Goal: Task Accomplishment & Management: Manage account settings

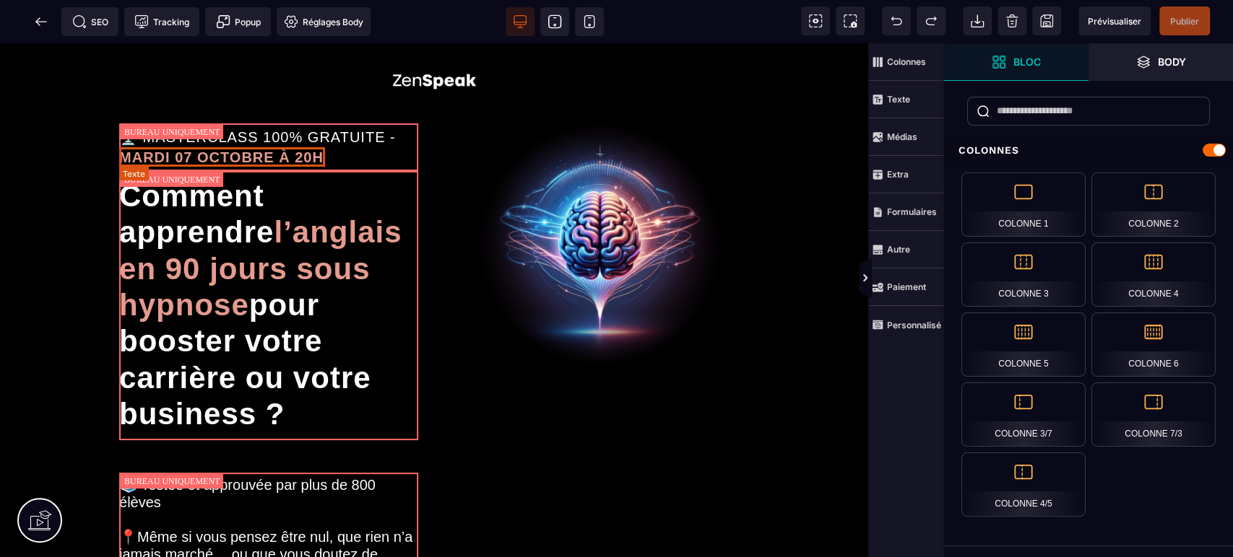
click at [199, 151] on b "MARDI 07 OCTOBRE À 20H" at bounding box center [221, 157] width 204 height 16
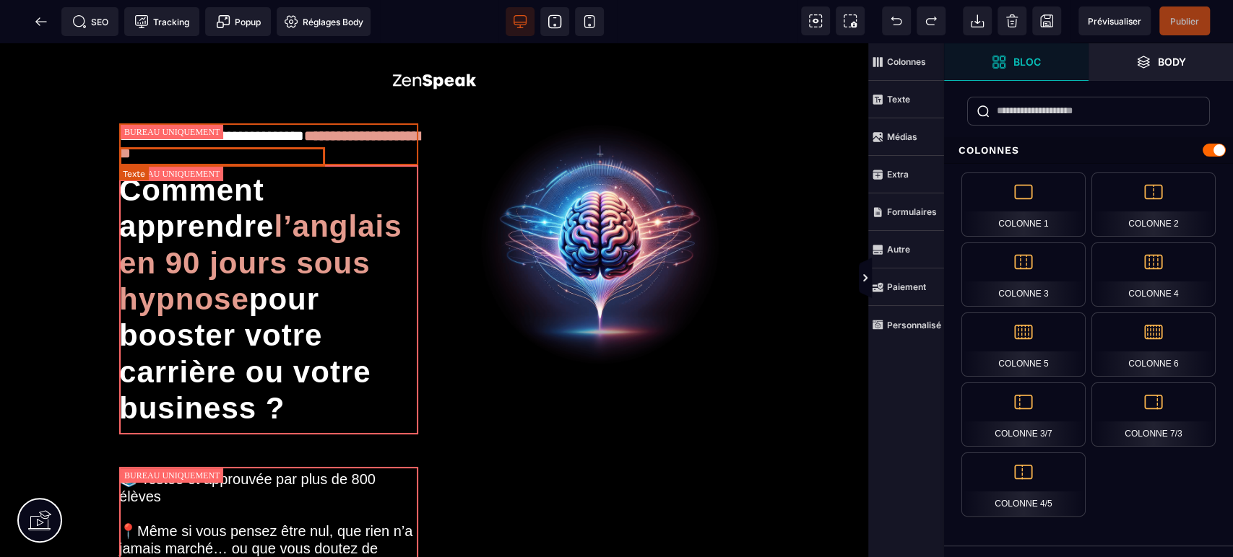
select select "***"
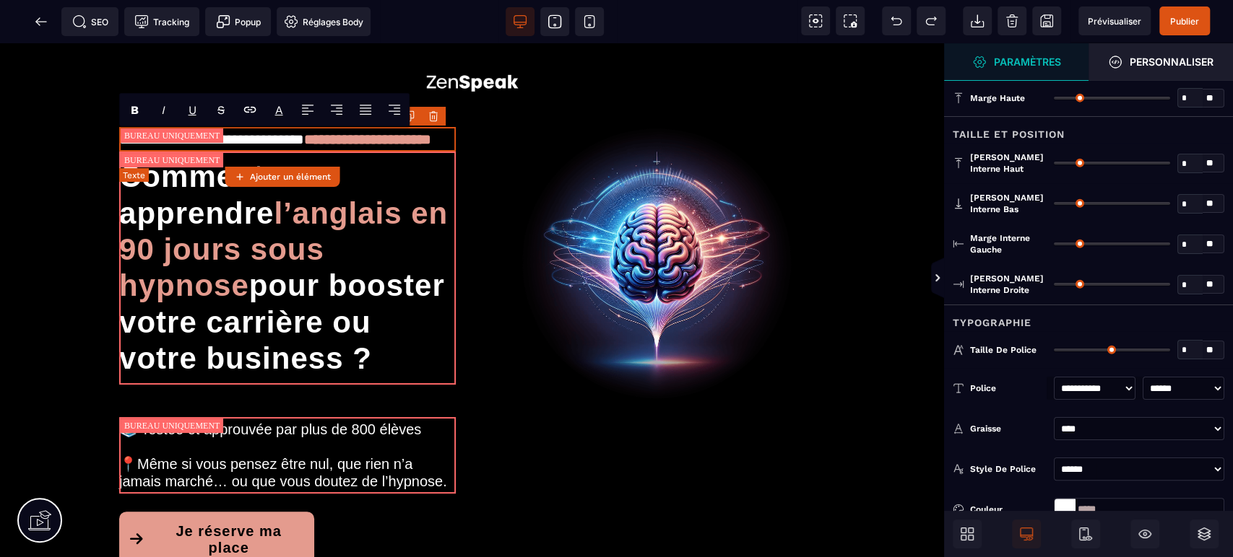
type input "*"
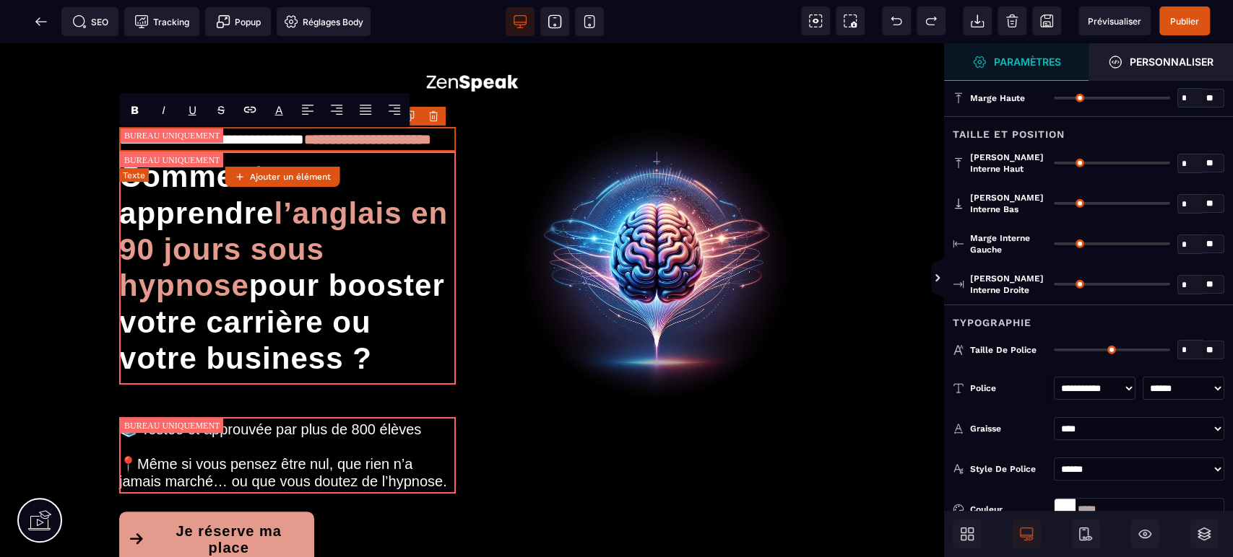
type input "*"
type input "**"
type input "*"
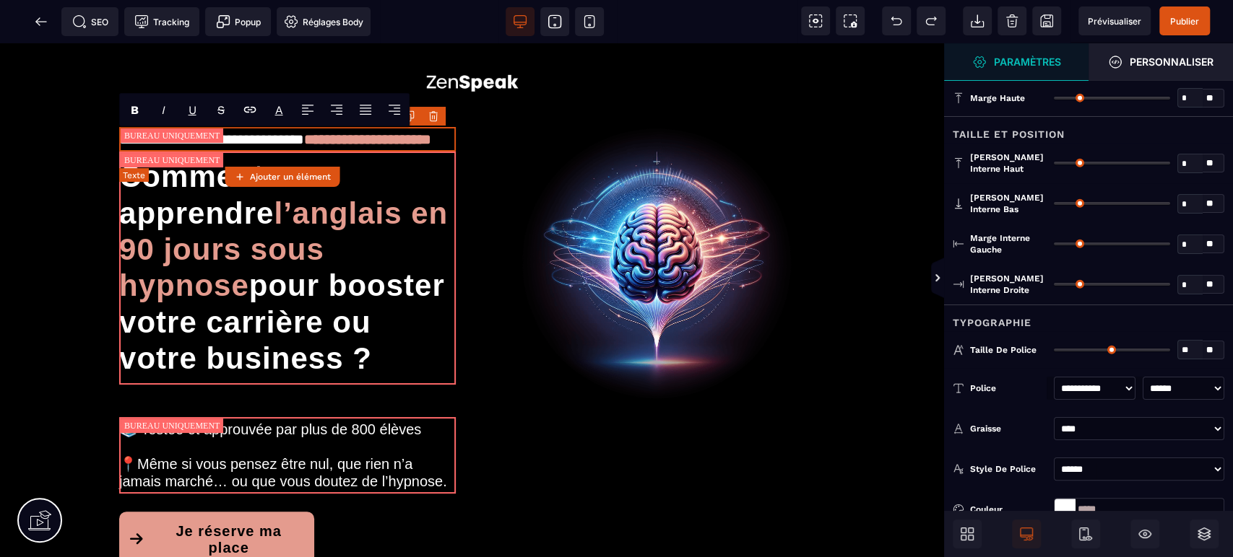
type input "*"
type input "**"
select select "***"
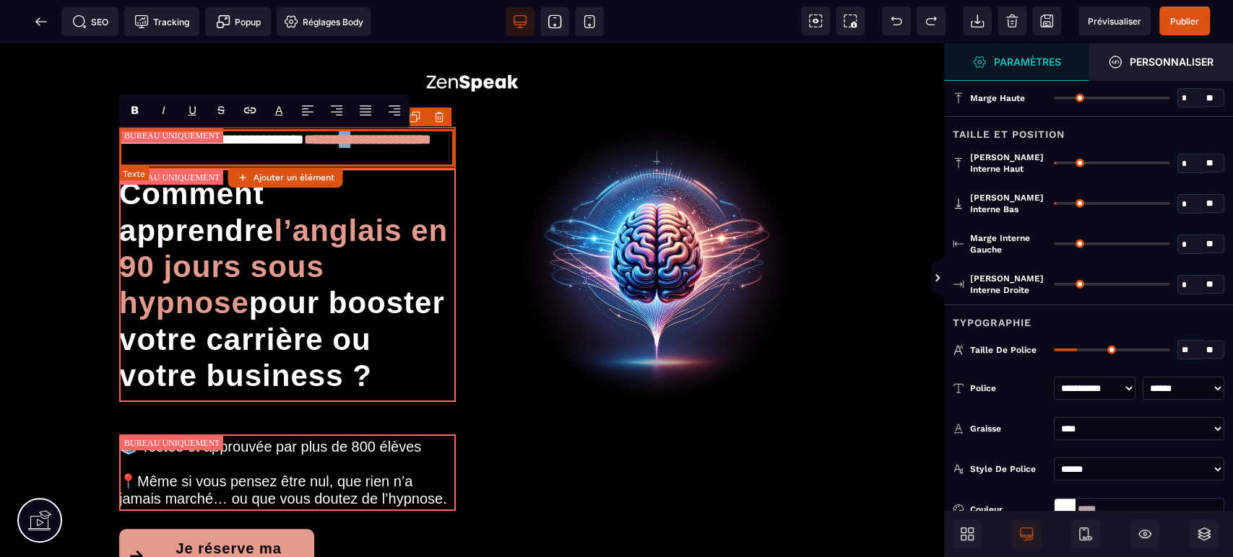
drag, startPoint x: 134, startPoint y: 153, endPoint x: 123, endPoint y: 154, distance: 10.9
click at [304, 147] on b "**********" at bounding box center [367, 139] width 127 height 14
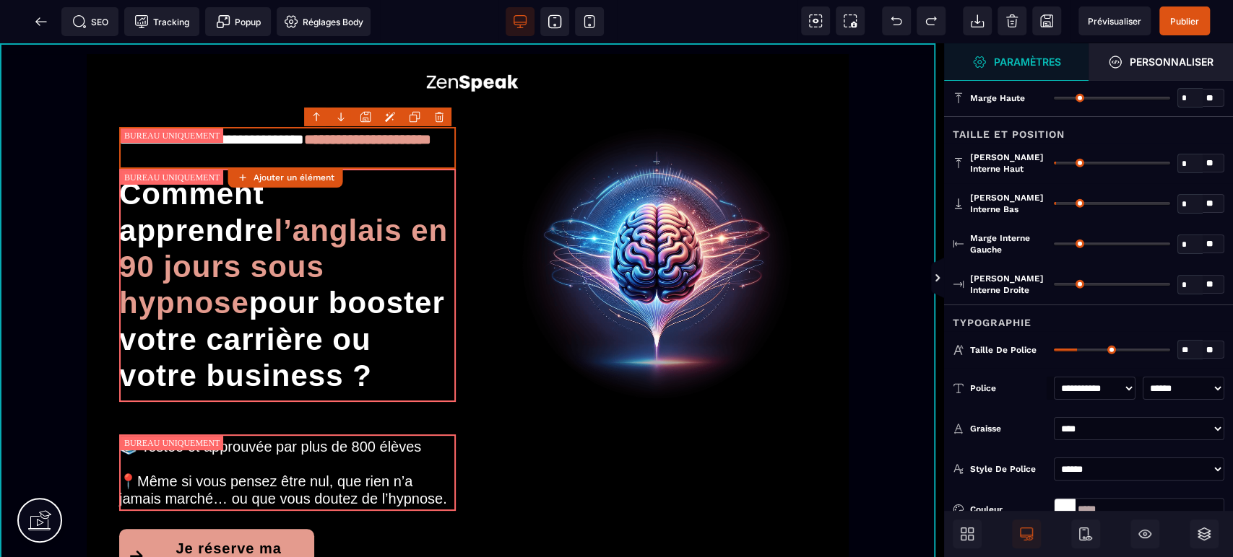
click at [0, 187] on div "**********" at bounding box center [472, 335] width 944 height 584
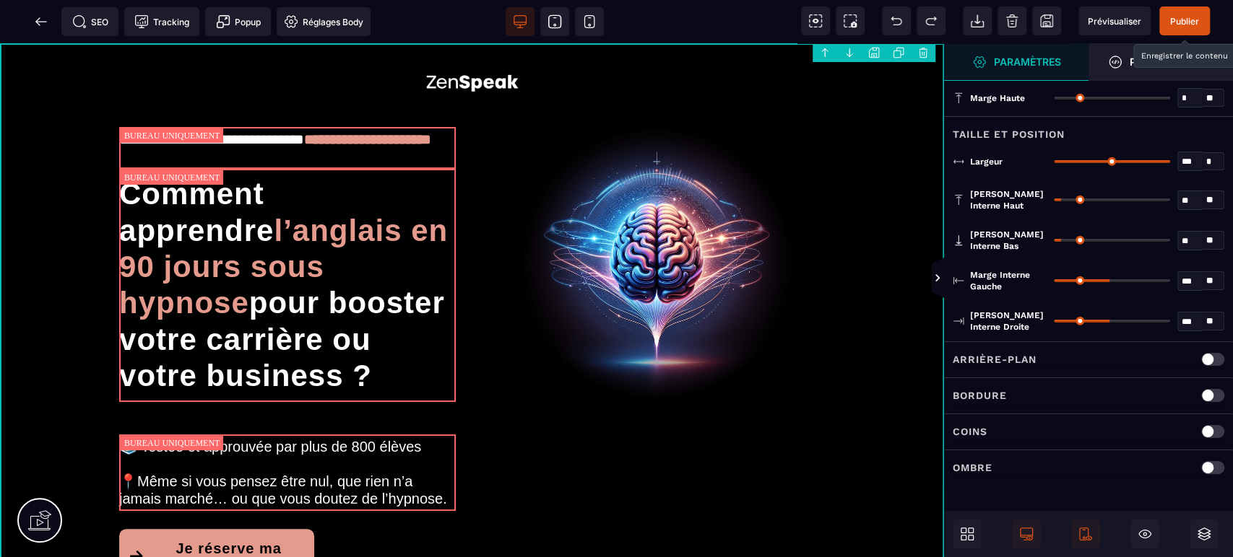
click at [1184, 25] on span "Publier" at bounding box center [1184, 21] width 29 height 11
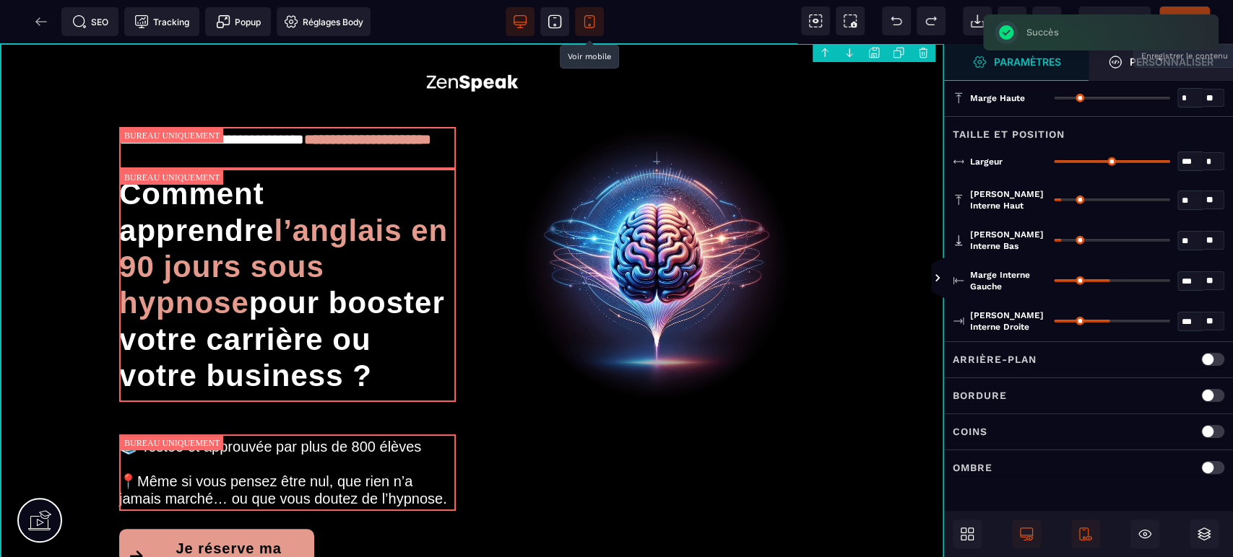
click at [588, 22] on icon at bounding box center [589, 21] width 14 height 14
type input "*"
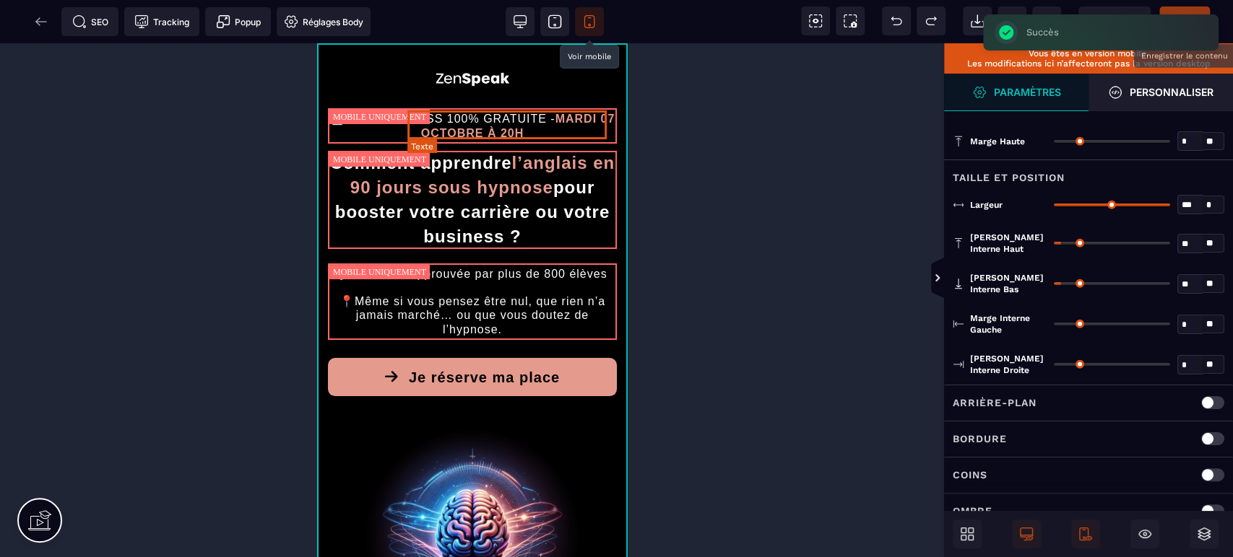
click at [431, 125] on b "MARDI 07 OCTOBRE À 20H" at bounding box center [519, 126] width 198 height 26
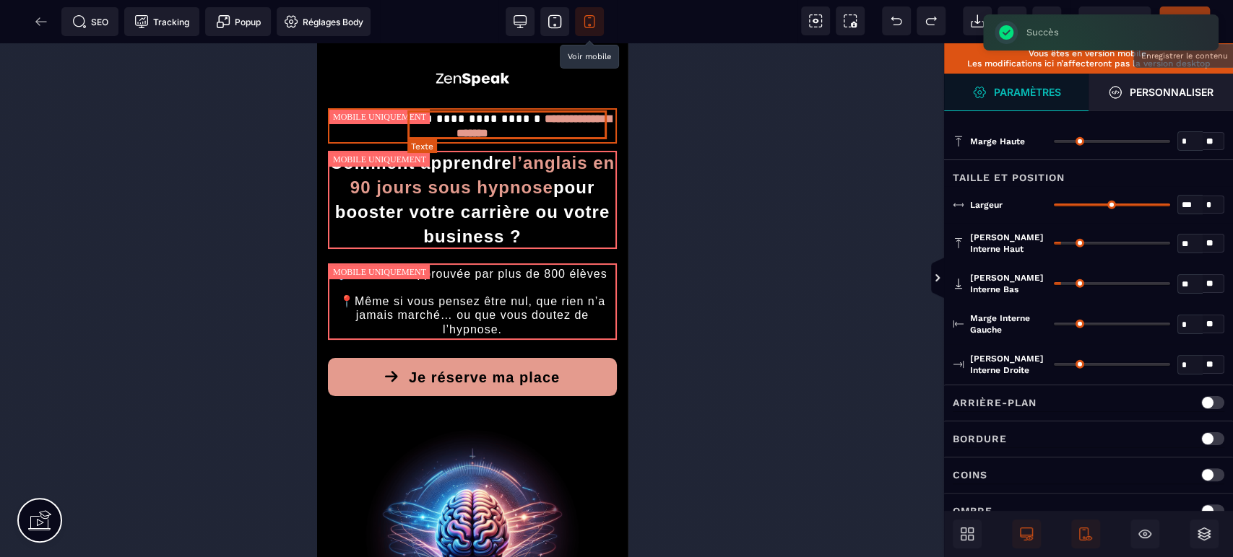
select select "***"
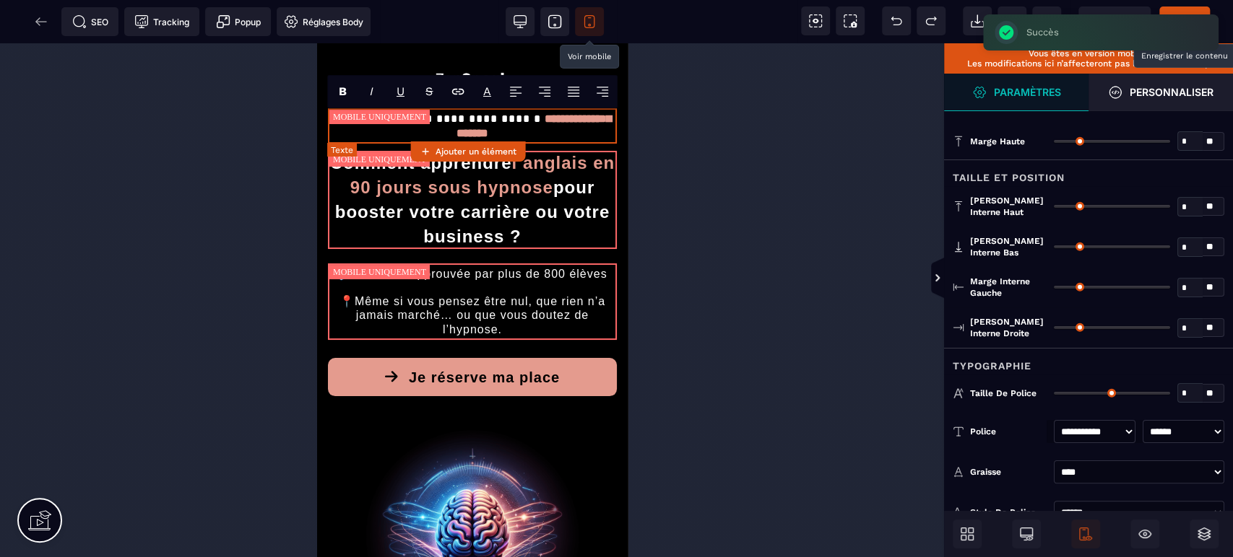
type input "*"
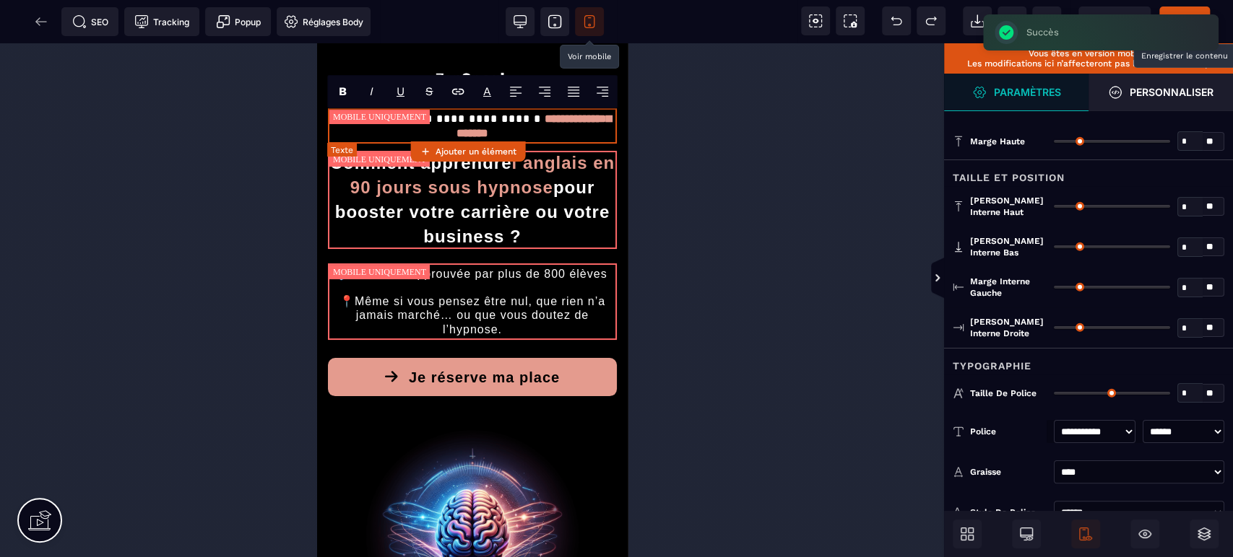
type input "*"
type input "**"
type input "*"
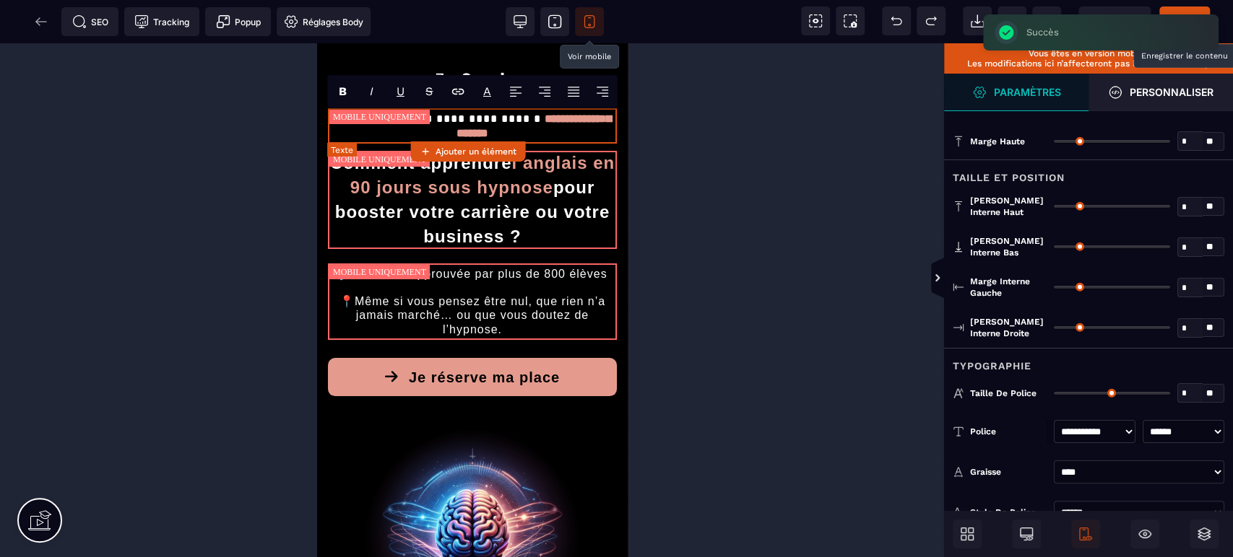
type input "*"
type input "**"
type input "****"
type input "**"
click at [456, 131] on b "**********" at bounding box center [533, 125] width 155 height 25
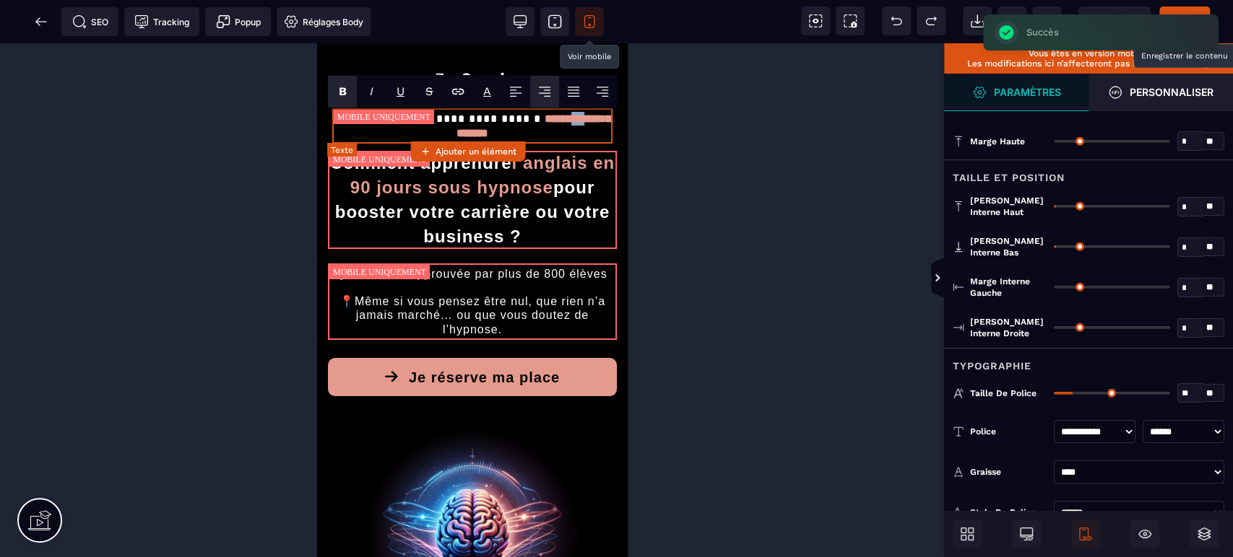
click at [456, 131] on b "**********" at bounding box center [533, 125] width 155 height 25
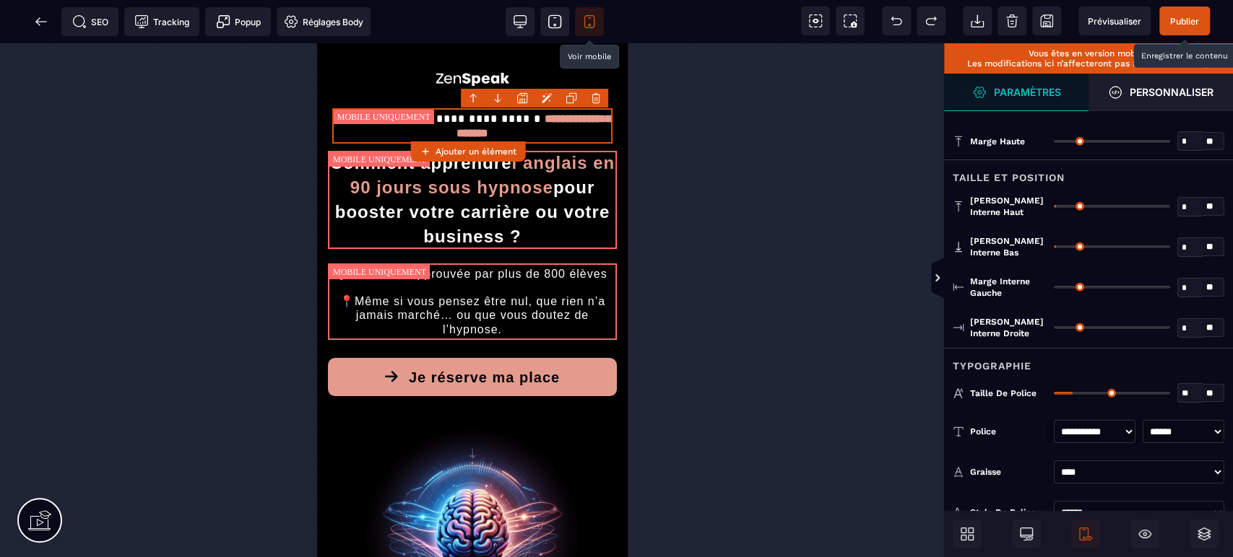
click at [302, 207] on div at bounding box center [472, 300] width 944 height 514
click at [1191, 19] on span "Publier" at bounding box center [1184, 21] width 29 height 11
click at [1171, 10] on span "Publier" at bounding box center [1184, 20] width 51 height 29
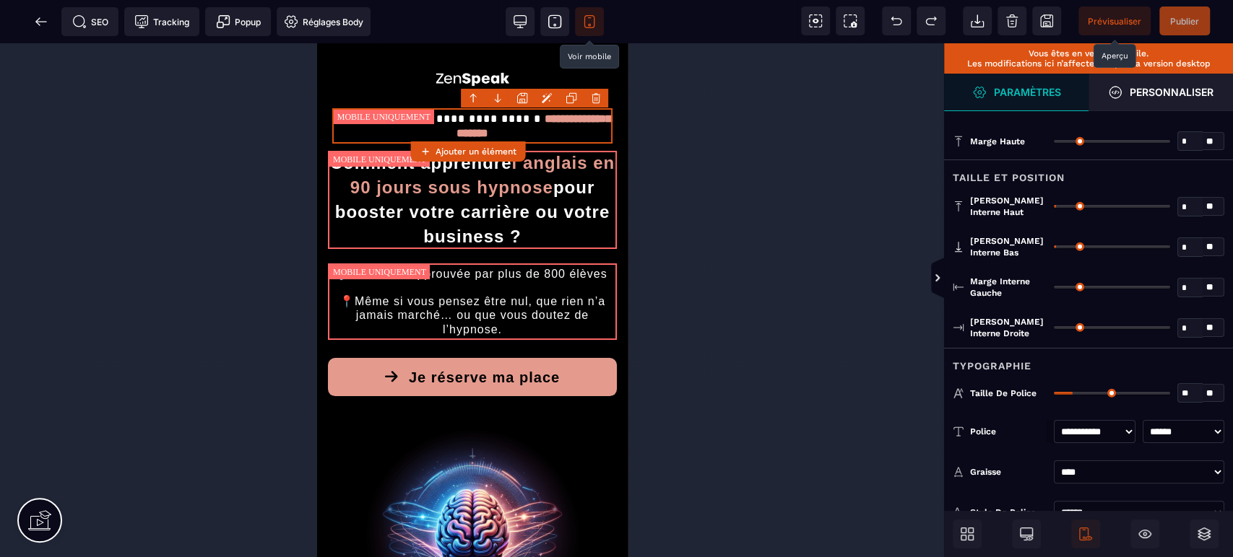
click at [1117, 19] on span "Prévisualiser" at bounding box center [1113, 21] width 53 height 11
click at [45, 17] on icon at bounding box center [41, 21] width 14 height 14
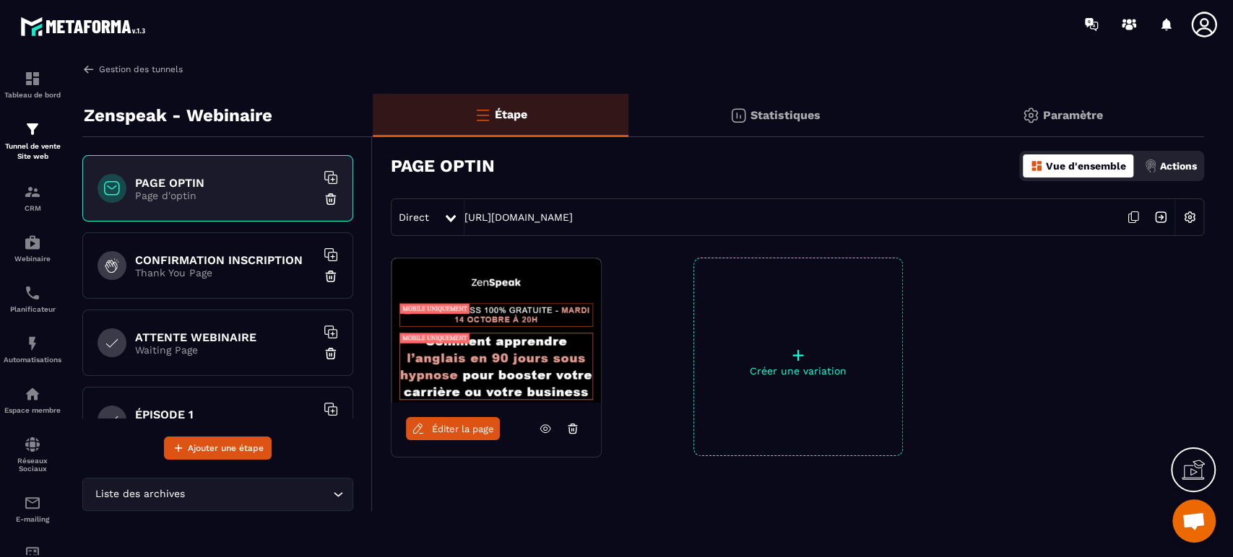
click at [149, 72] on link "Gestion des tunnels" at bounding box center [132, 69] width 100 height 13
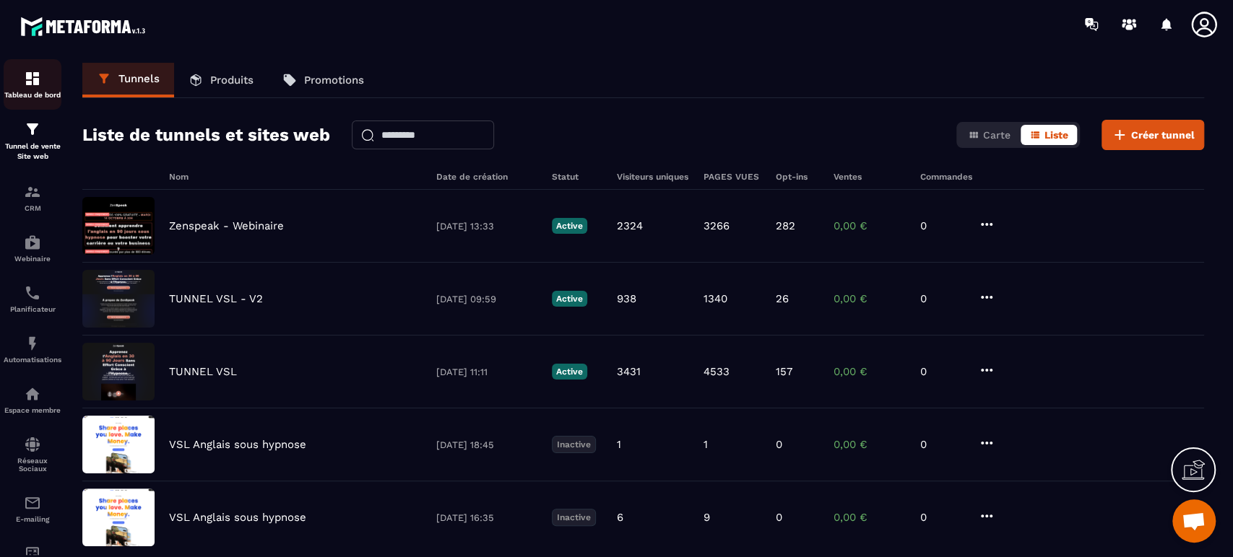
click at [30, 92] on p "Tableau de bord" at bounding box center [33, 95] width 58 height 8
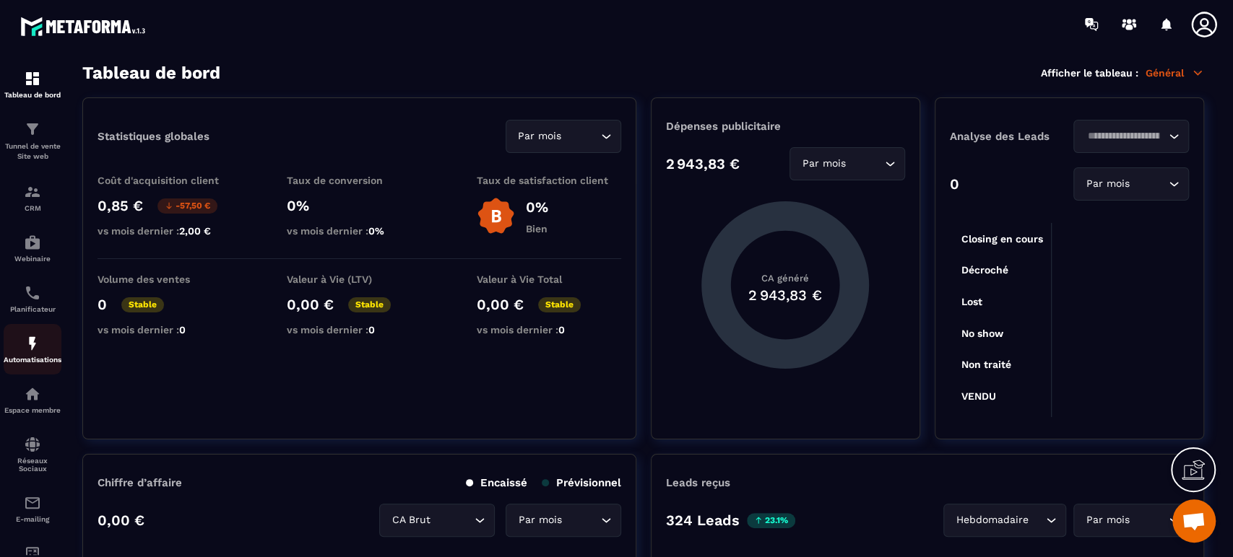
click at [26, 361] on p "Automatisations" at bounding box center [33, 360] width 58 height 8
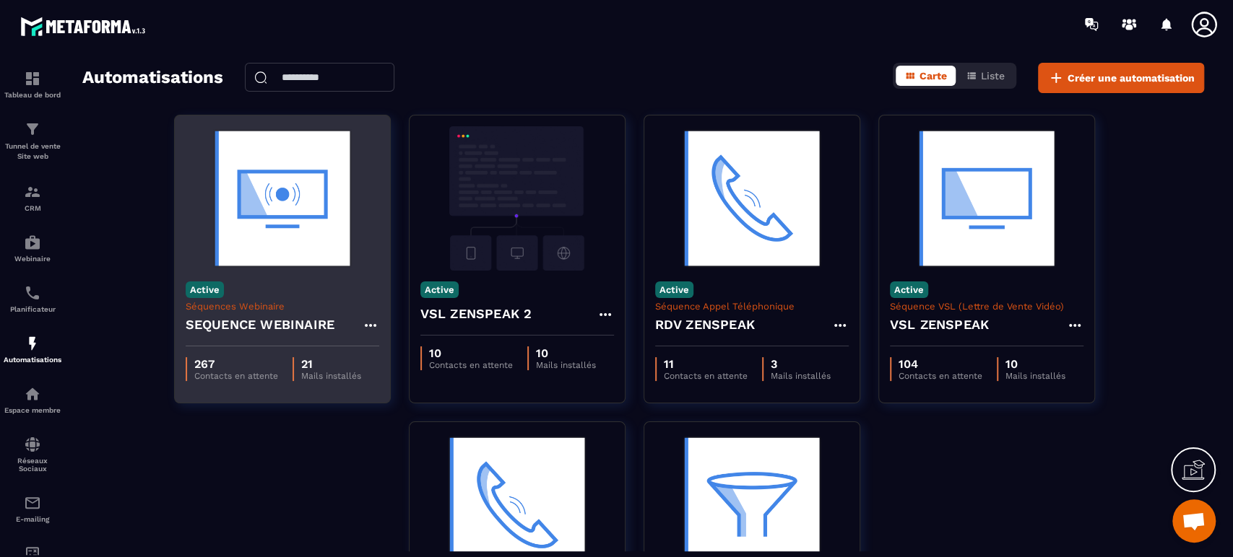
click at [304, 264] on img at bounding box center [283, 198] width 194 height 144
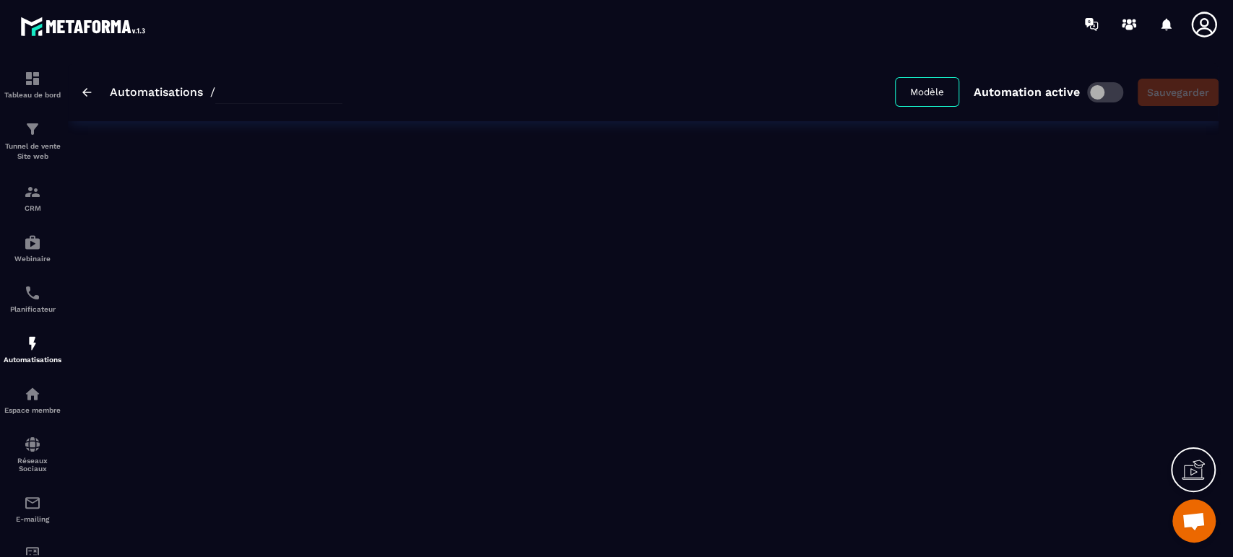
type input "**********"
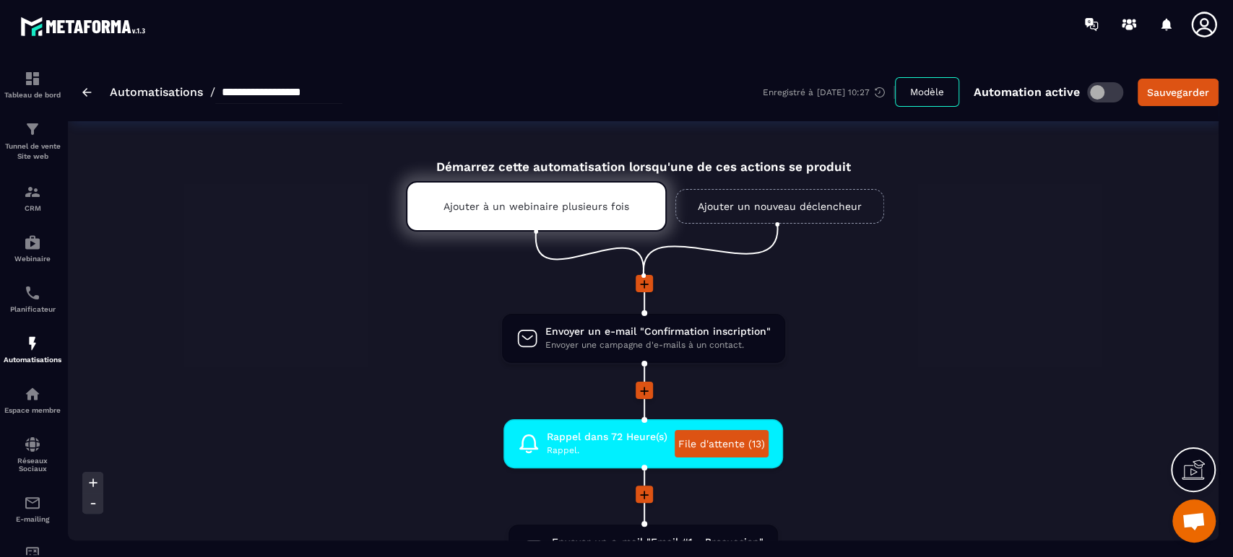
click at [934, 319] on li "Envoyer un e-mail "Confirmation inscription" Envoyer une campagne d'e-mails à u…" at bounding box center [643, 347] width 1150 height 69
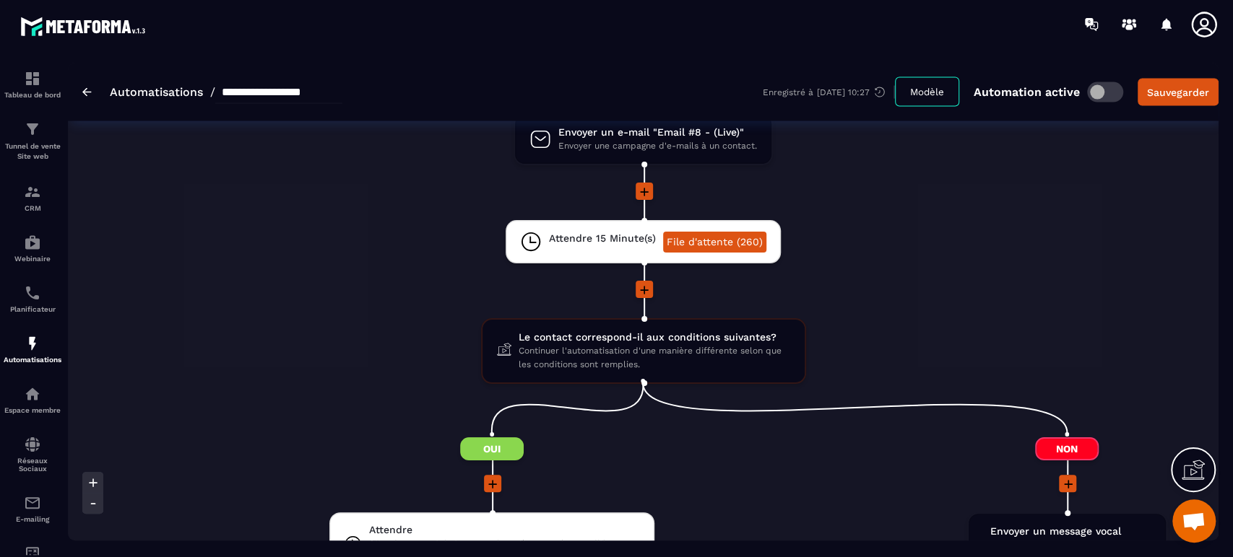
scroll to position [2054, 0]
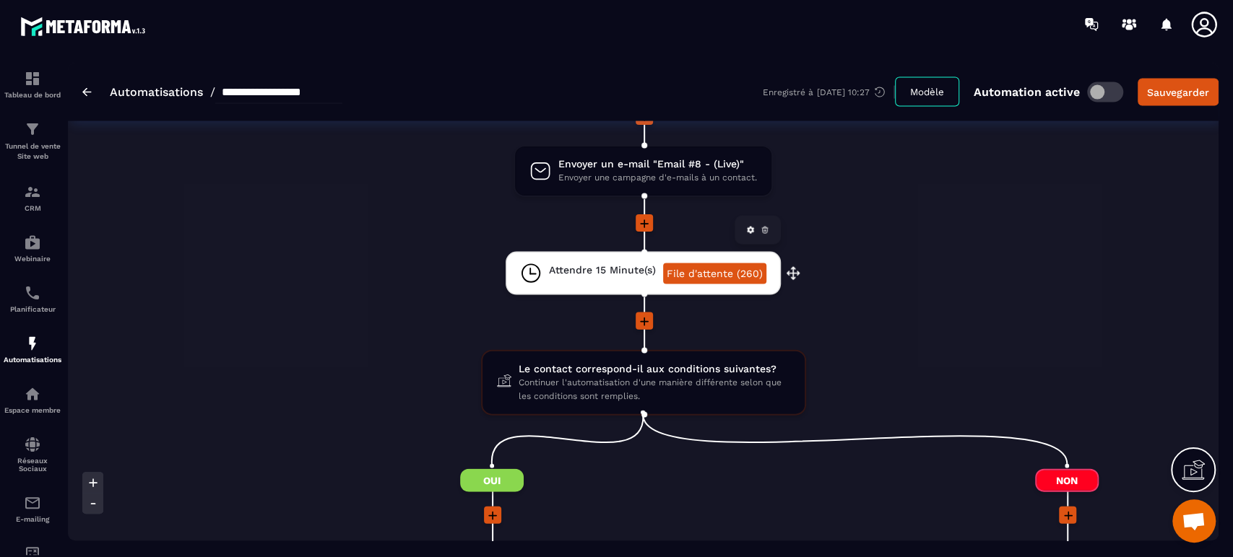
click at [610, 281] on div "Attendre 15 Minute(s)" at bounding box center [602, 274] width 107 height 21
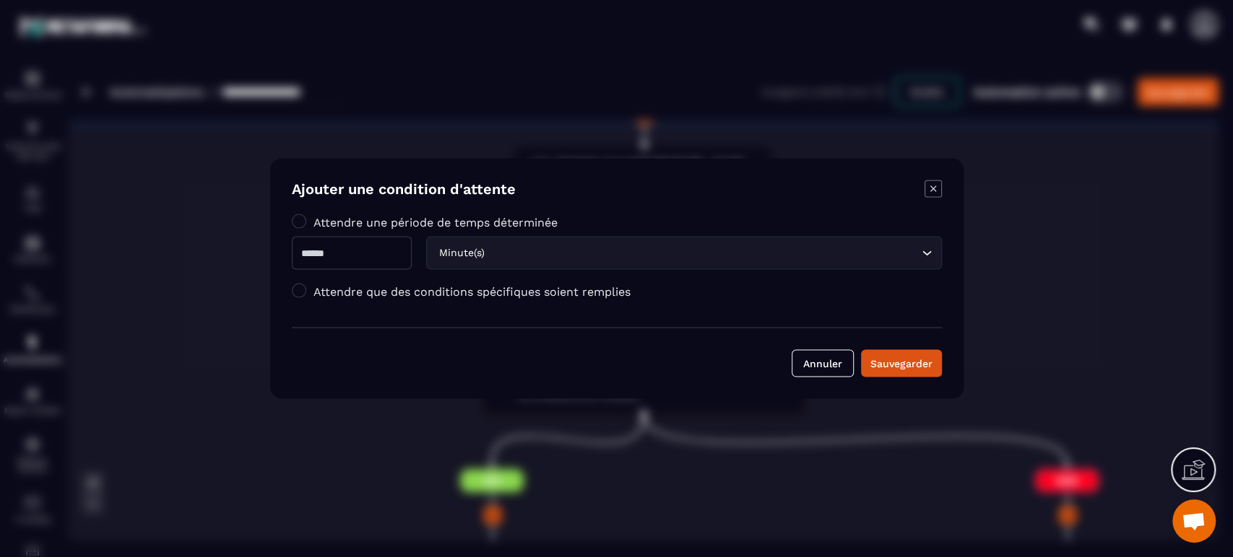
click at [931, 188] on icon "Modal window" at bounding box center [932, 189] width 6 height 6
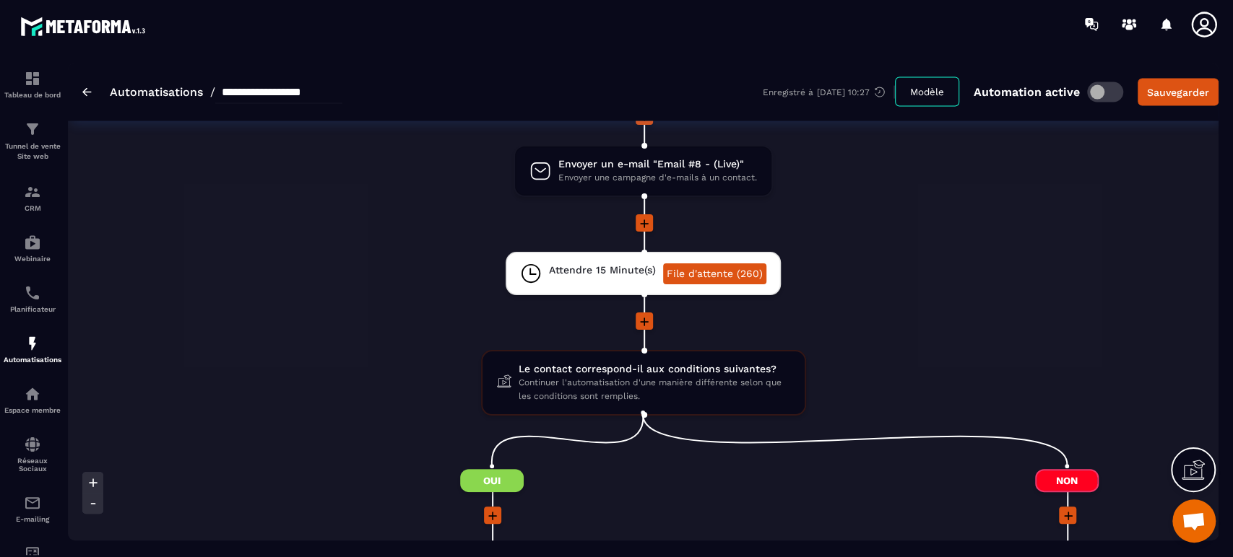
click at [946, 230] on div at bounding box center [643, 223] width 1150 height 19
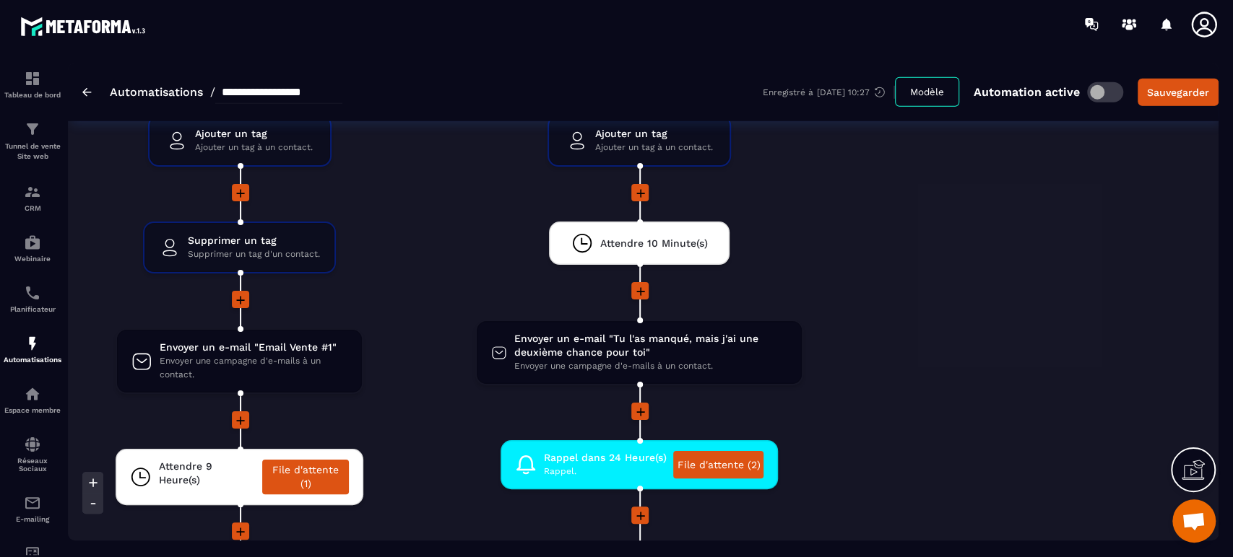
scroll to position [2792, 0]
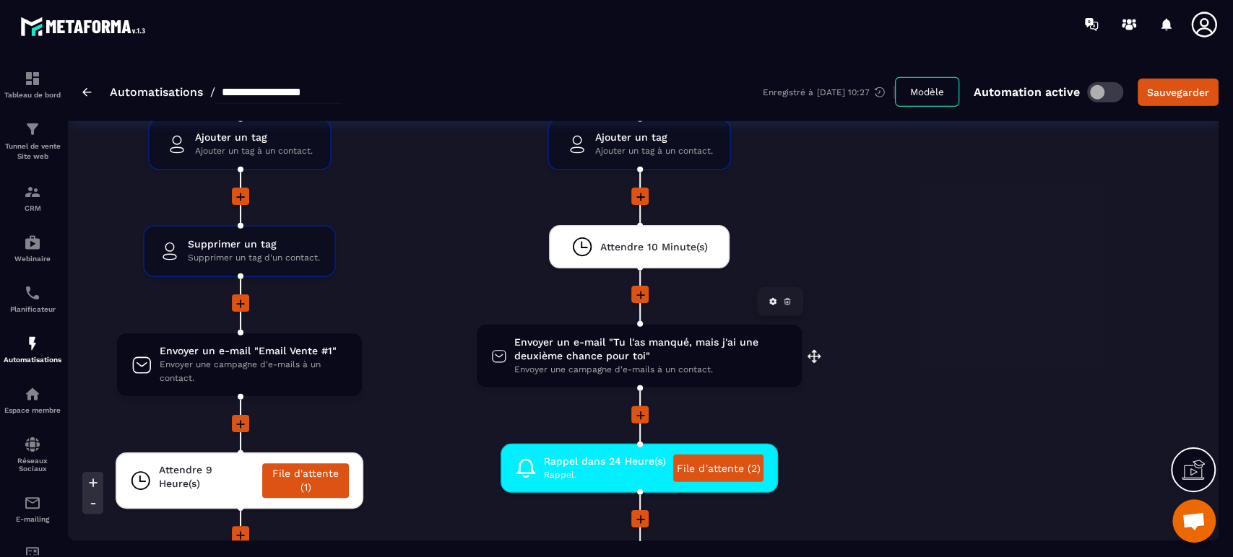
click at [612, 363] on span "Envoyer une campagne d'e-mails à un contact." at bounding box center [650, 370] width 273 height 14
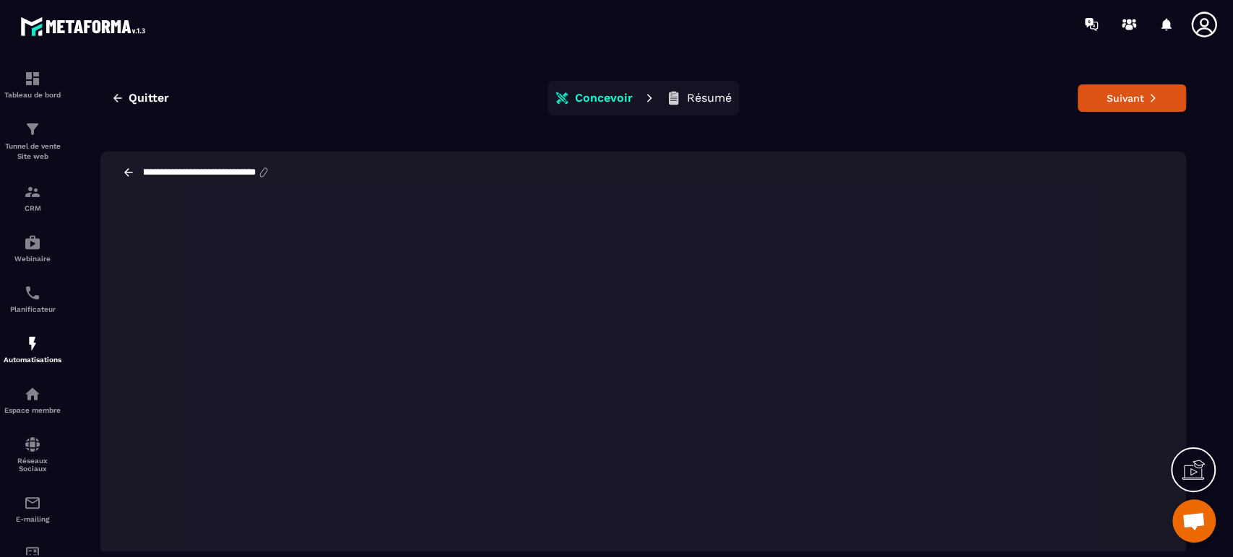
scroll to position [0, 150]
drag, startPoint x: 214, startPoint y: 172, endPoint x: 290, endPoint y: 183, distance: 76.7
click at [290, 183] on div "**********" at bounding box center [642, 173] width 1085 height 42
click at [230, 170] on input "**********" at bounding box center [199, 172] width 115 height 13
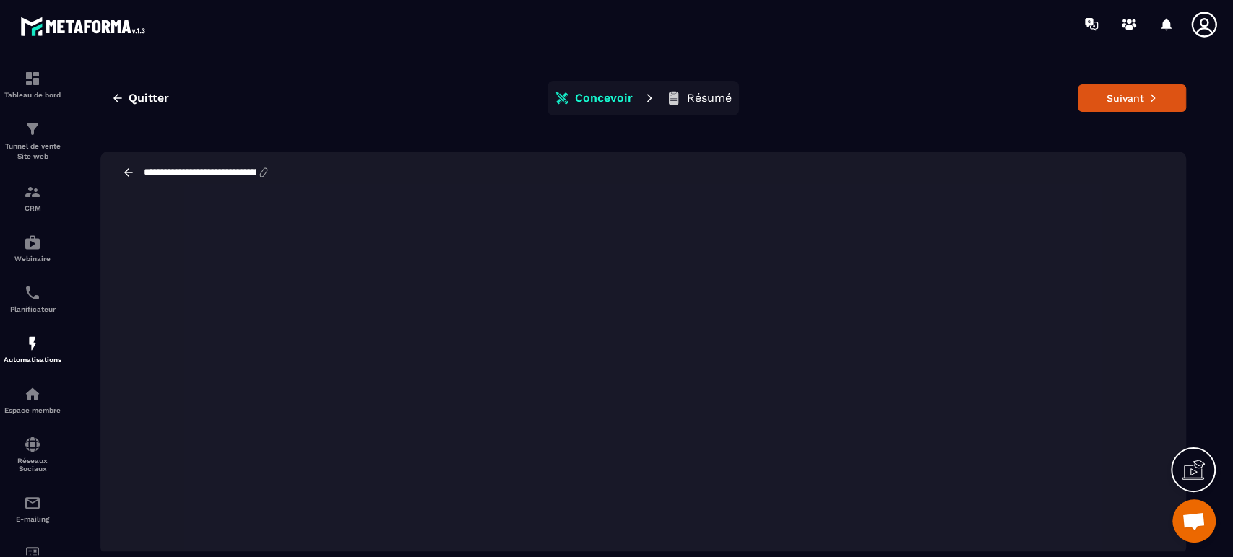
scroll to position [0, 150]
drag, startPoint x: 230, startPoint y: 170, endPoint x: 277, endPoint y: 167, distance: 47.7
click at [277, 167] on div "**********" at bounding box center [642, 173] width 1085 height 42
click at [1149, 92] on button "Suivant" at bounding box center [1131, 95] width 108 height 27
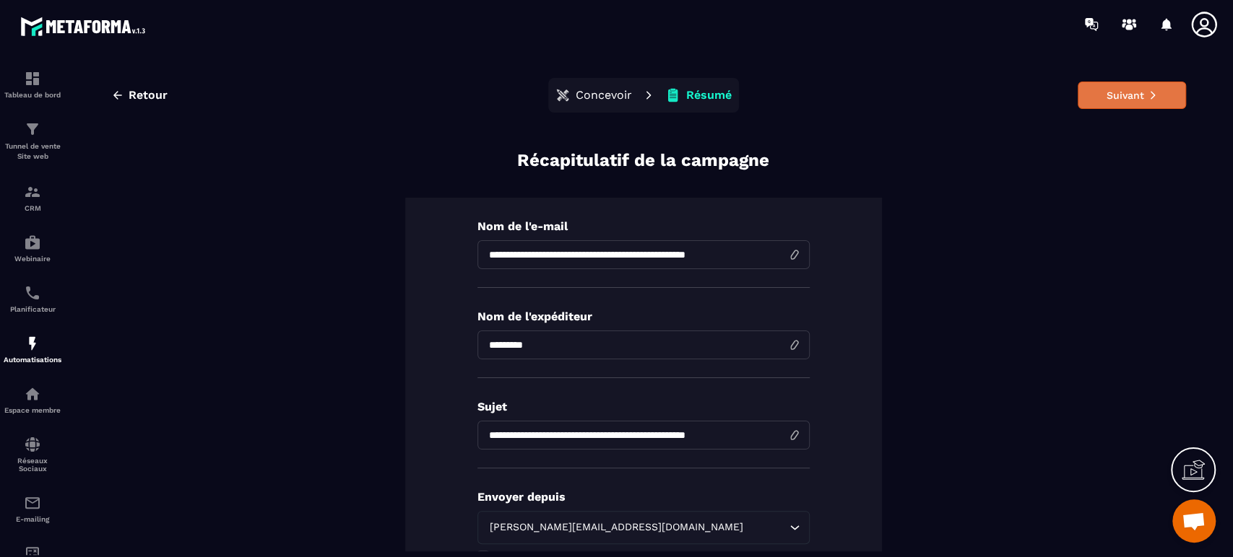
click at [1121, 98] on button "Suivant" at bounding box center [1131, 95] width 108 height 27
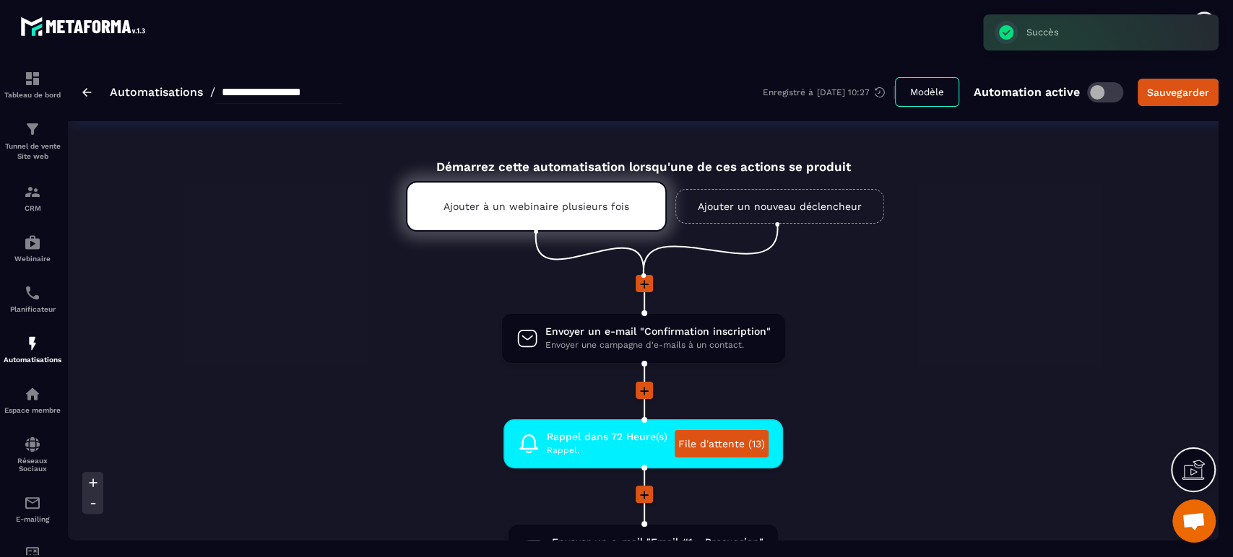
click at [880, 391] on div at bounding box center [643, 391] width 1150 height 19
click at [348, 351] on li "Envoyer un e-mail "Confirmation inscription" Envoyer une campagne d'e-mails à u…" at bounding box center [643, 347] width 1150 height 69
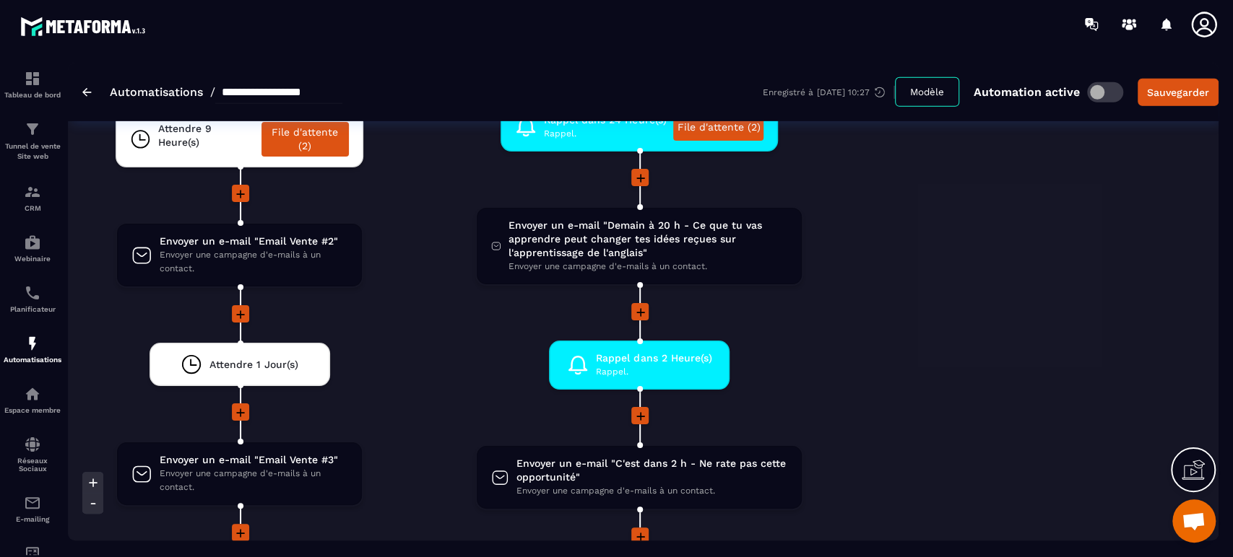
scroll to position [3145, 0]
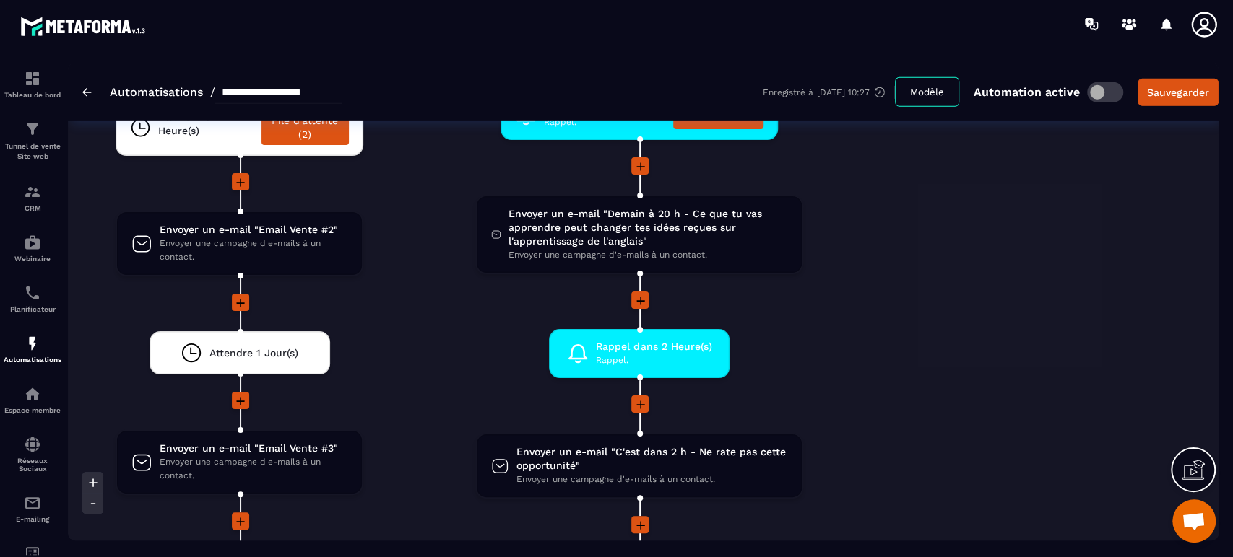
click at [456, 329] on li "Rappel dans 2 Heure(s) Rappel. drag-arrow" at bounding box center [639, 362] width 456 height 66
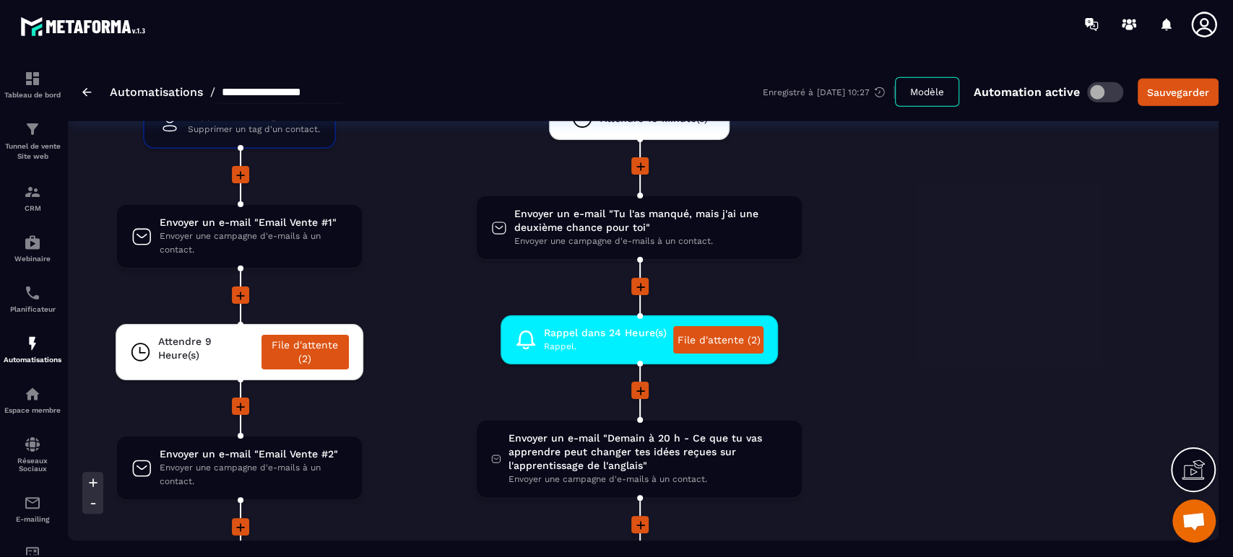
scroll to position [2984, 0]
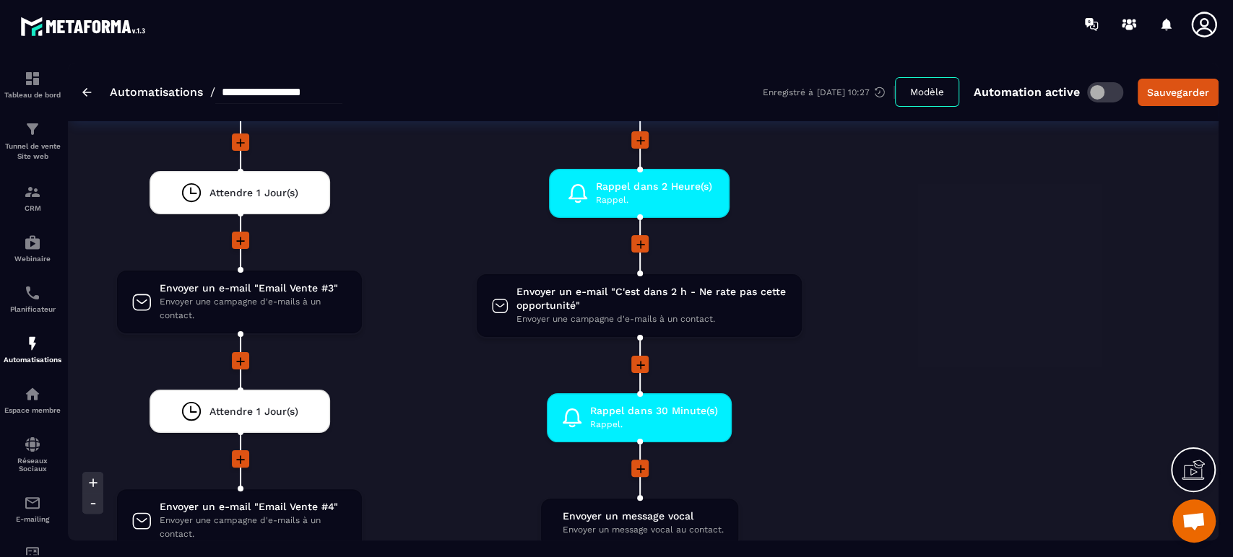
scroll to position [3337, 0]
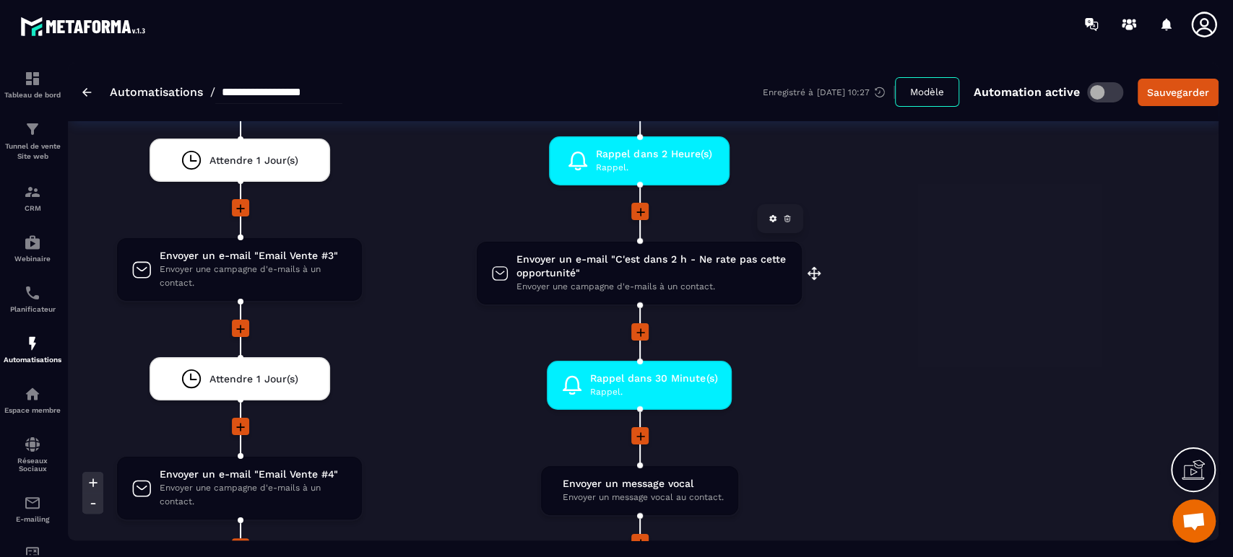
click at [539, 258] on span "Envoyer un e-mail "C'est dans 2 h - Ne rate pas cette opportunité"" at bounding box center [651, 266] width 271 height 27
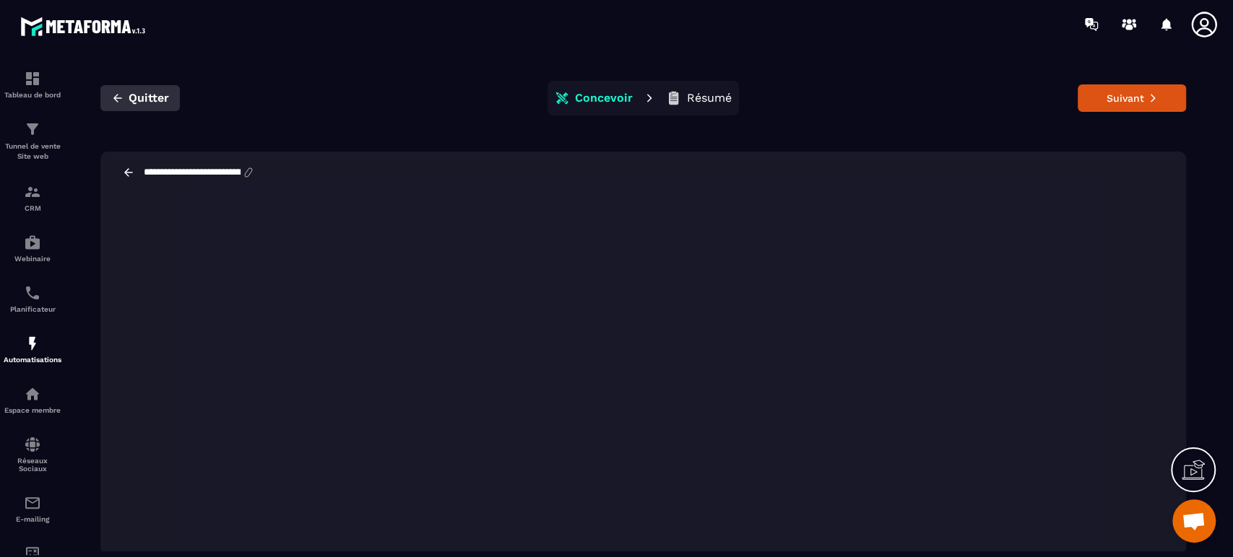
click at [152, 99] on span "Quitter" at bounding box center [149, 98] width 40 height 14
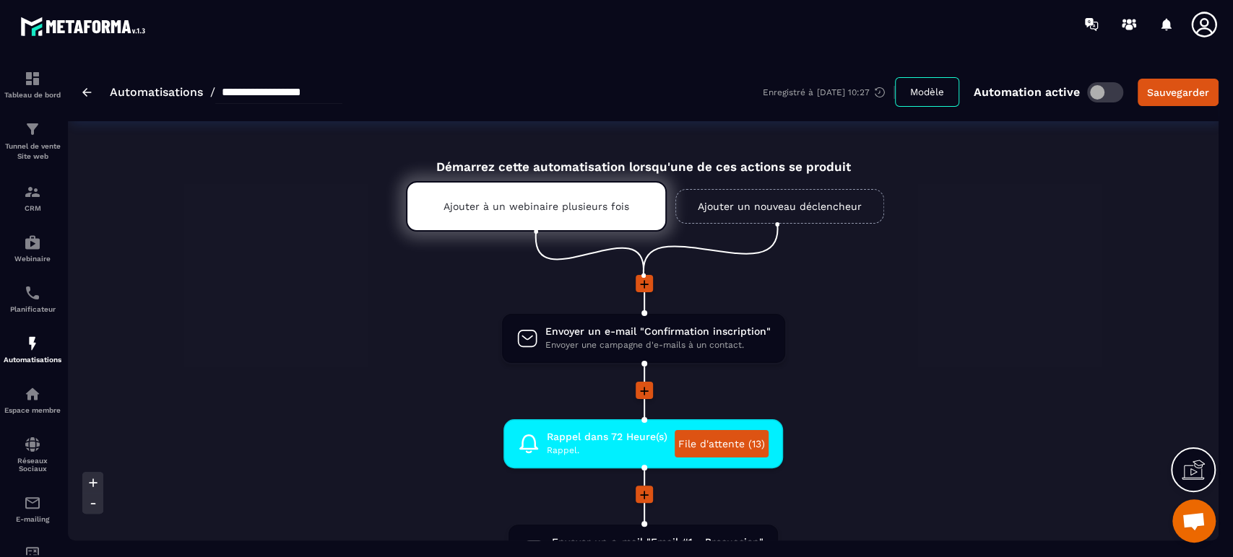
click at [913, 424] on li "Rappel dans 72 Heure(s) Rappel. File d'attente (13) drag-arrow" at bounding box center [643, 453] width 1150 height 66
click at [961, 410] on li at bounding box center [643, 401] width 1150 height 38
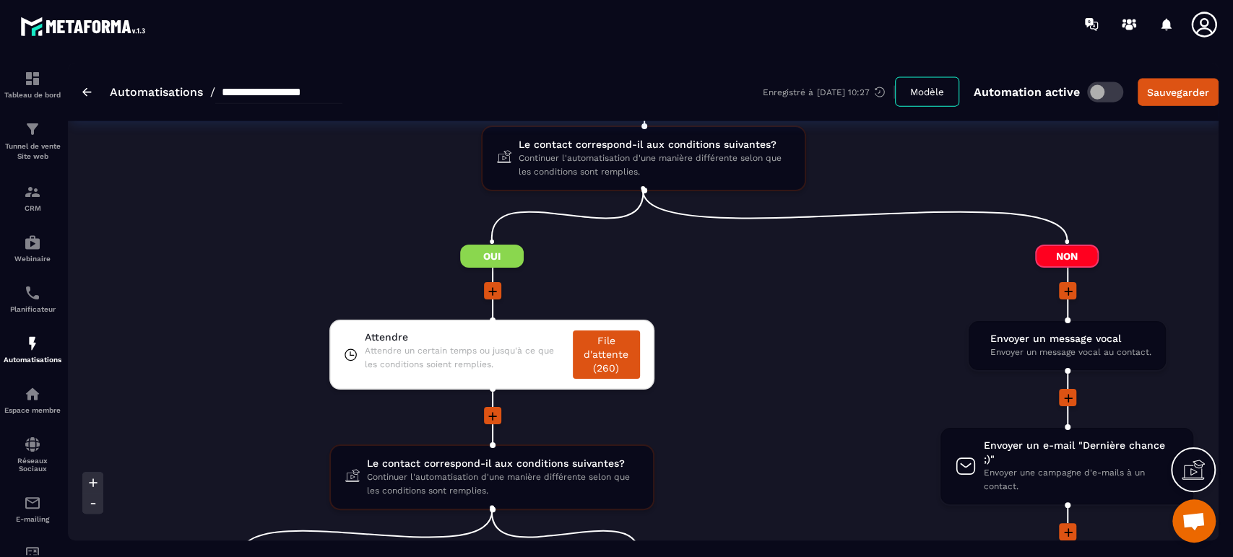
scroll to position [2246, 0]
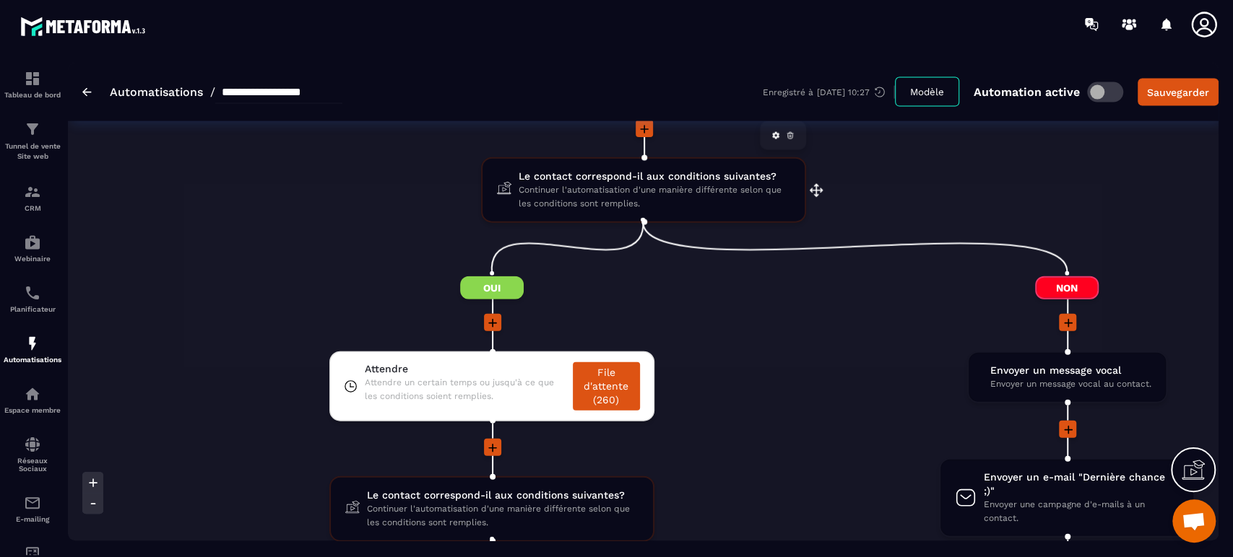
click at [602, 188] on span "Continuer l'automatisation d'une manière différente selon que les conditions so…" at bounding box center [653, 196] width 271 height 27
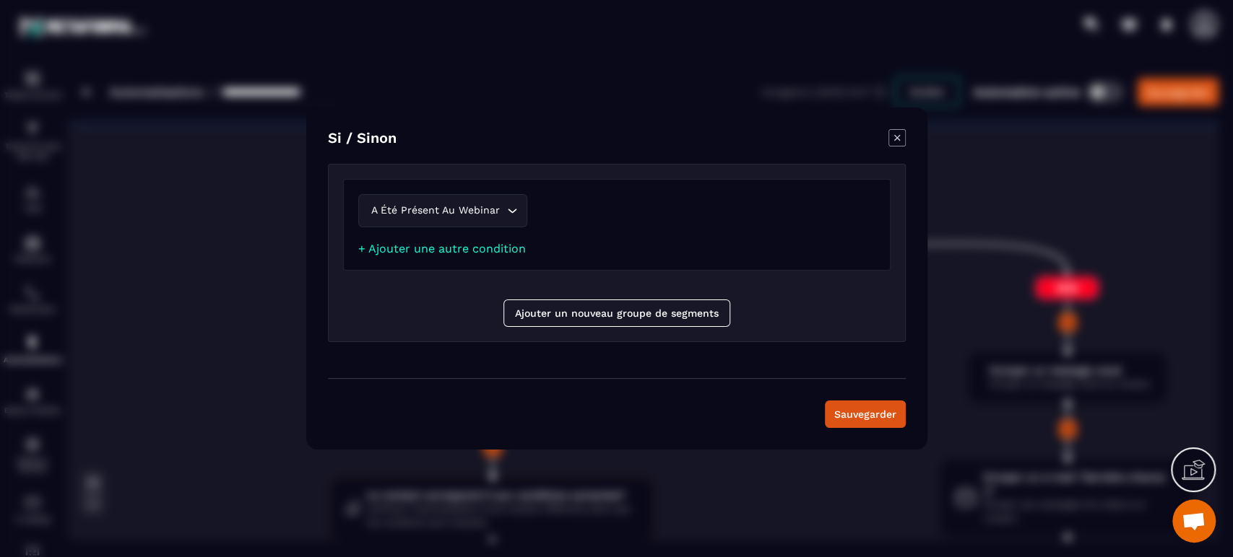
click at [891, 144] on icon "Modal window" at bounding box center [896, 137] width 17 height 17
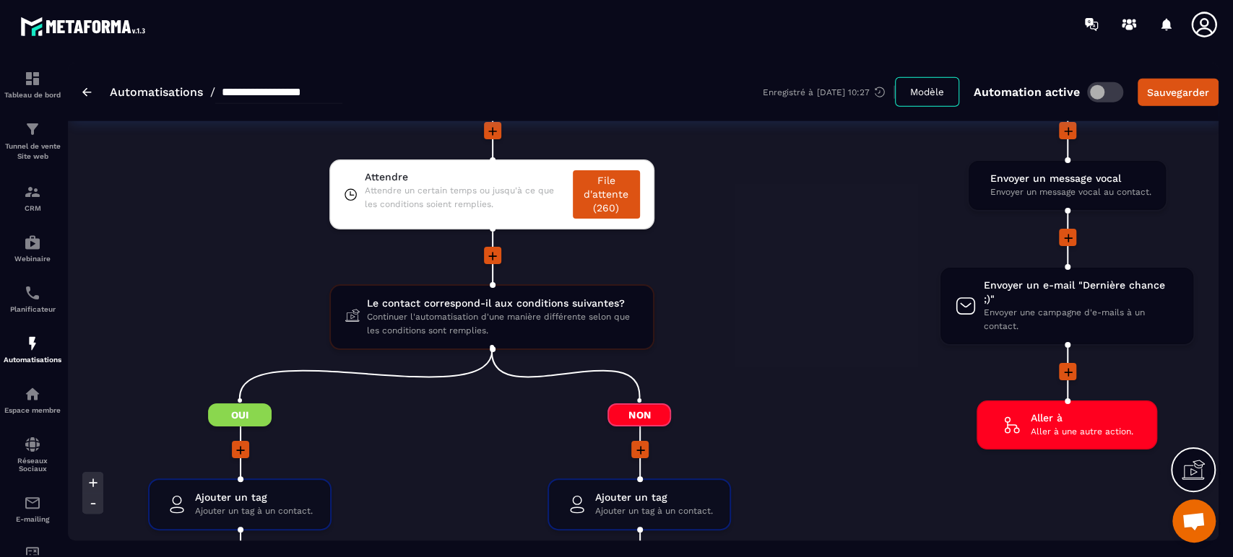
scroll to position [2471, 0]
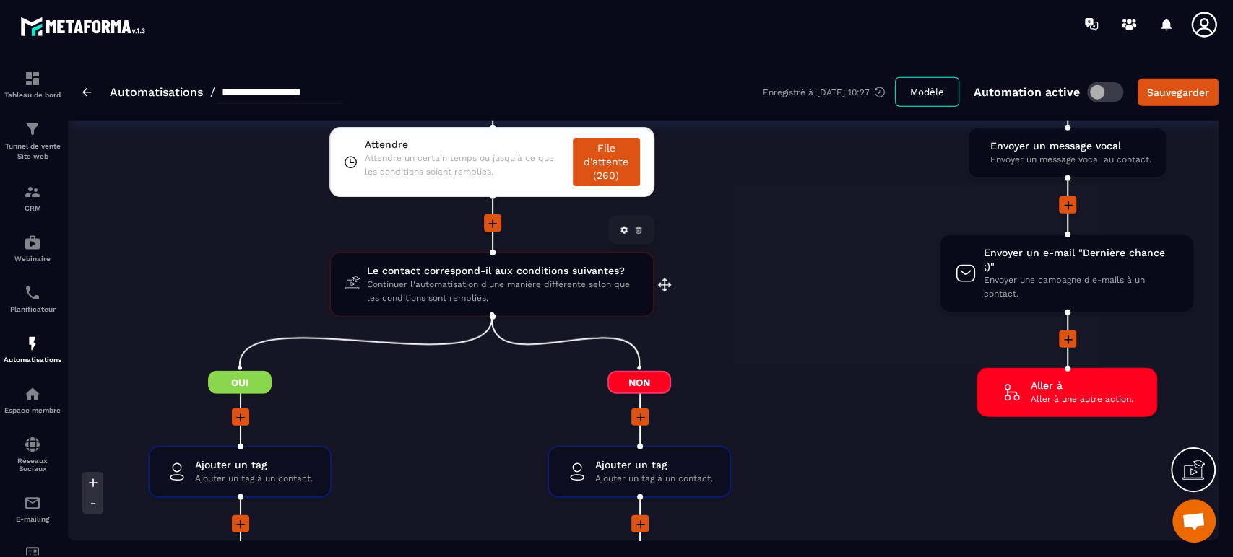
click at [470, 284] on span "Continuer l'automatisation d'une manière différente selon que les conditions so…" at bounding box center [502, 291] width 271 height 27
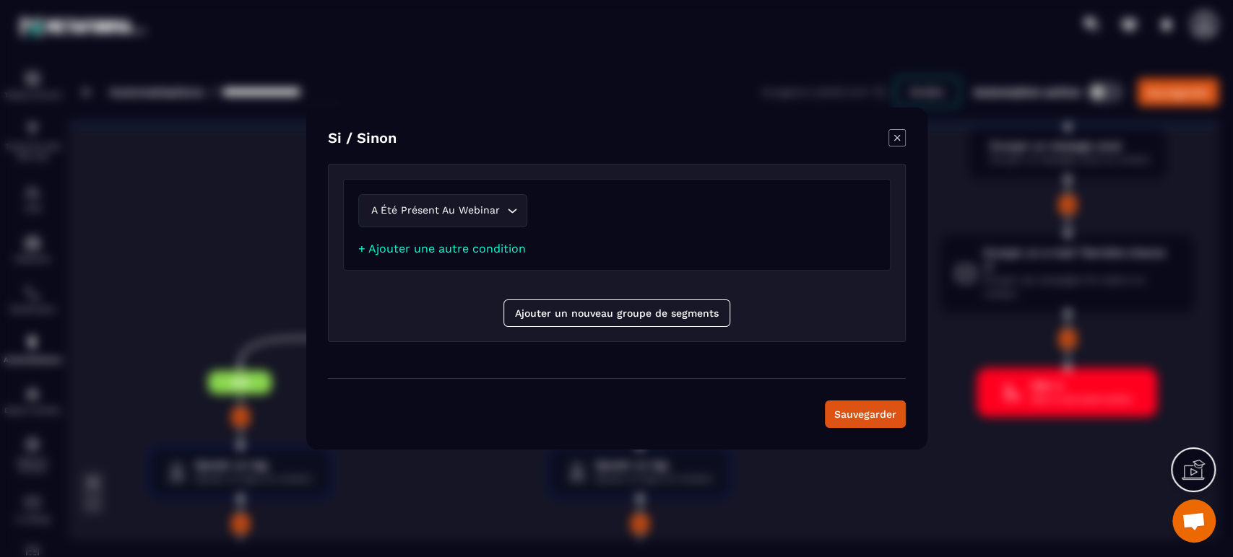
click at [895, 143] on icon "Modal window" at bounding box center [896, 137] width 17 height 17
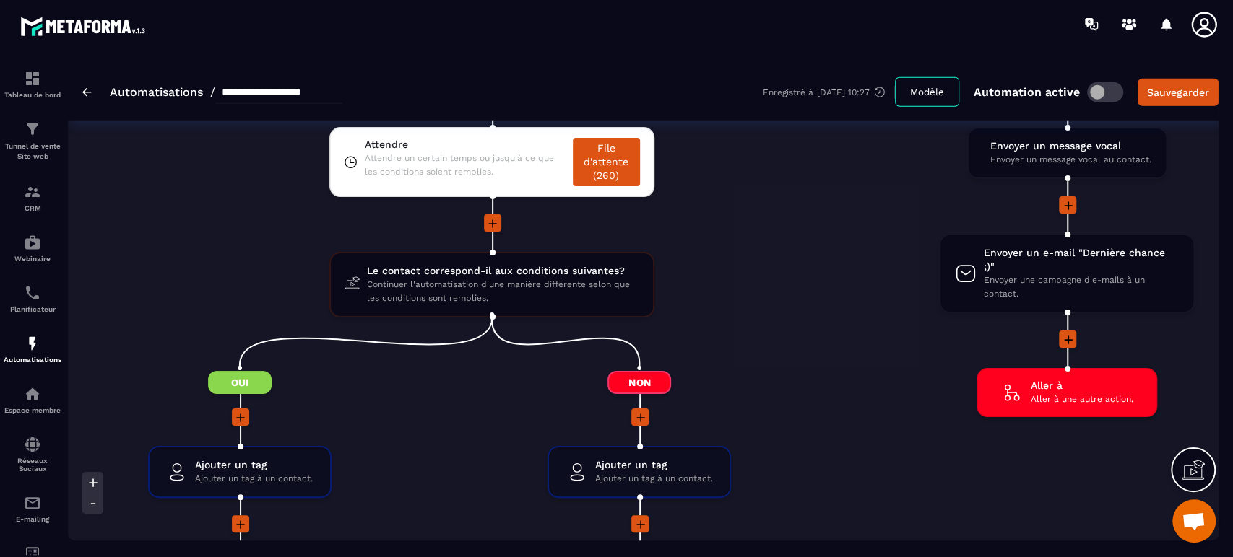
click at [834, 225] on div at bounding box center [491, 223] width 799 height 19
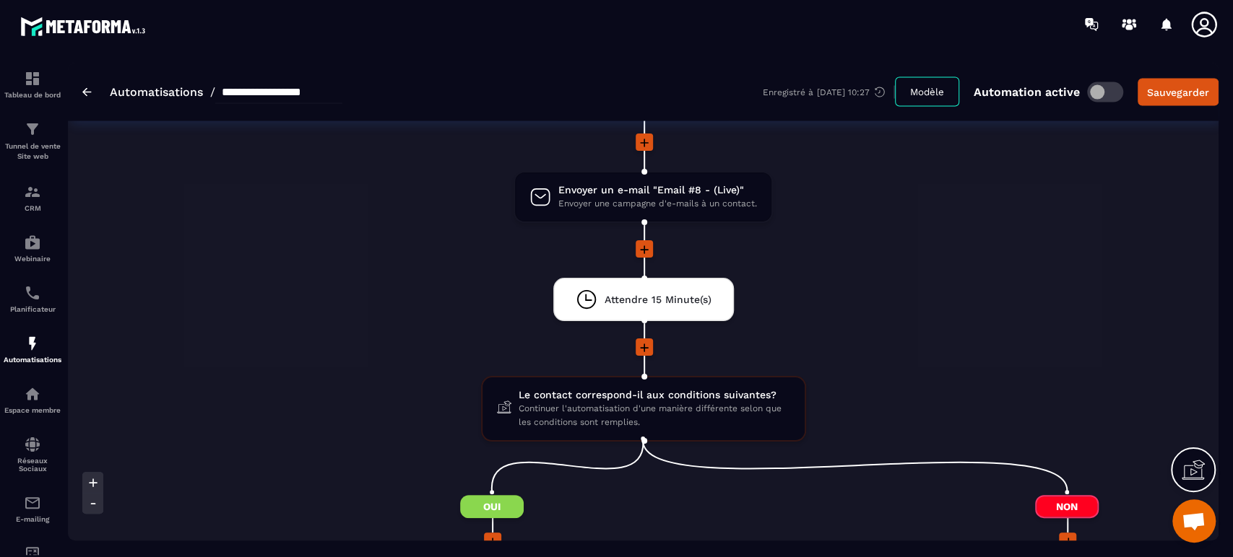
scroll to position [2022, 0]
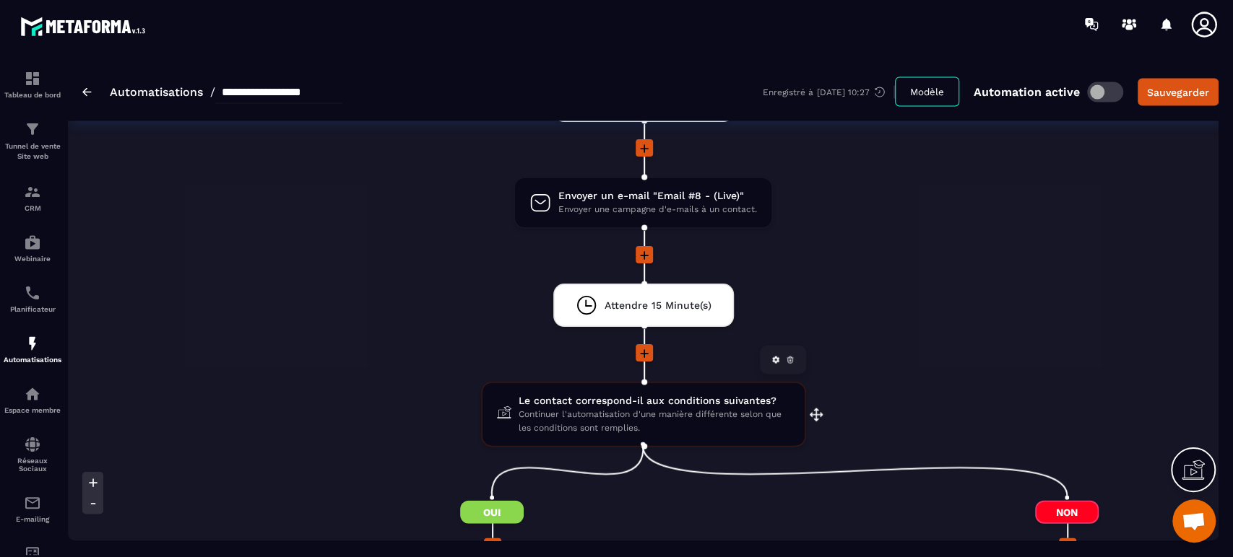
click at [583, 408] on span "Continuer l'automatisation d'une manière différente selon que les conditions so…" at bounding box center [653, 421] width 271 height 27
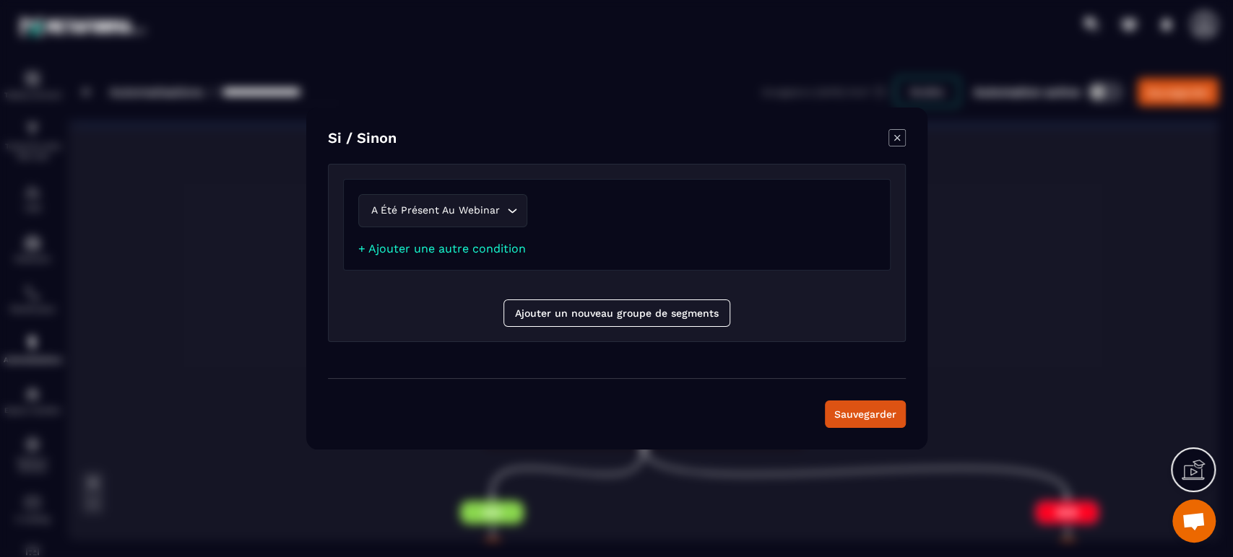
click at [900, 149] on div "Modal window" at bounding box center [896, 139] width 17 height 20
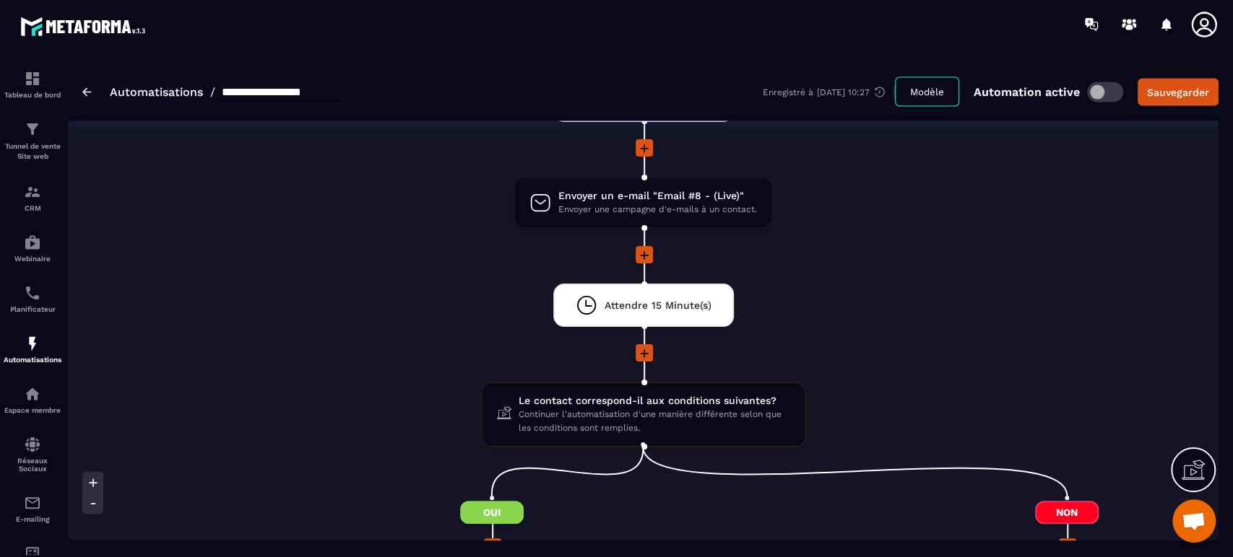
click at [912, 272] on li at bounding box center [643, 265] width 1150 height 38
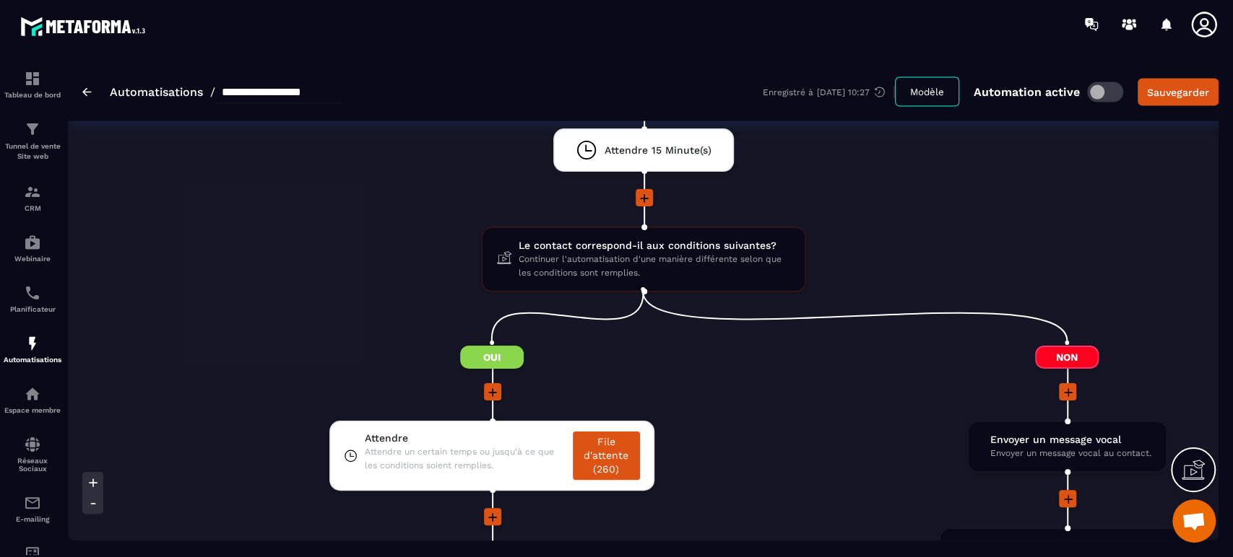
scroll to position [2342, 0]
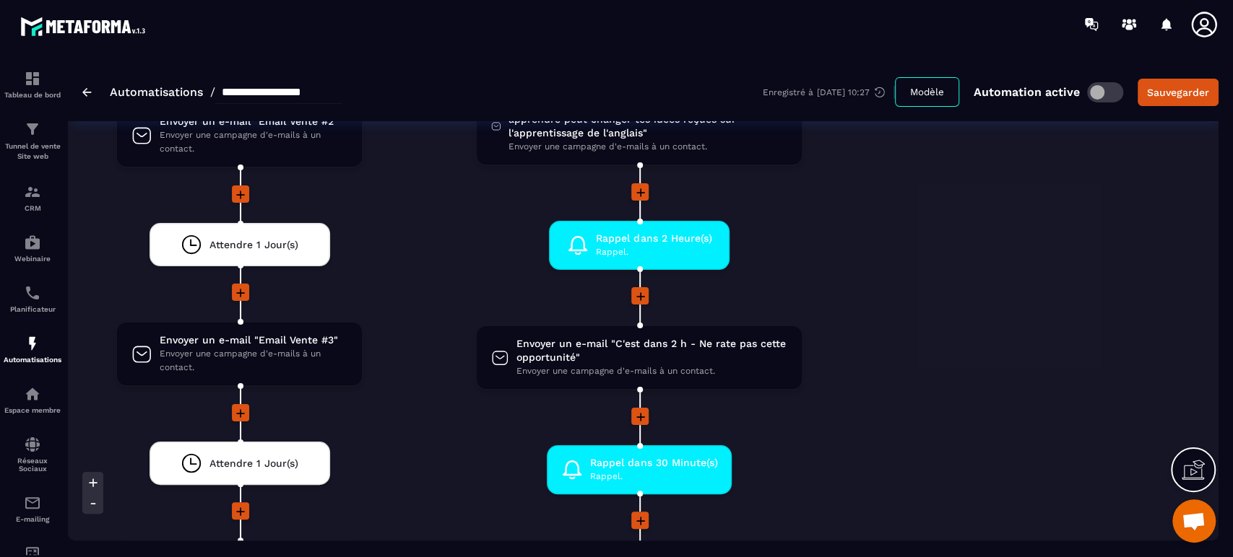
scroll to position [3273, 0]
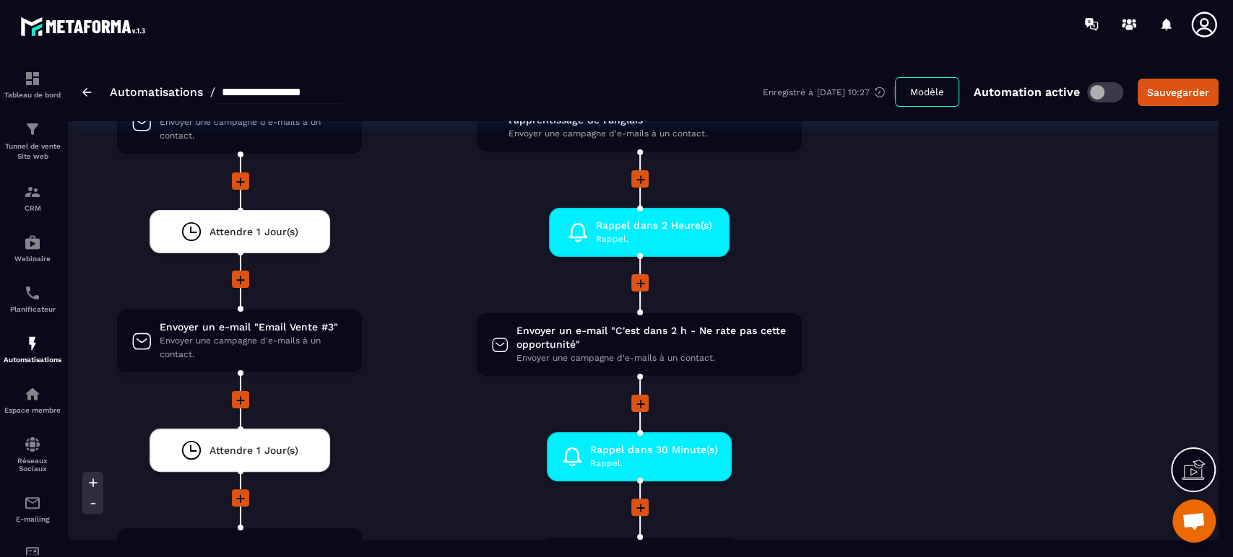
click at [640, 403] on icon at bounding box center [640, 404] width 9 height 9
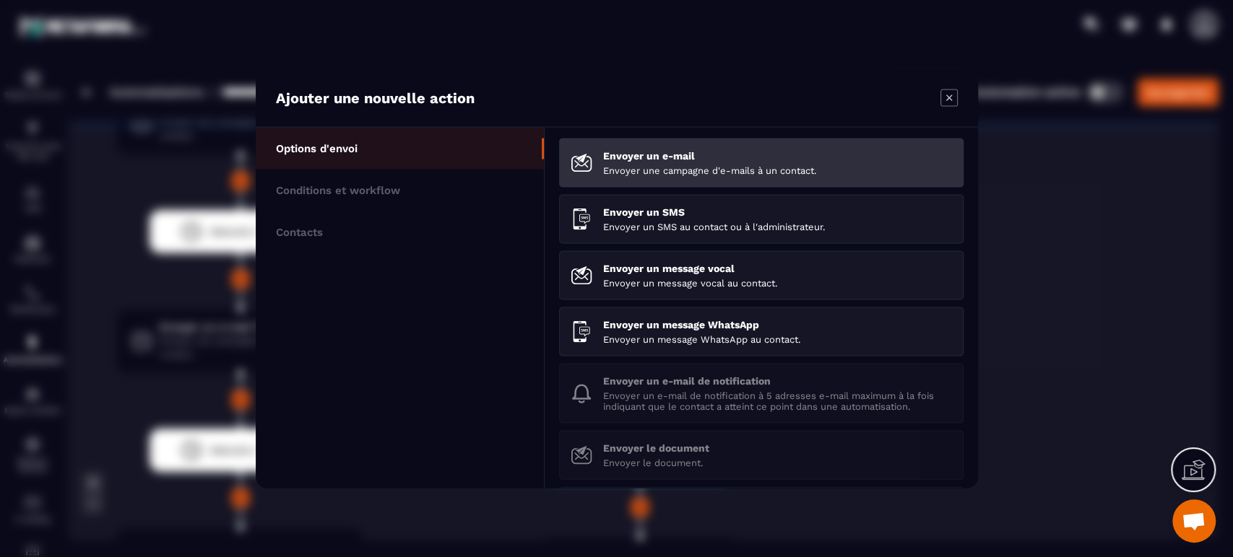
click at [660, 144] on li "Envoyer un e-mail Envoyer une campagne d'e-mails à un contact." at bounding box center [761, 163] width 404 height 49
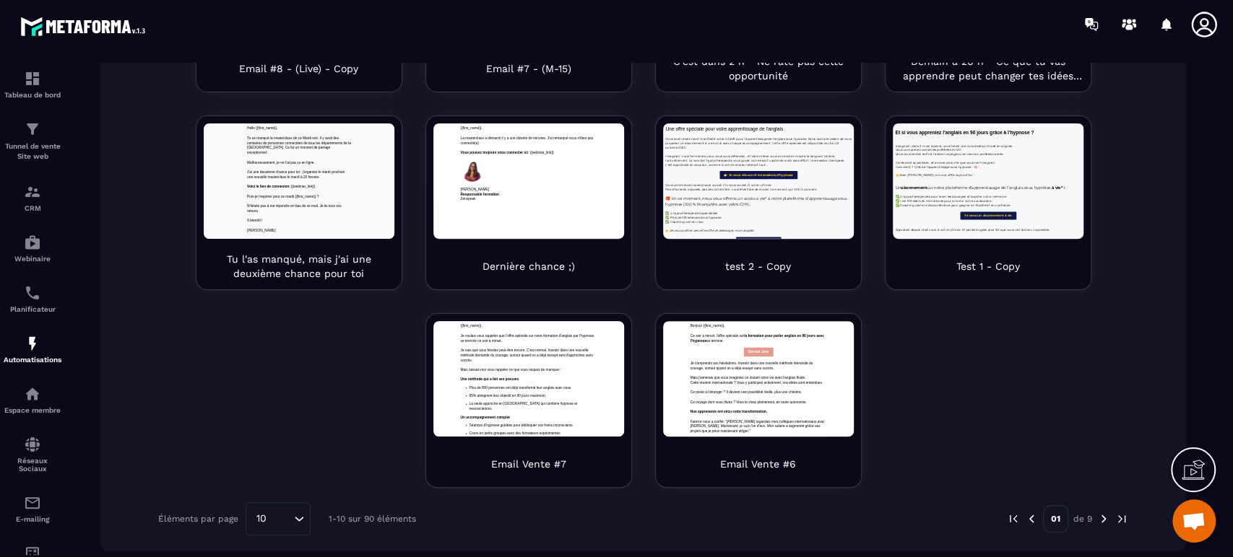
scroll to position [372, 0]
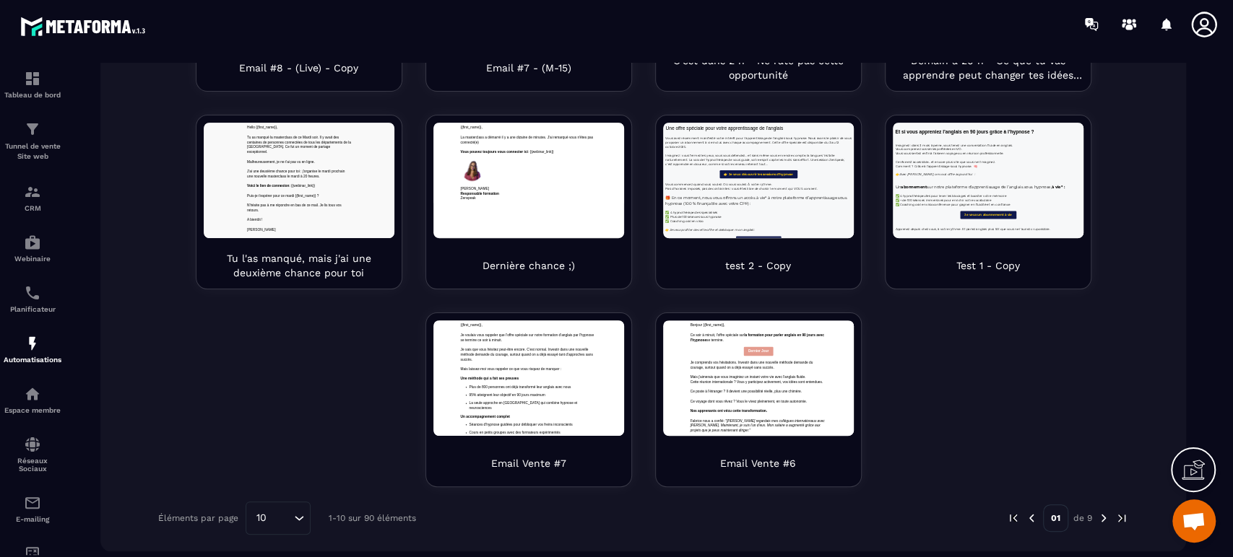
click at [1097, 521] on img at bounding box center [1103, 518] width 13 height 13
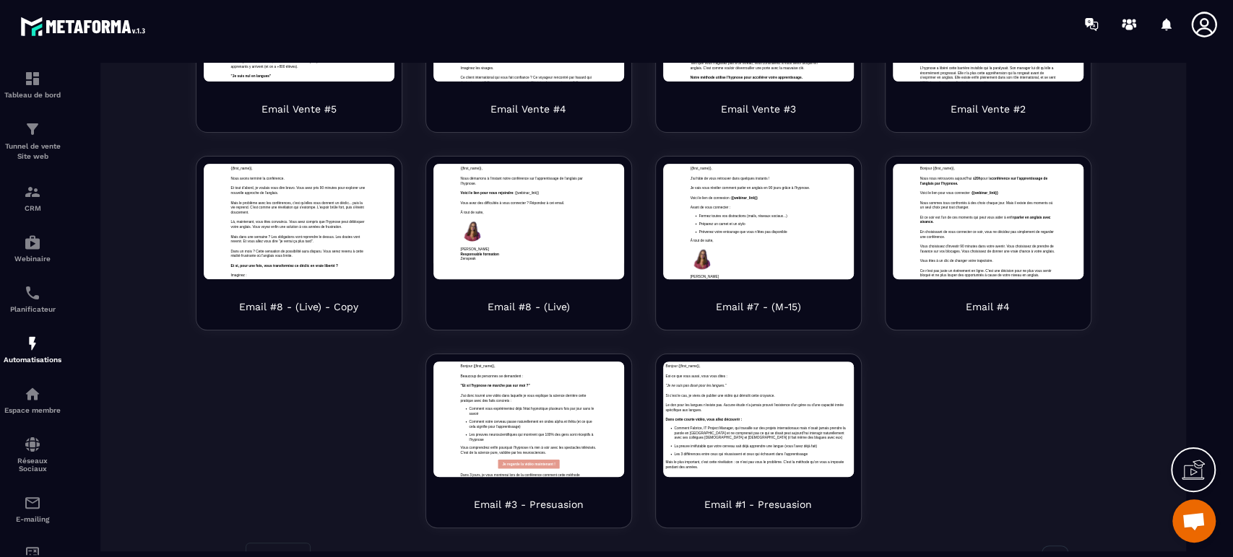
scroll to position [329, 0]
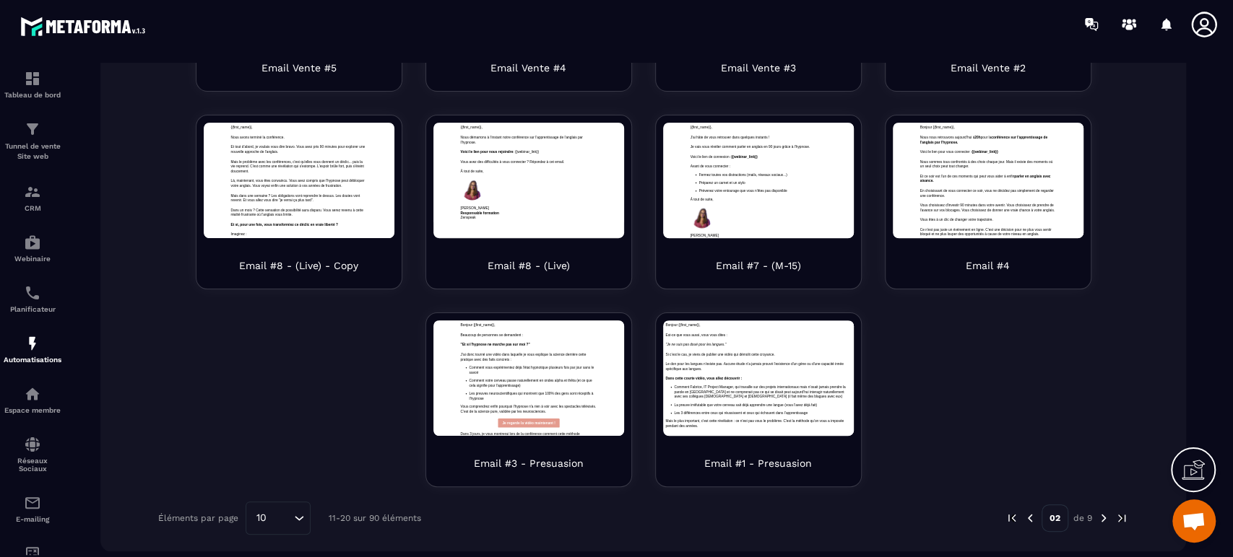
click at [1097, 514] on img at bounding box center [1103, 518] width 13 height 13
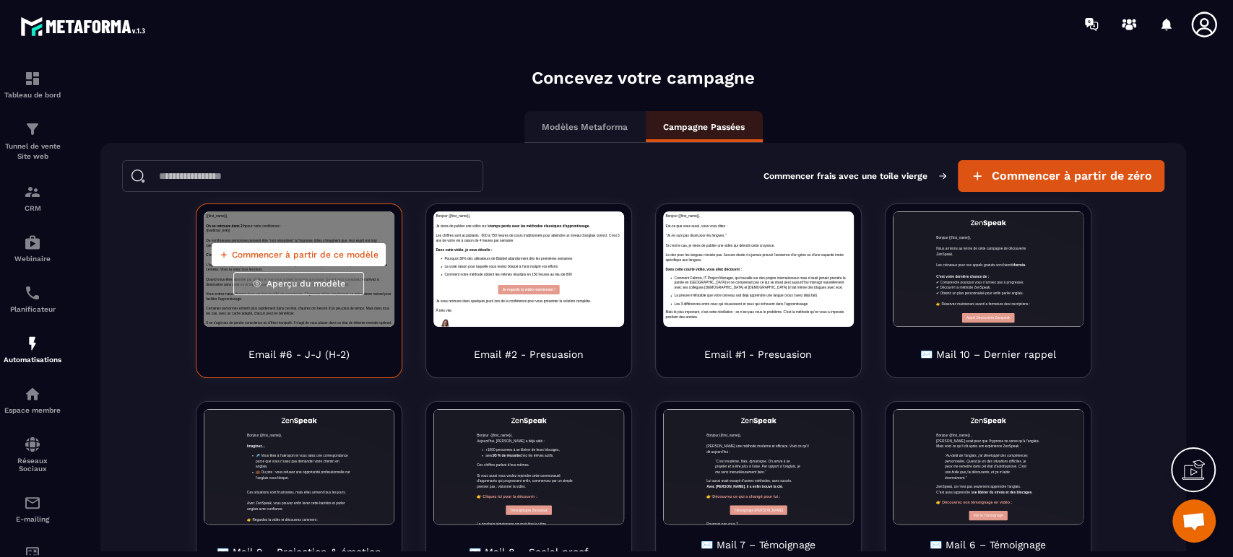
click at [248, 252] on span "Commencer à partir de ce modèle" at bounding box center [305, 255] width 147 height 12
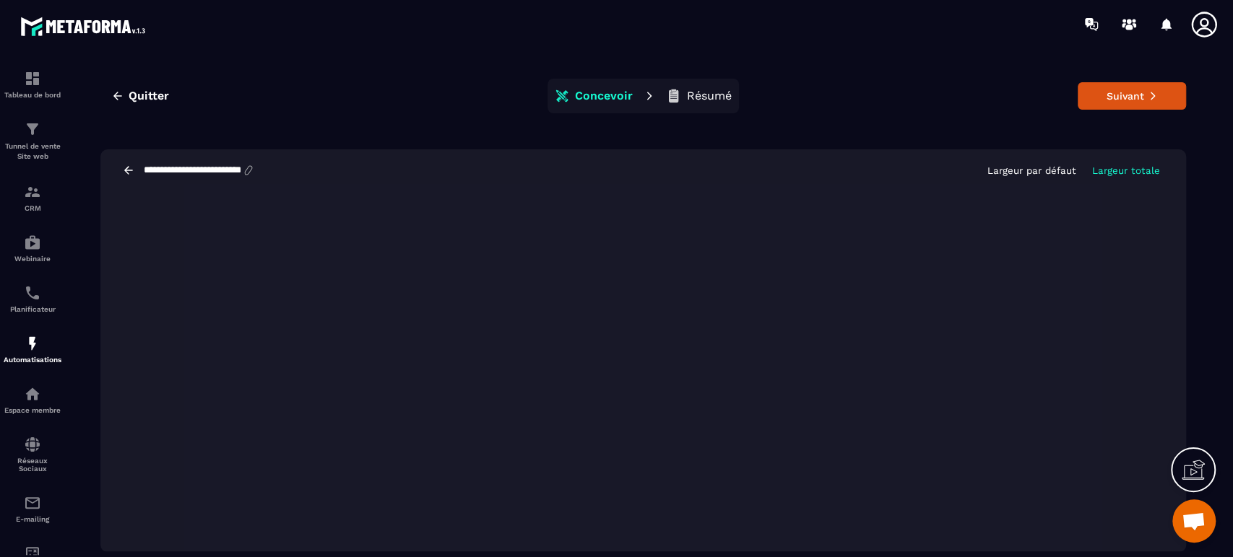
click at [1044, 175] on p "Largeur par défaut" at bounding box center [1031, 170] width 89 height 11
click at [1104, 102] on button "Suivant" at bounding box center [1131, 95] width 108 height 27
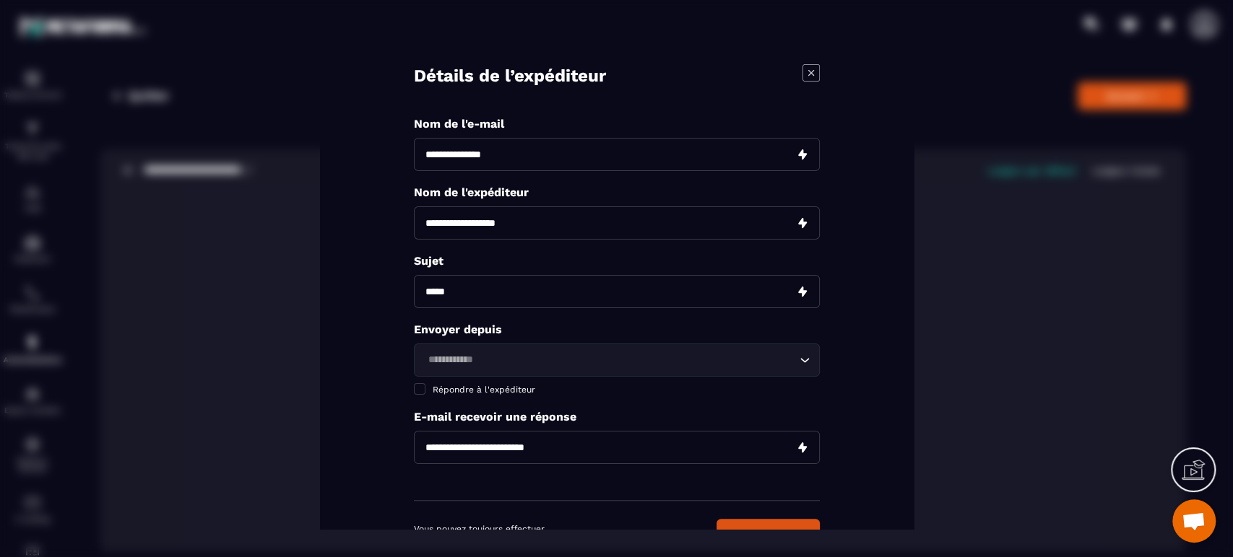
click at [474, 223] on input "Modal window" at bounding box center [617, 223] width 406 height 33
paste input "**********"
type input "**********"
click at [495, 160] on input "Modal window" at bounding box center [617, 154] width 406 height 33
type input "*******"
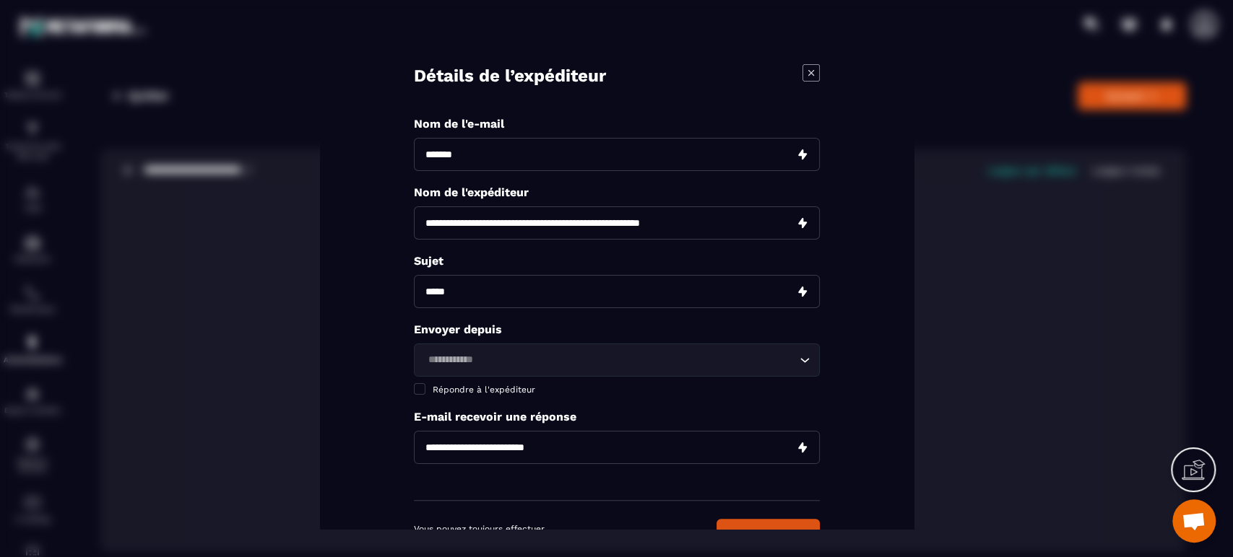
click at [501, 299] on input "Modal window" at bounding box center [617, 291] width 406 height 33
paste input "**********"
type input "**********"
click at [538, 219] on input "**********" at bounding box center [617, 223] width 406 height 33
type input "*"
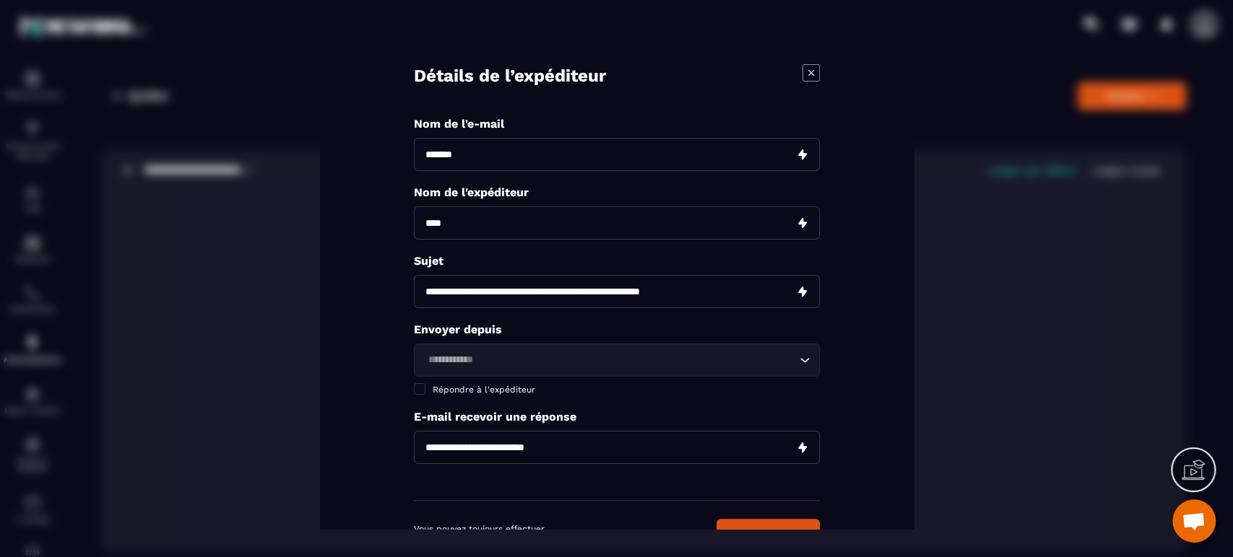
type input "**********"
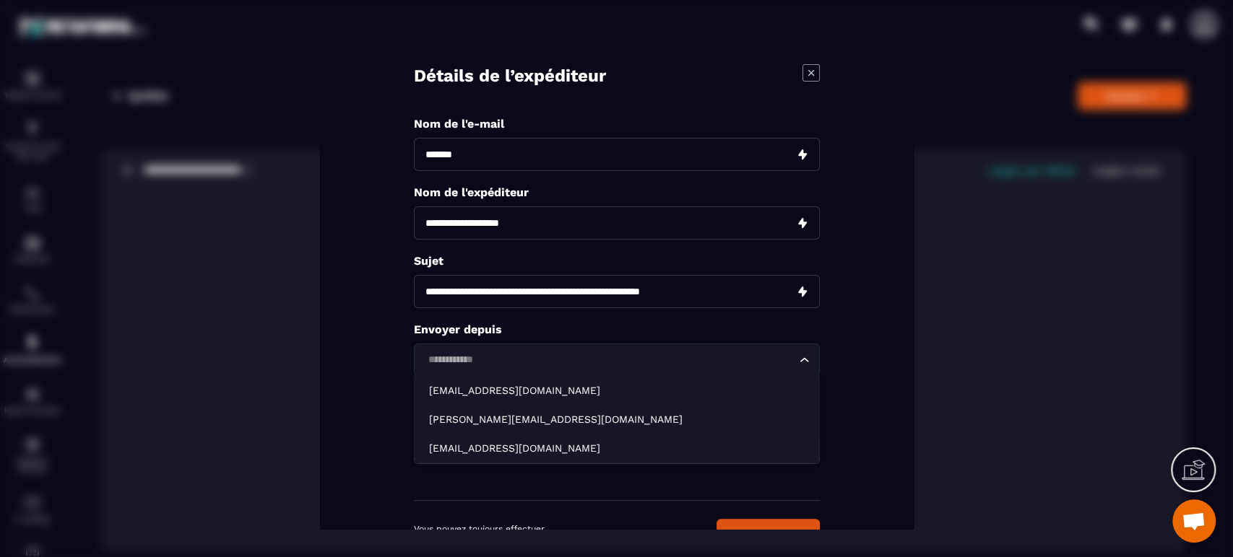
click at [454, 362] on input "Search for option" at bounding box center [609, 360] width 373 height 16
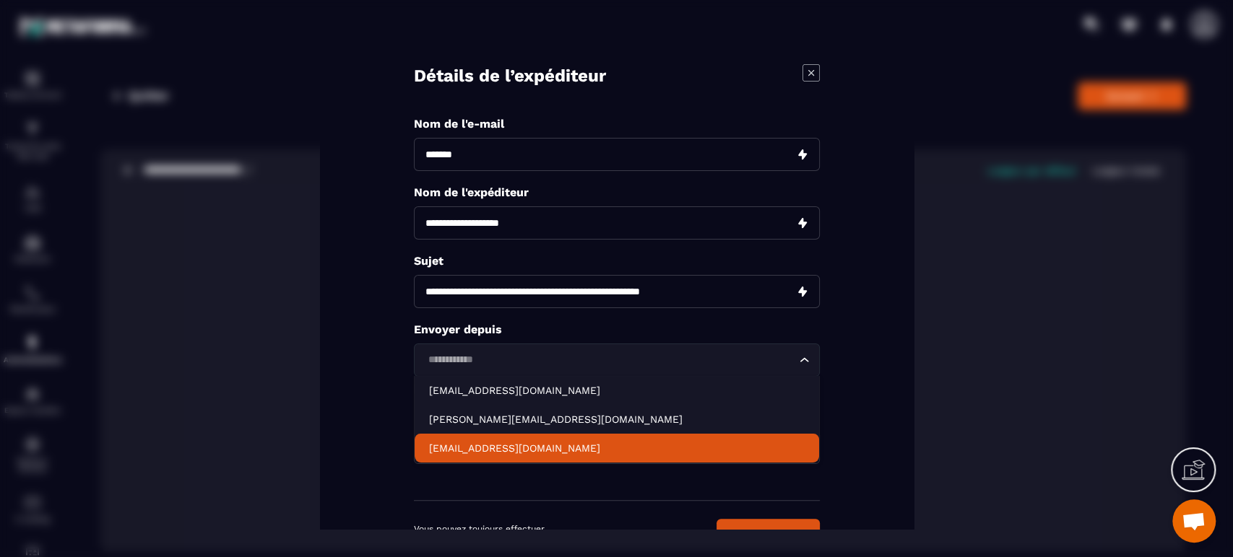
click at [453, 449] on p "[EMAIL_ADDRESS][DOMAIN_NAME]" at bounding box center [616, 448] width 375 height 14
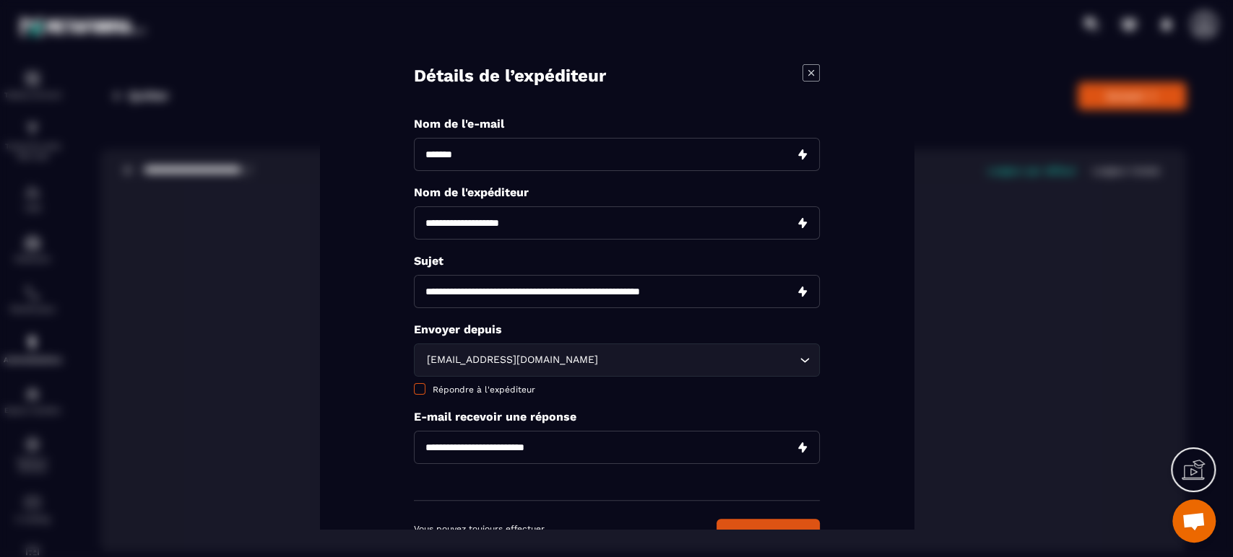
click at [462, 386] on span "Répondre à l'expéditeur" at bounding box center [484, 390] width 103 height 10
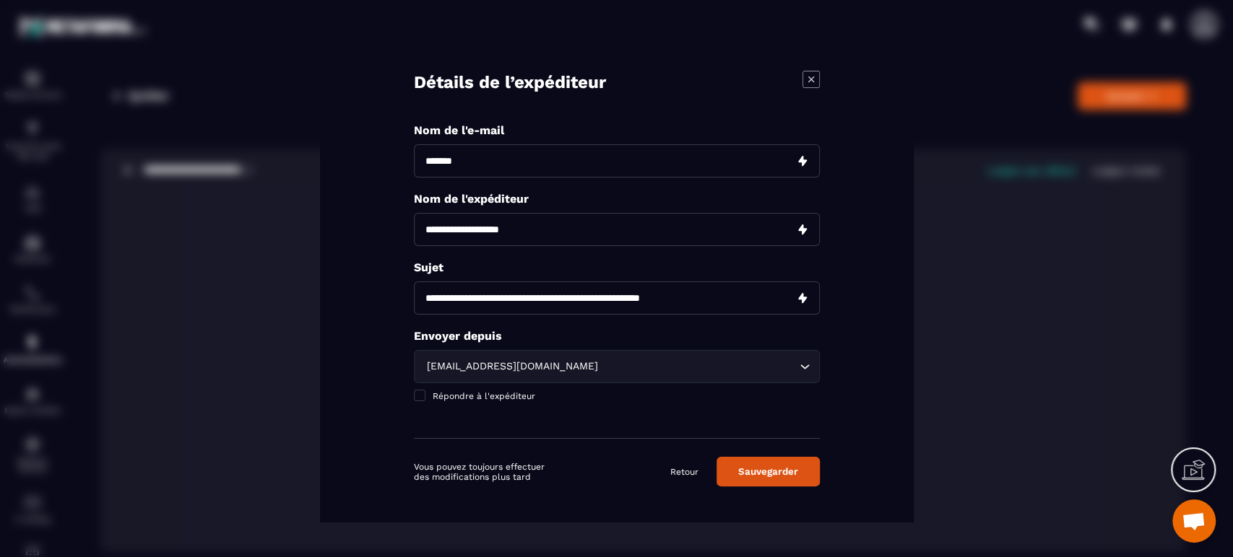
click at [783, 475] on button "Sauvegarder" at bounding box center [767, 472] width 103 height 30
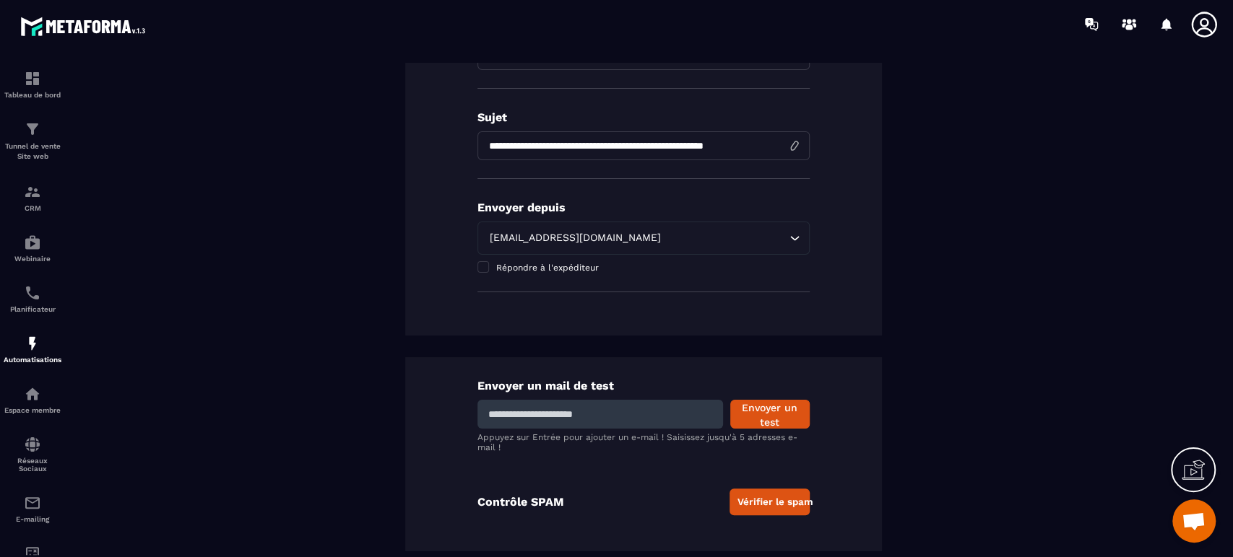
scroll to position [0, 0]
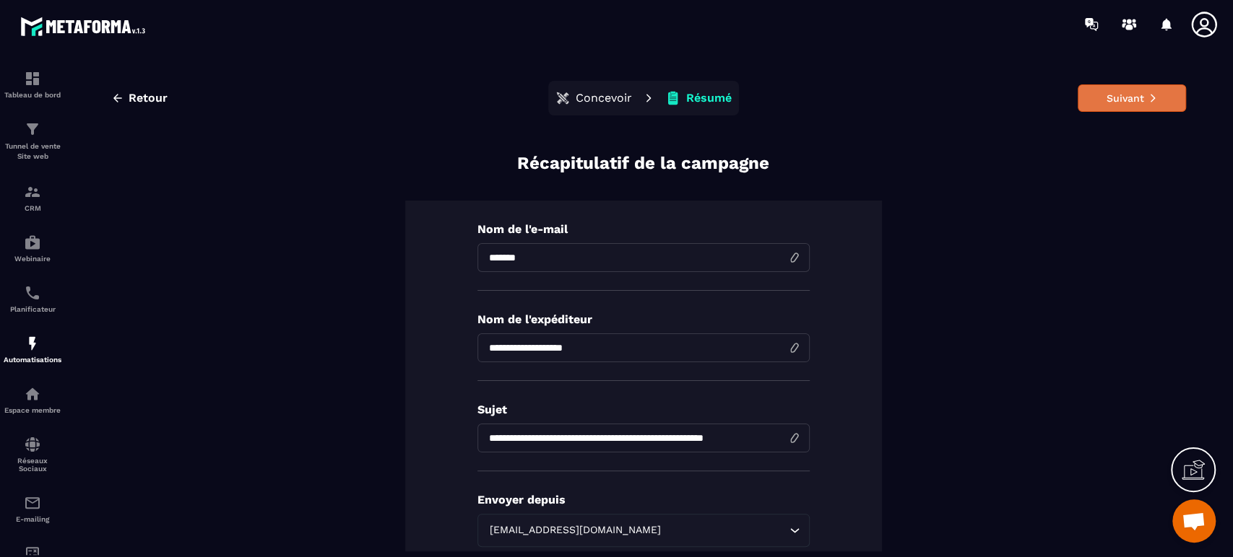
click at [1095, 105] on button "Suivant" at bounding box center [1131, 97] width 108 height 27
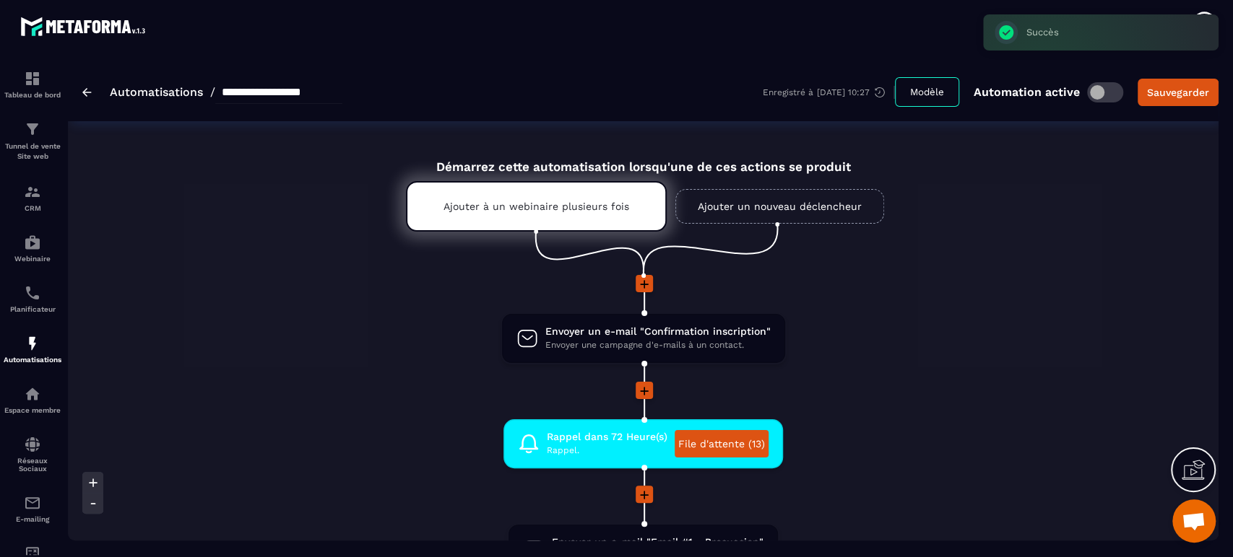
click at [903, 410] on li at bounding box center [643, 401] width 1150 height 38
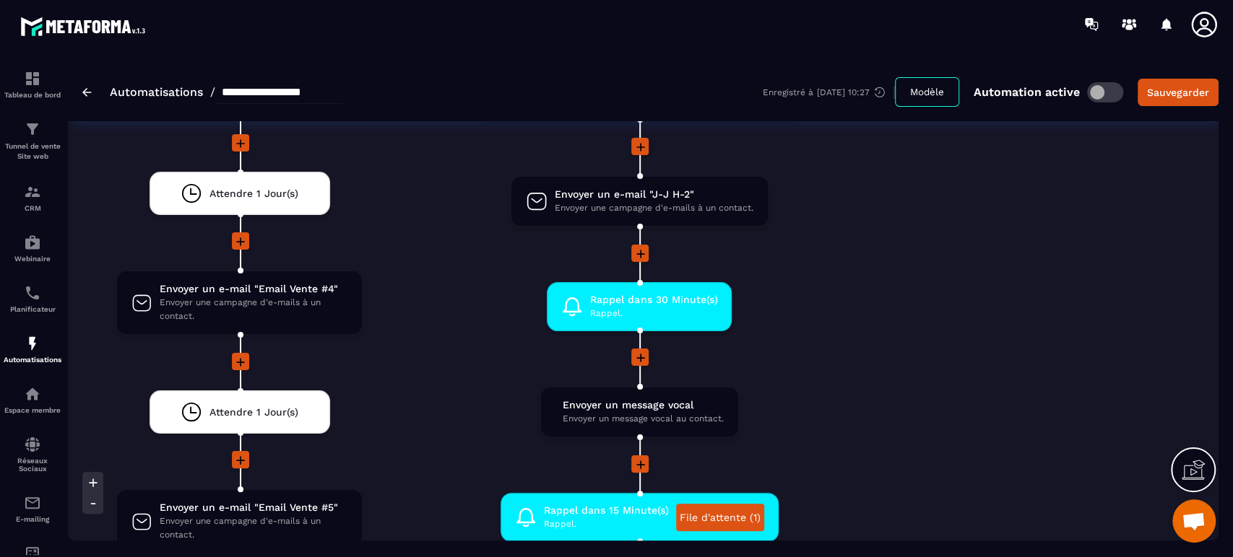
scroll to position [3529, 0]
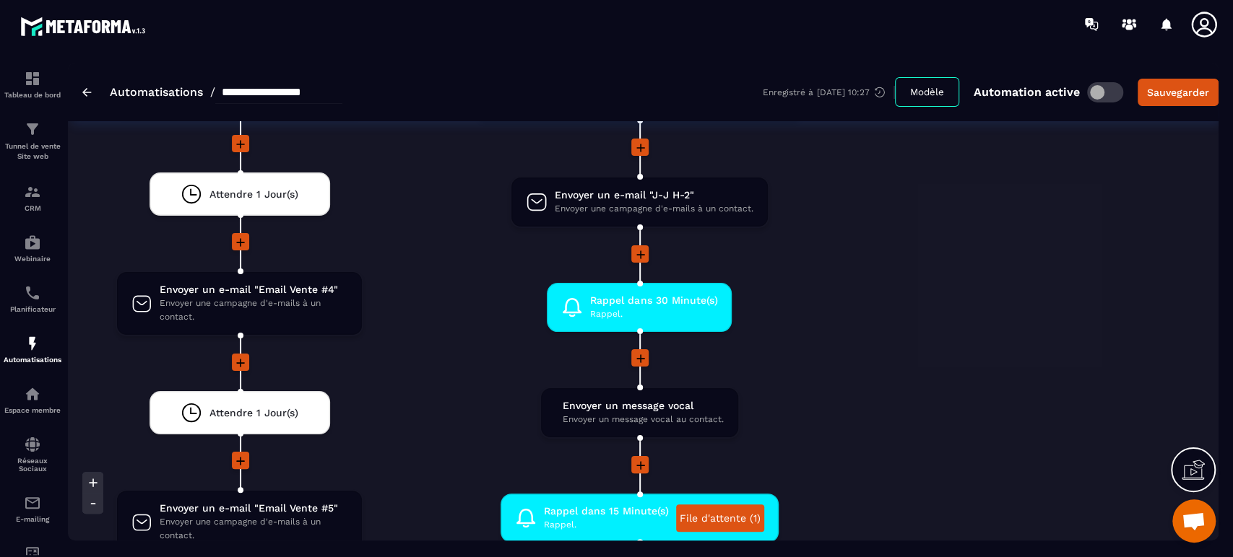
click at [844, 406] on li "Envoyer un message vocal Envoyer un message vocal au contact. drag-arrow" at bounding box center [639, 421] width 456 height 69
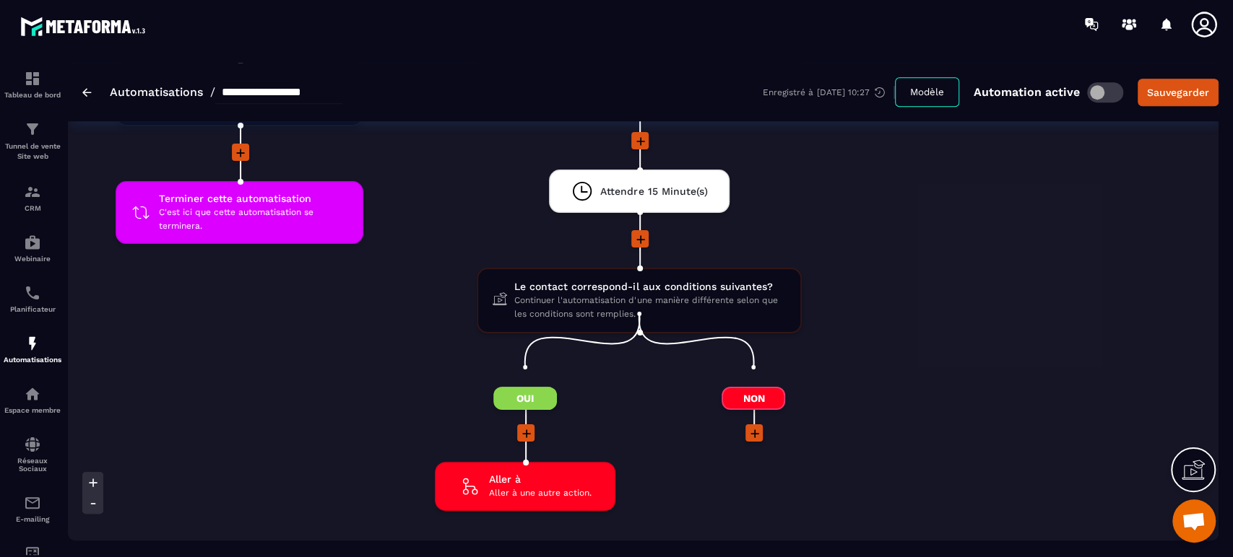
scroll to position [4460, 0]
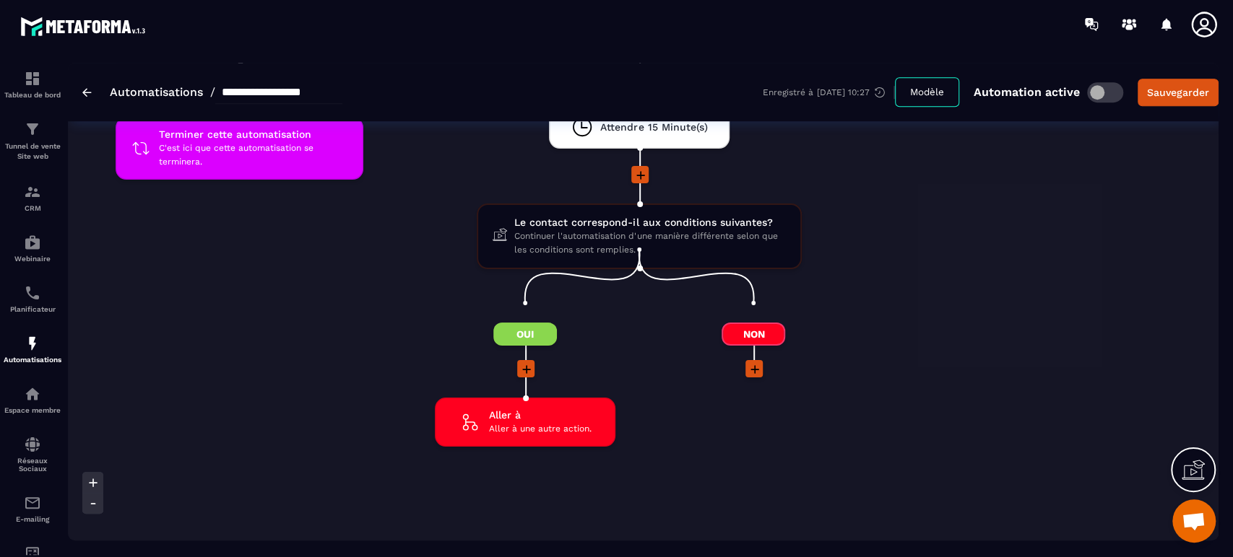
click at [748, 362] on icon at bounding box center [754, 369] width 14 height 14
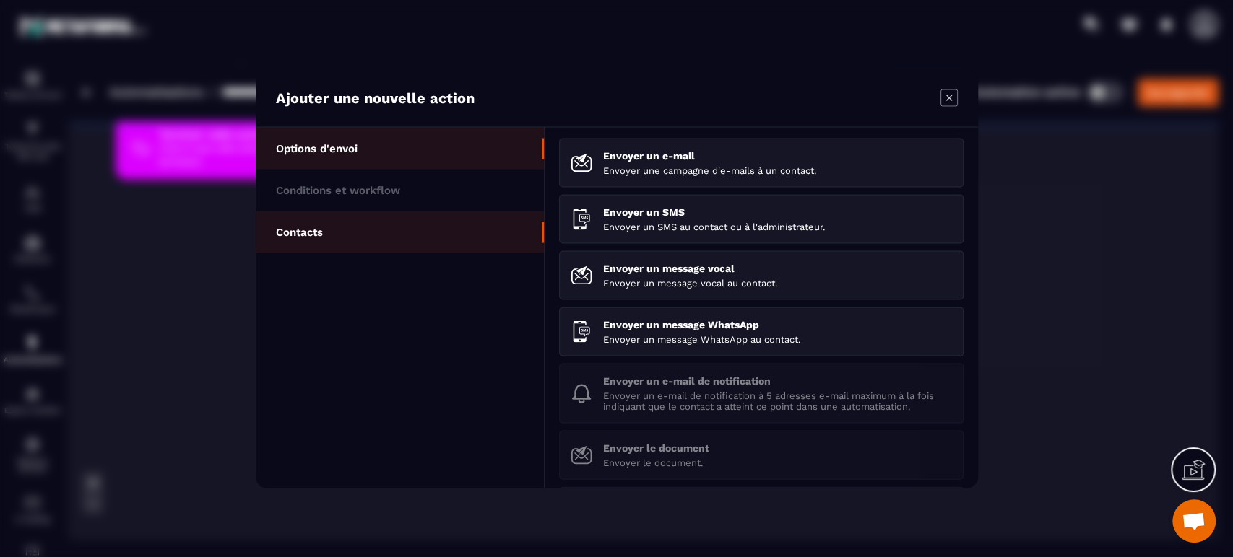
click at [355, 226] on li "Contacts" at bounding box center [400, 233] width 288 height 42
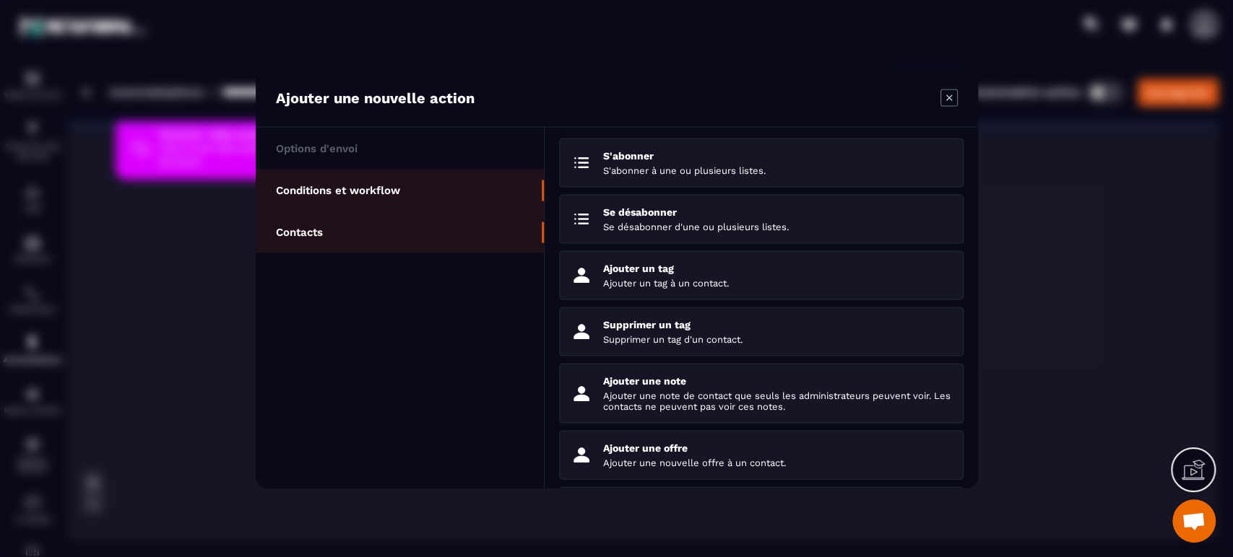
click at [376, 171] on li "Conditions et workflow" at bounding box center [400, 191] width 288 height 42
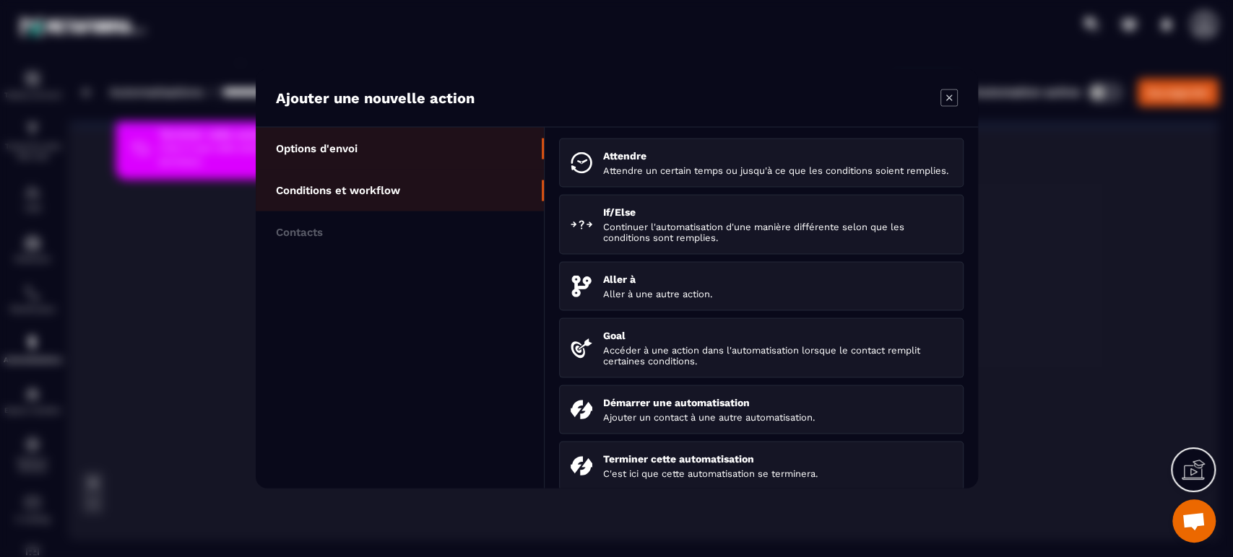
click at [375, 160] on li "Options d'envoi" at bounding box center [400, 149] width 288 height 42
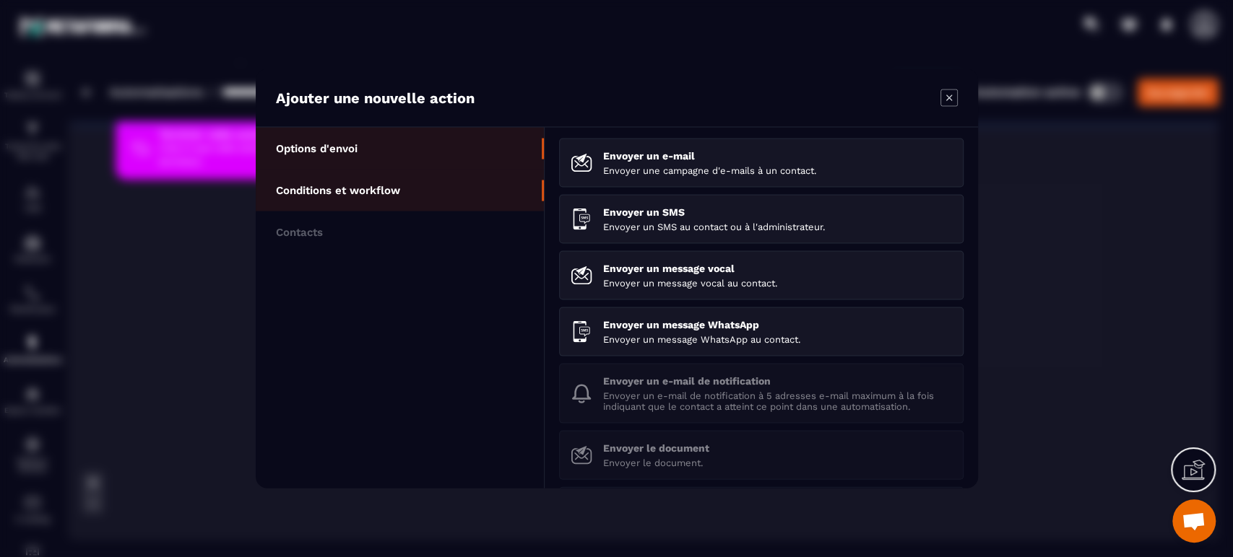
click at [377, 199] on li "Conditions et workflow" at bounding box center [400, 191] width 288 height 42
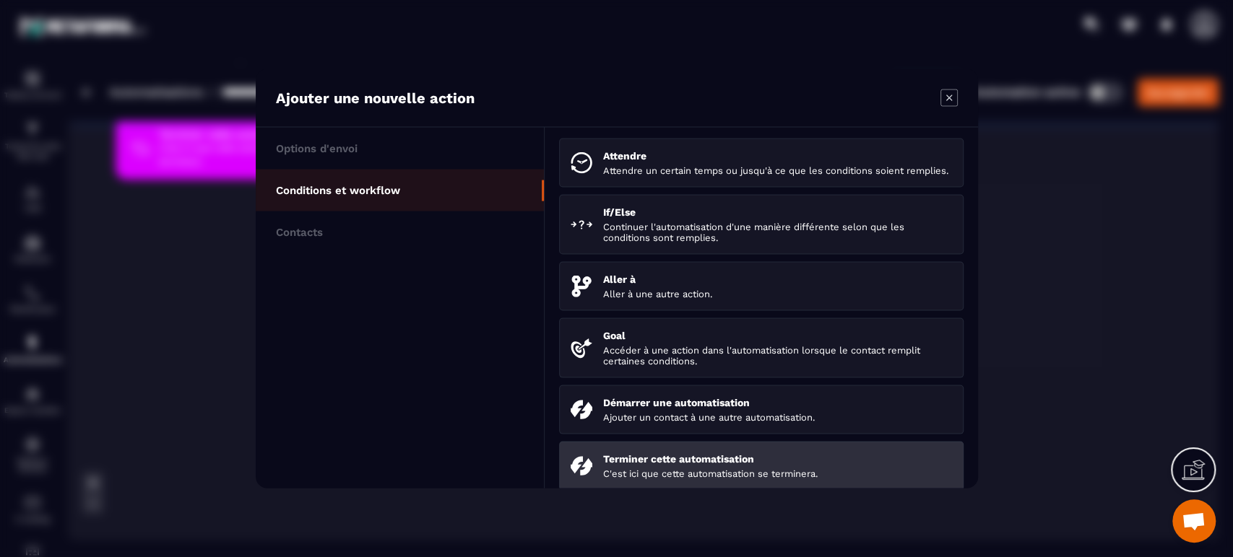
click at [600, 480] on li "Terminer cette automatisation C'est ici que cette automatisation se terminera." at bounding box center [761, 466] width 404 height 49
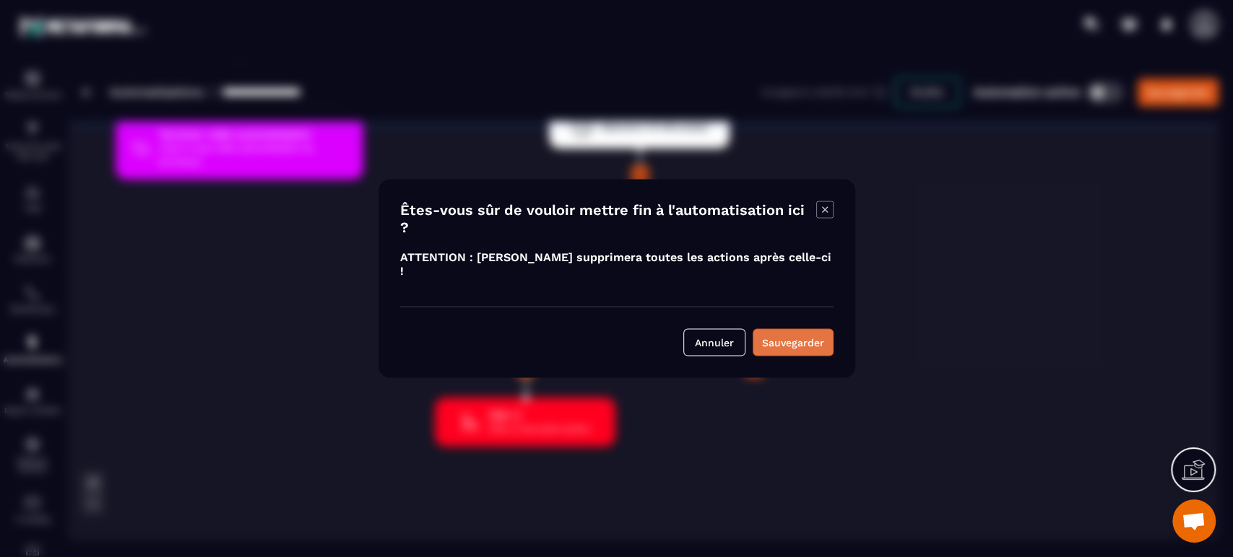
click at [784, 336] on div "Sauvegarder" at bounding box center [793, 343] width 62 height 14
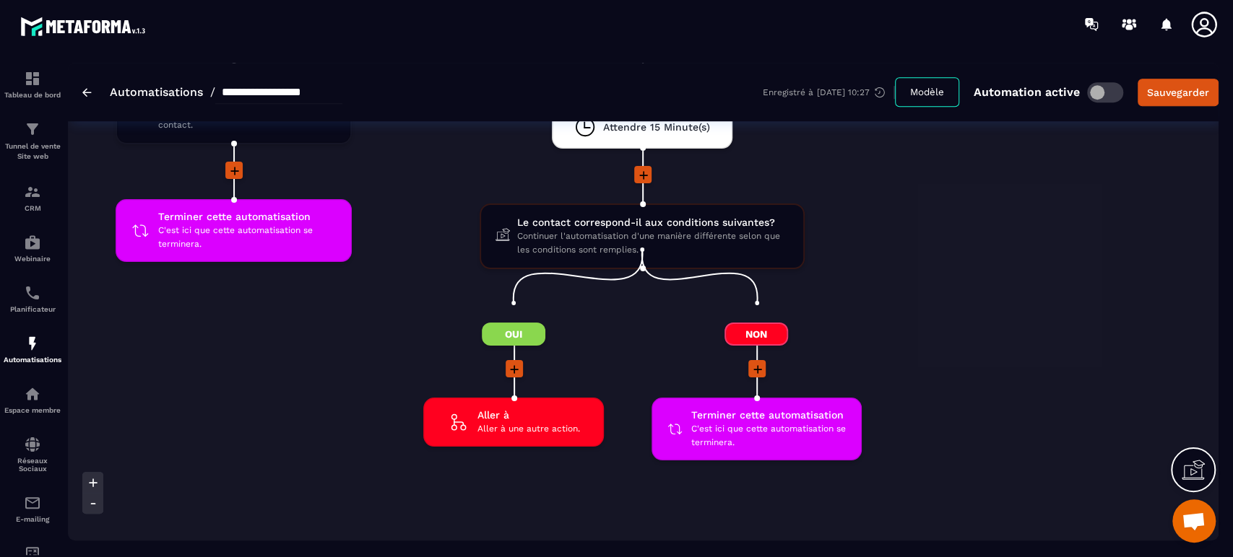
click at [637, 358] on div "Non Terminer cette automatisation C'est ici que cette automatisation se termine…" at bounding box center [756, 400] width 258 height 155
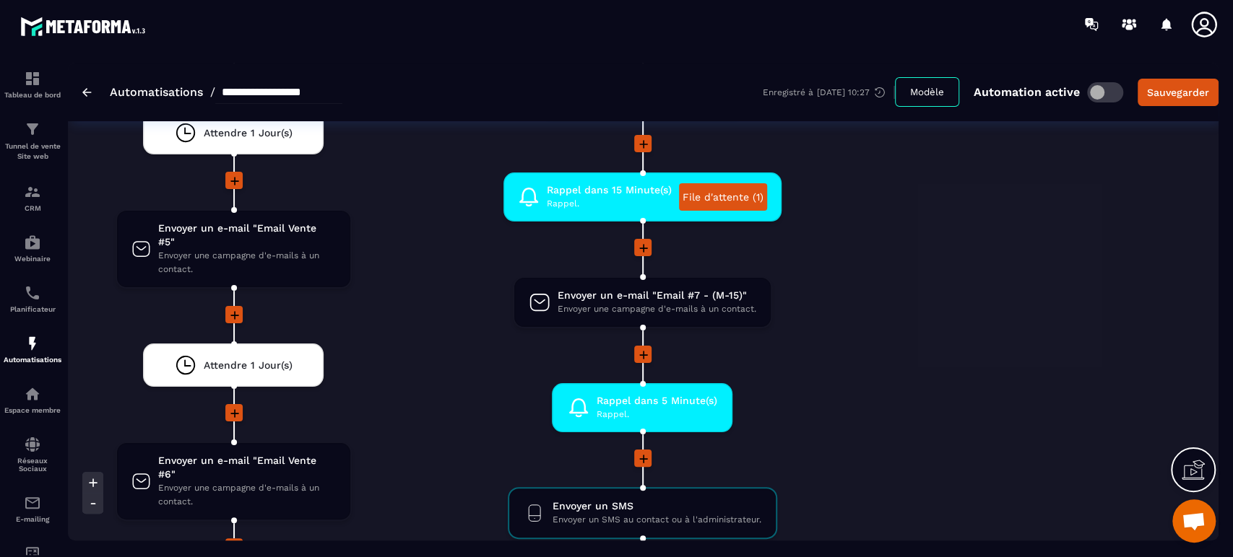
scroll to position [3883, 0]
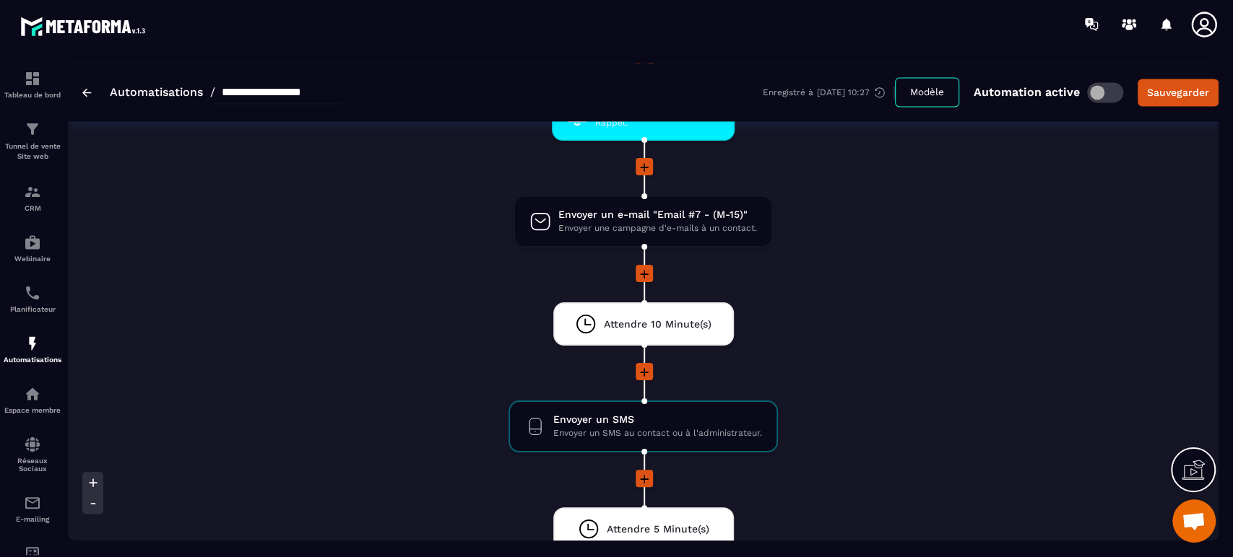
scroll to position [1604, 0]
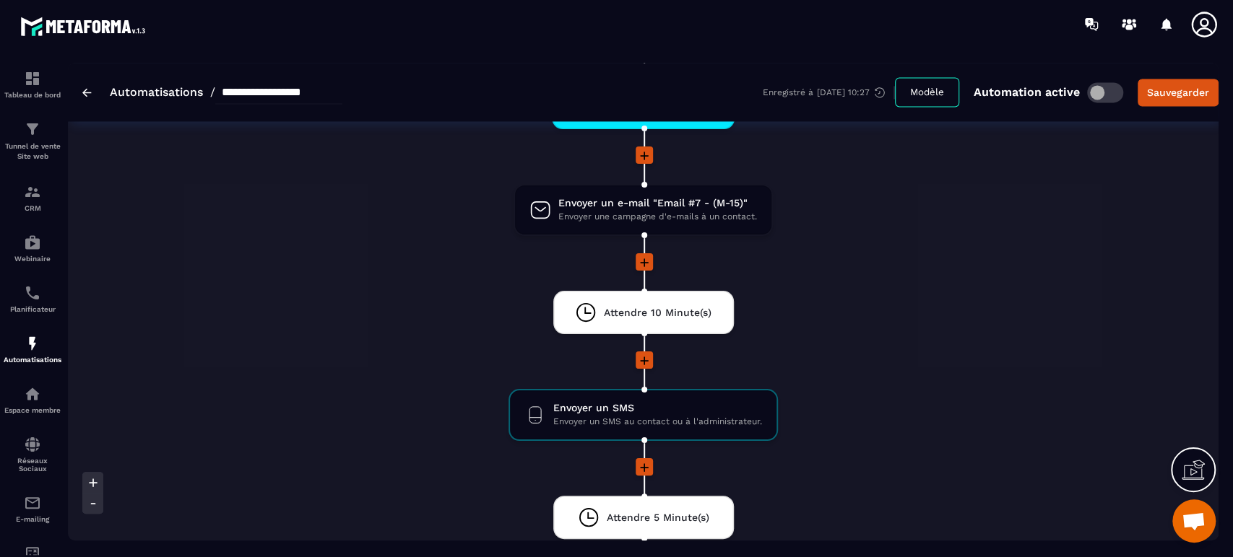
click at [407, 339] on li "Attendre 10 Minute(s) drag-arrow" at bounding box center [643, 321] width 1150 height 61
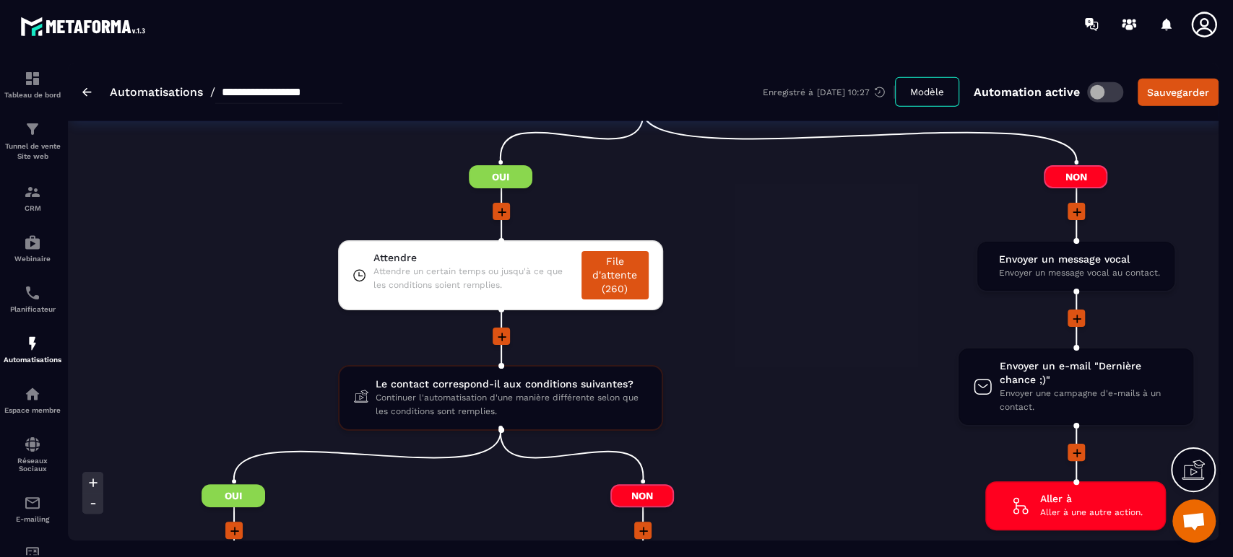
scroll to position [2311, 0]
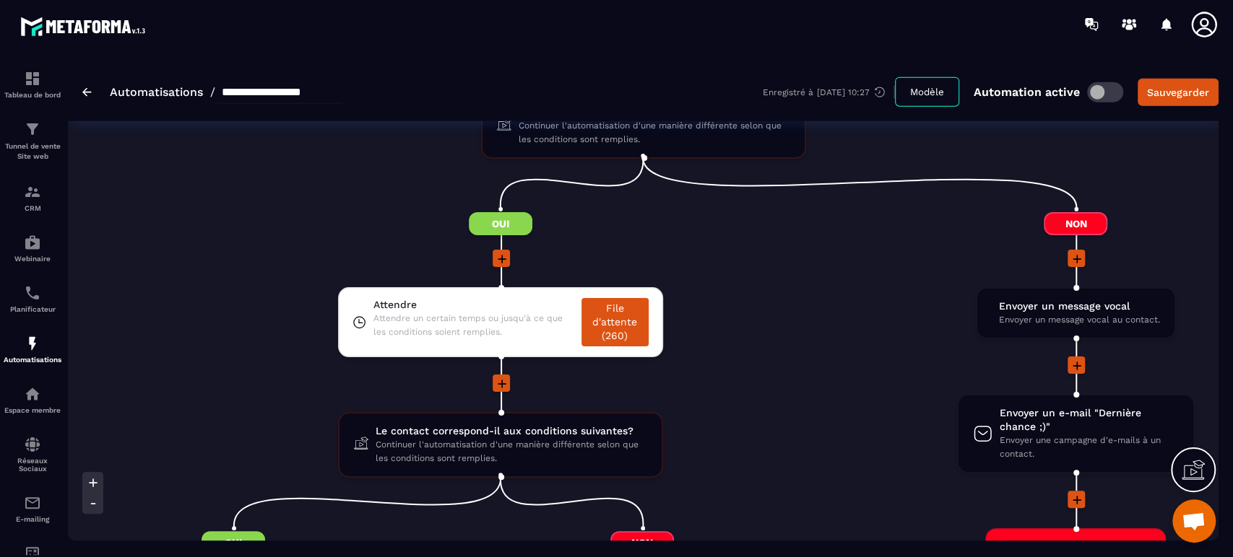
click at [859, 387] on div at bounding box center [500, 384] width 817 height 19
click at [818, 368] on li "Attendre Attendre un certain temps ou jusqu'à ce que les conditions soient remp…" at bounding box center [500, 330] width 817 height 87
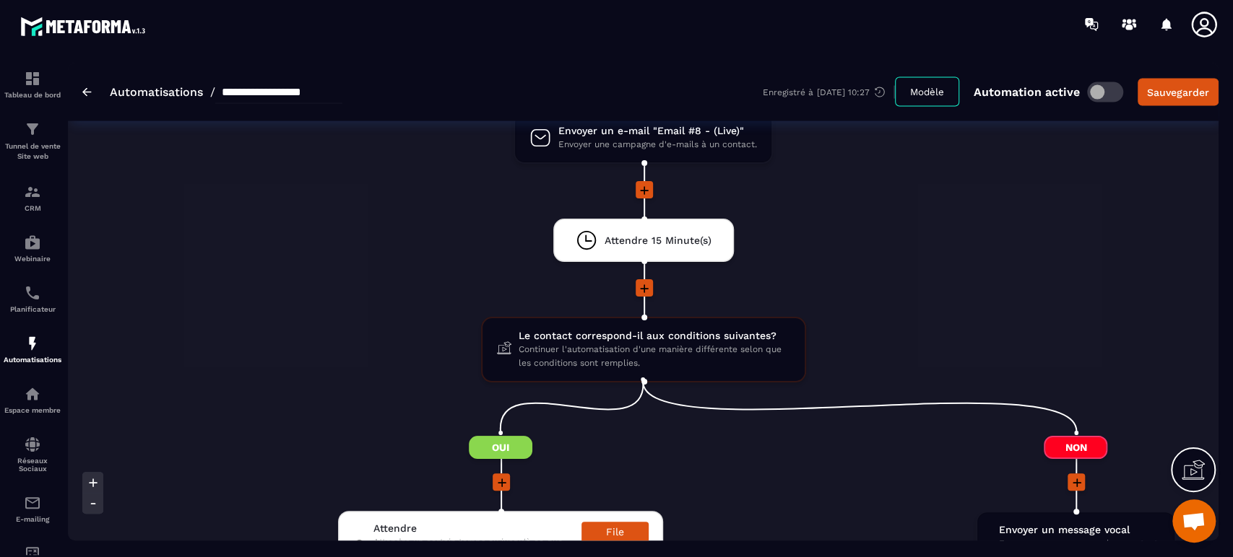
scroll to position [2150, 0]
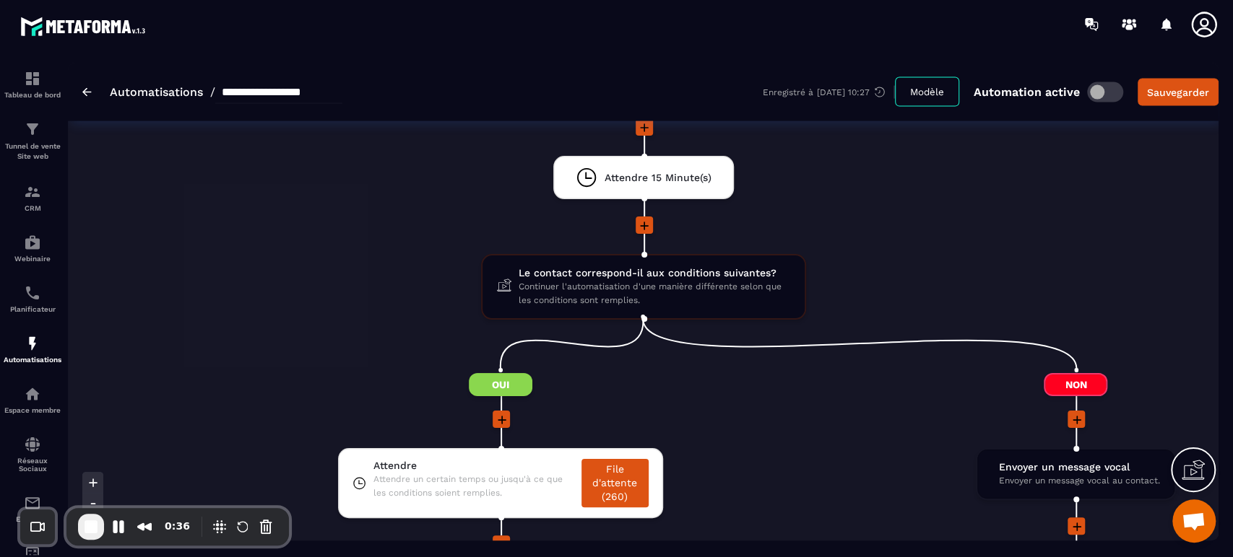
click at [743, 434] on li at bounding box center [500, 430] width 817 height 38
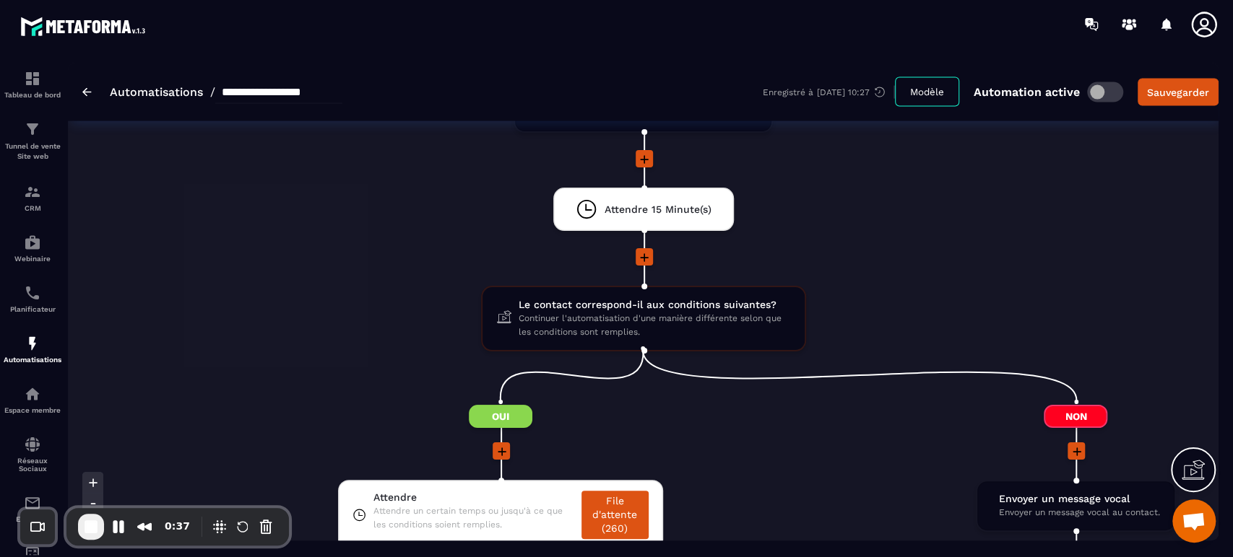
scroll to position [2085, 0]
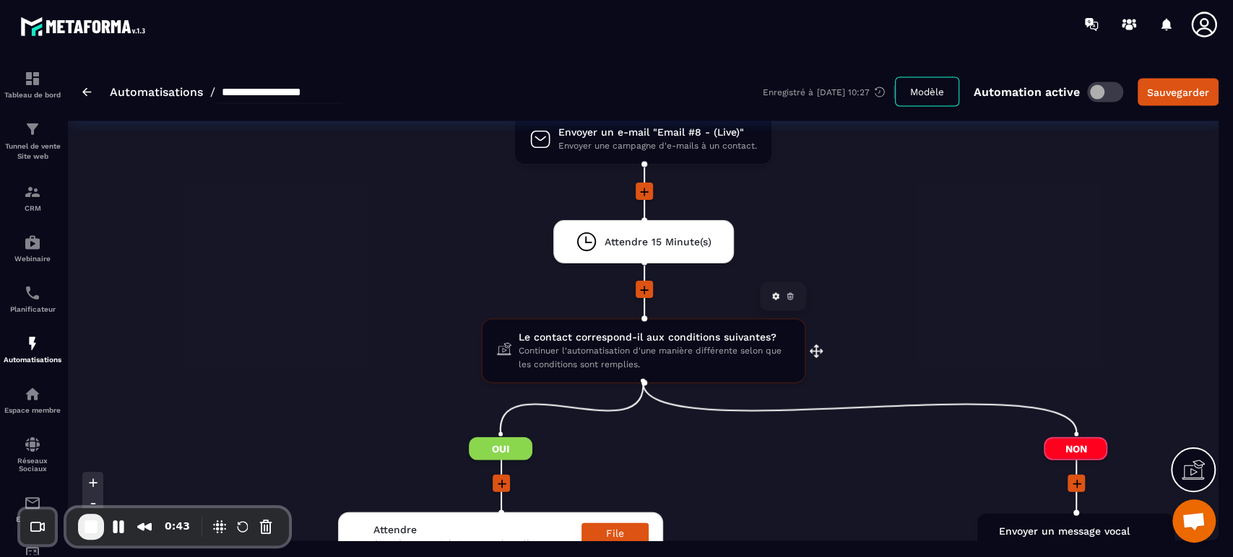
click at [615, 357] on span "Continuer l'automatisation d'une manière différente selon que les conditions so…" at bounding box center [653, 357] width 271 height 27
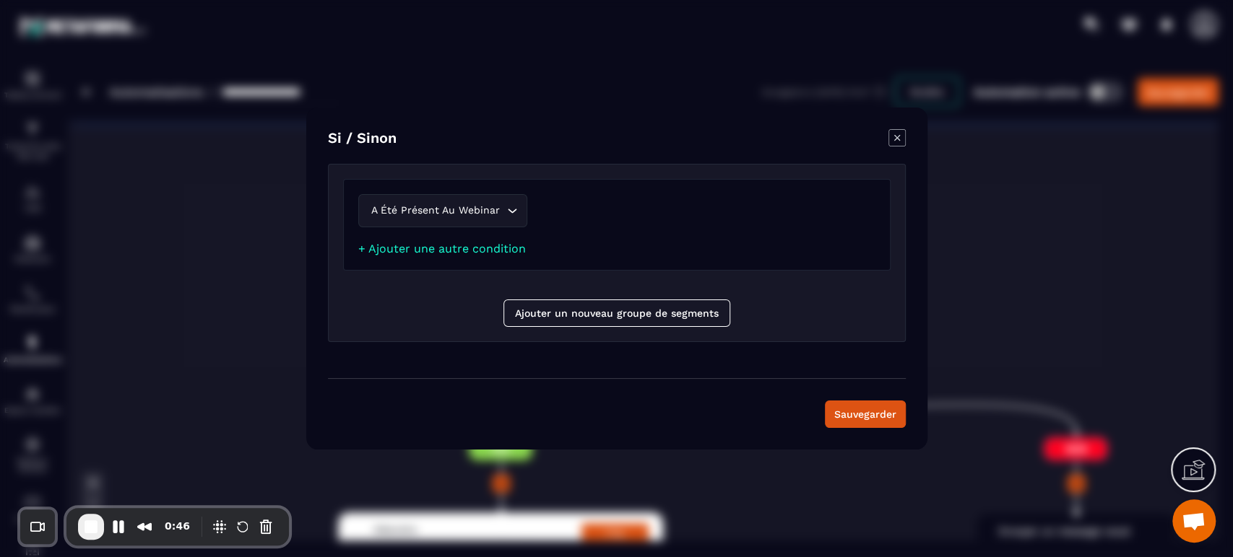
click at [899, 141] on icon "Modal window" at bounding box center [896, 137] width 17 height 17
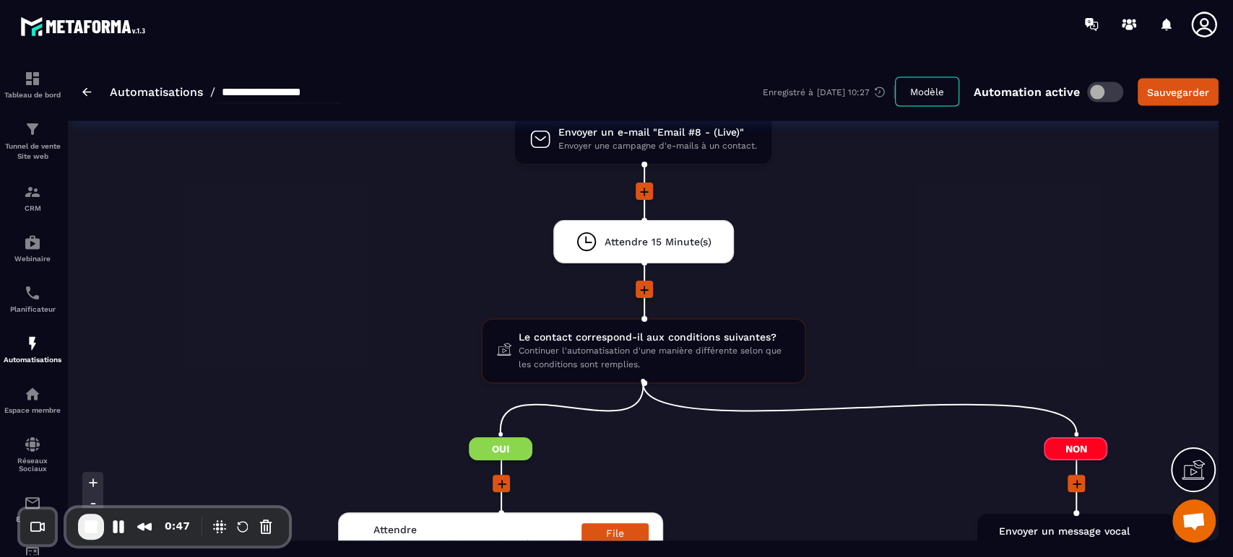
click at [895, 243] on li "Attendre 15 Minute(s) drag-arrow" at bounding box center [643, 250] width 1150 height 61
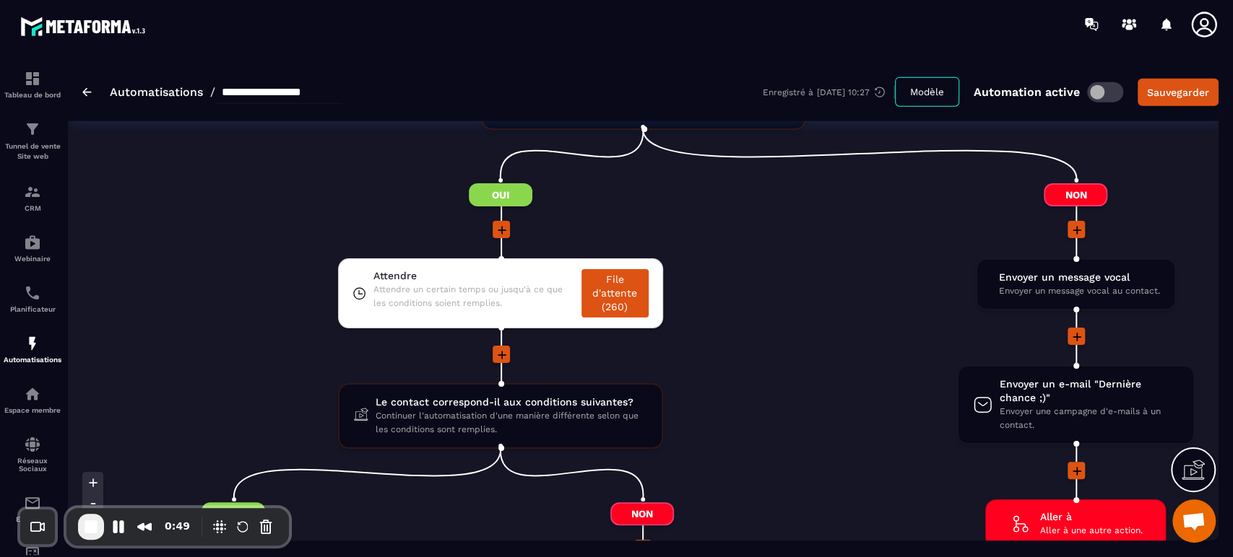
scroll to position [2407, 0]
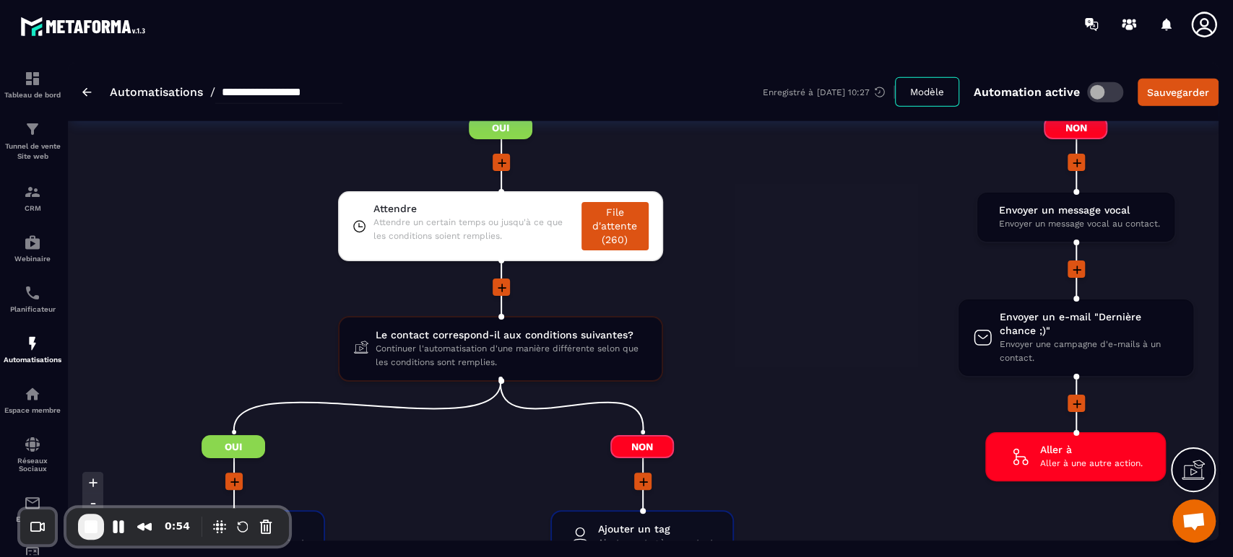
click at [728, 284] on div at bounding box center [500, 288] width 817 height 19
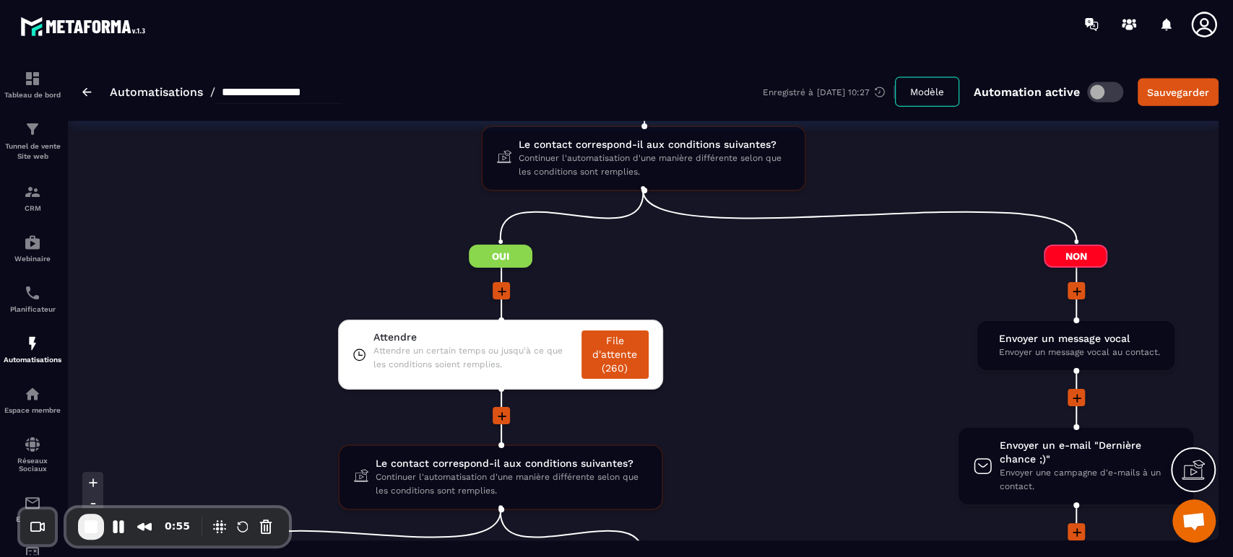
scroll to position [2246, 0]
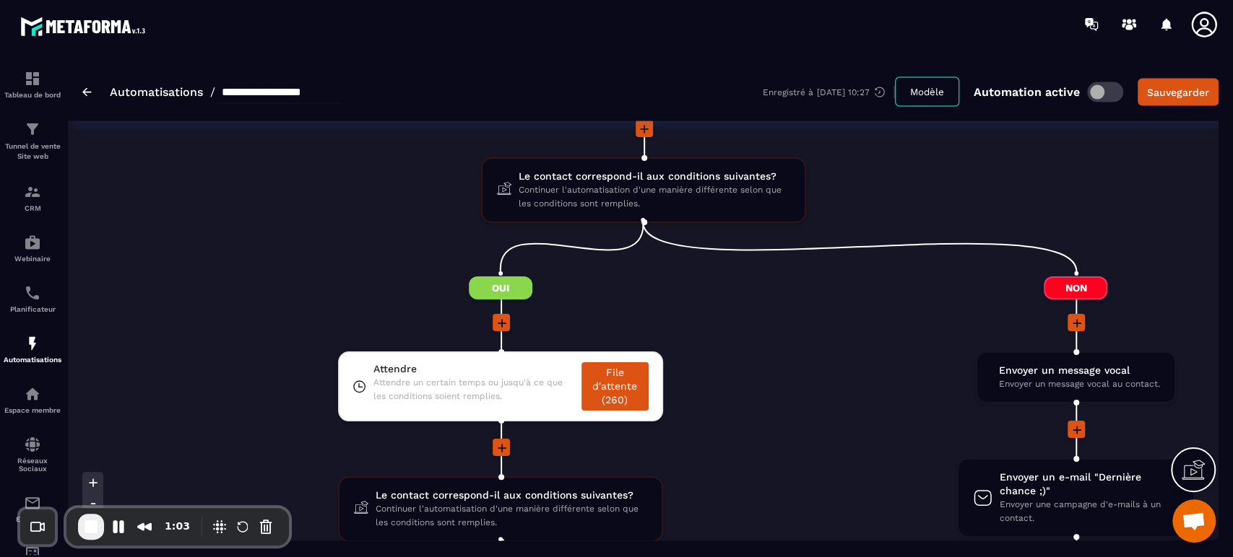
click at [841, 384] on li "Attendre Attendre un certain temps ou jusqu'à ce que les conditions soient remp…" at bounding box center [500, 395] width 817 height 87
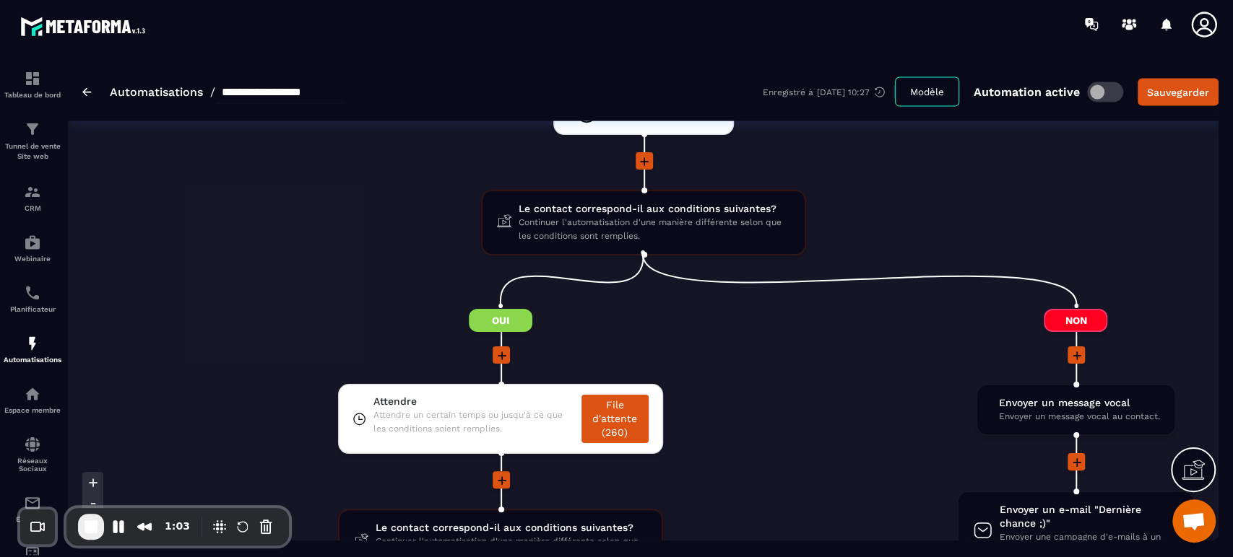
scroll to position [2182, 0]
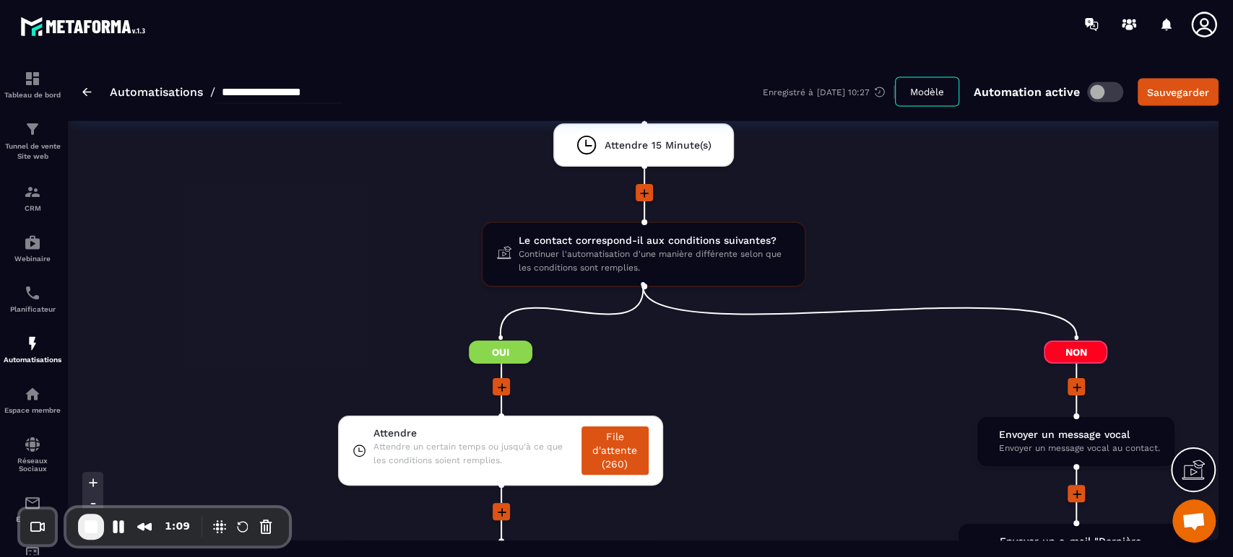
click at [903, 443] on li "Attendre Attendre un certain temps ou jusqu'à ce que les conditions soient remp…" at bounding box center [500, 459] width 817 height 87
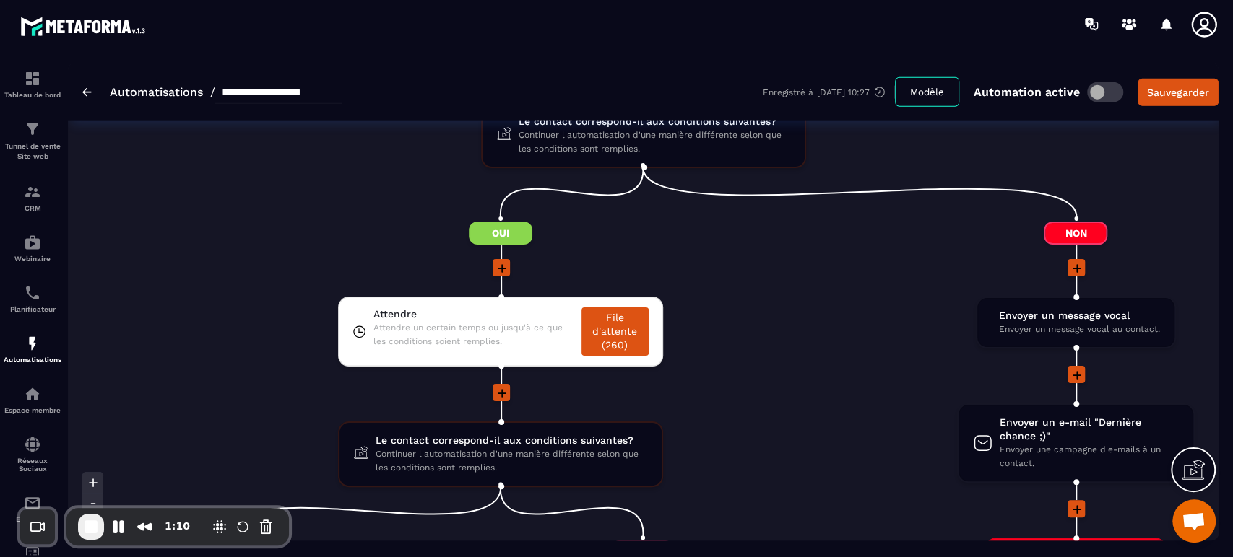
scroll to position [2311, 0]
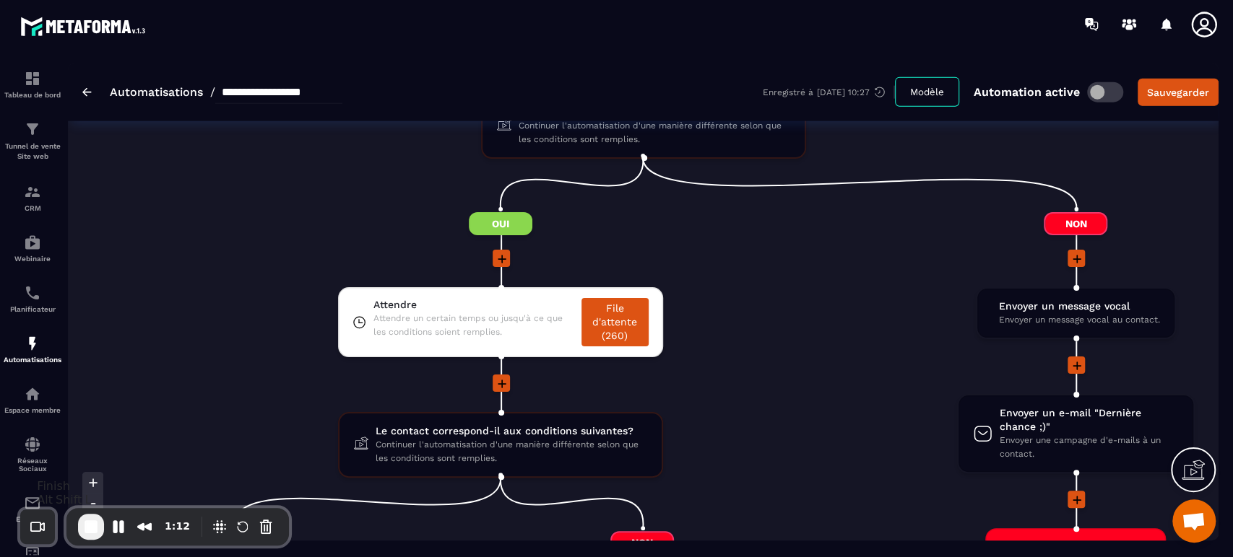
click at [90, 527] on span "End Recording" at bounding box center [90, 526] width 17 height 17
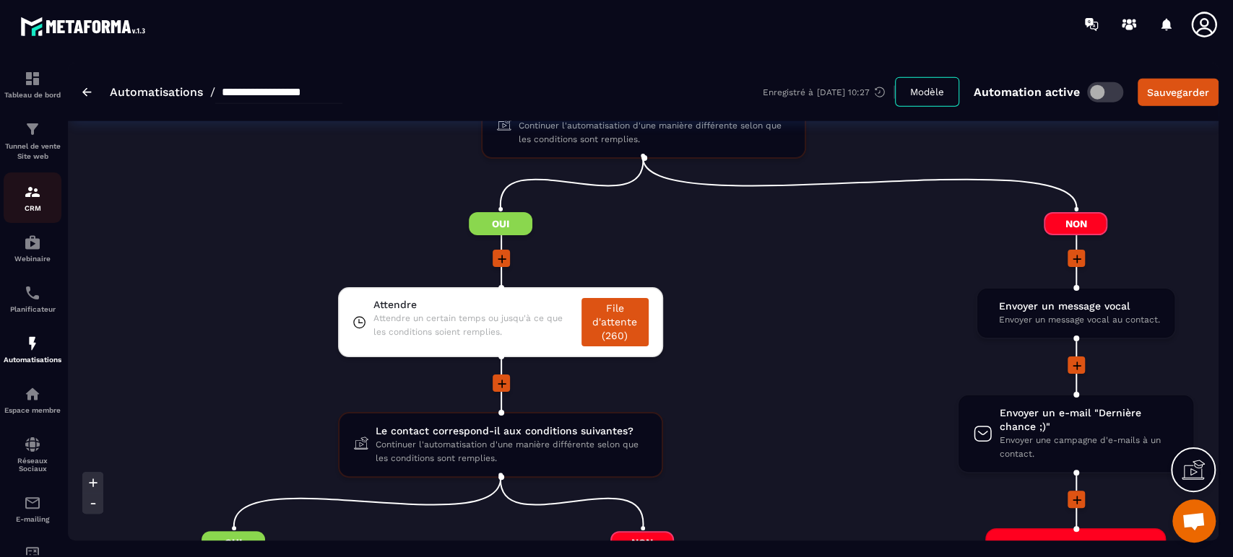
click at [30, 194] on img at bounding box center [32, 191] width 17 height 17
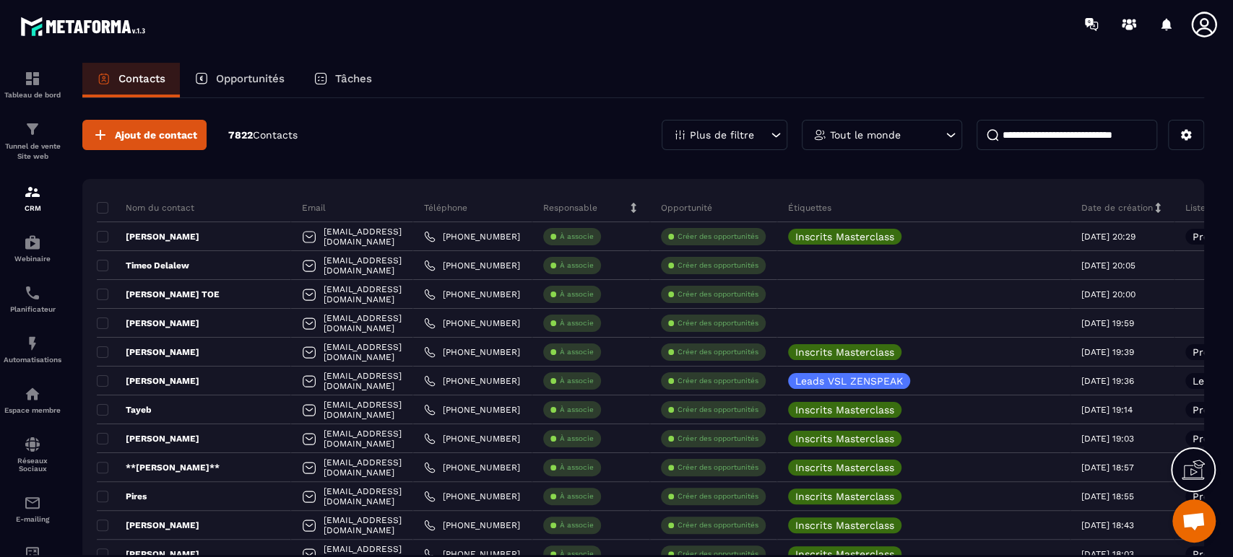
click at [752, 123] on div "Plus de filtre" at bounding box center [724, 135] width 126 height 30
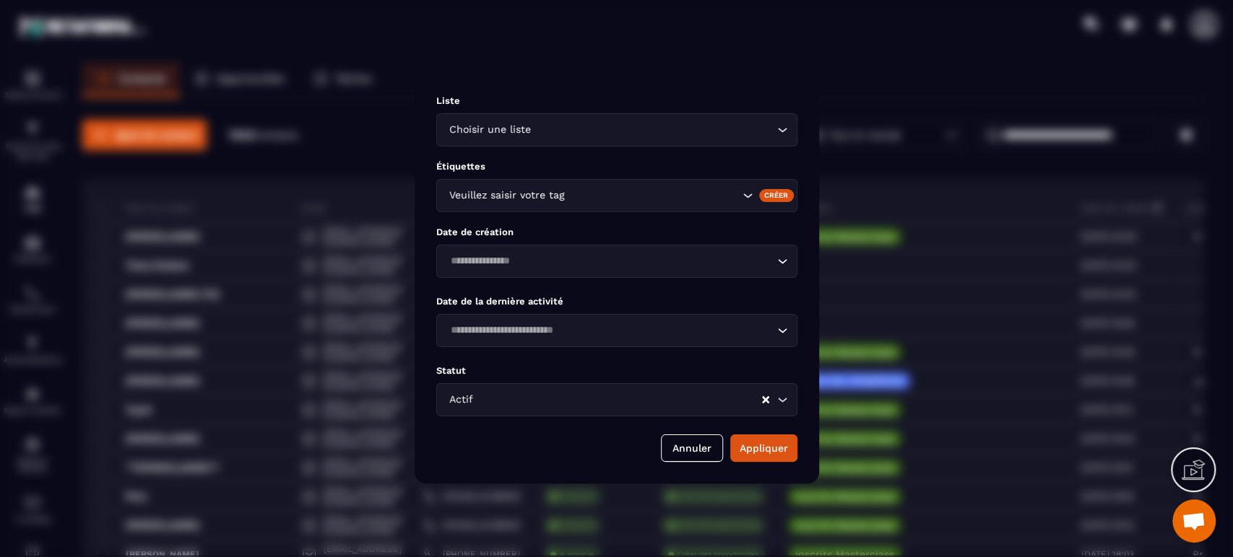
click at [561, 187] on div "Veuillez saisir votre tag" at bounding box center [616, 195] width 361 height 33
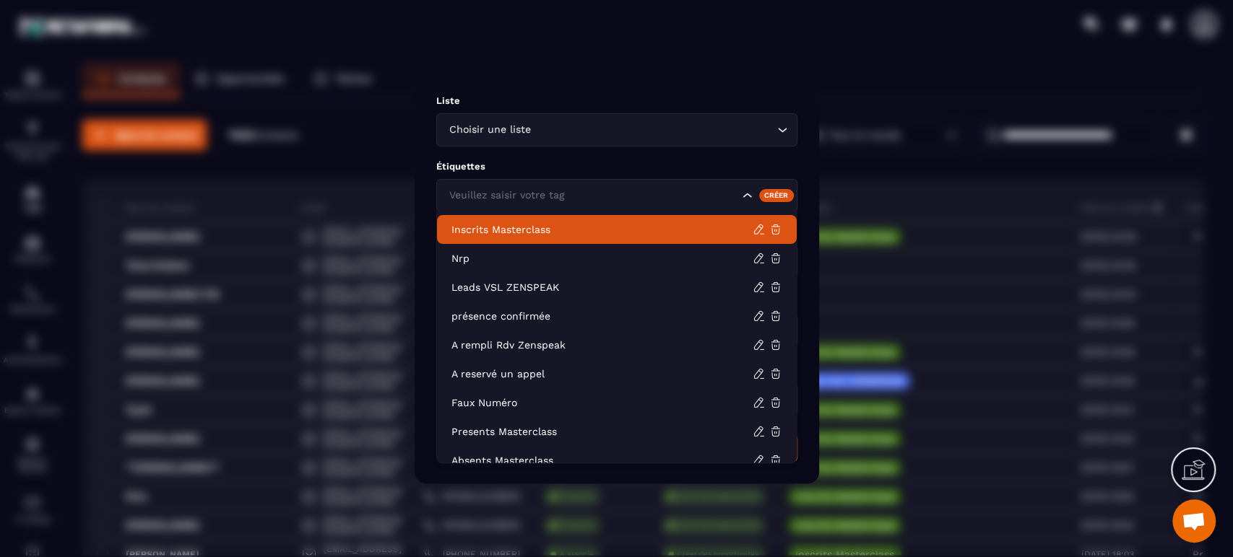
click at [520, 232] on p "Inscrits Masterclass" at bounding box center [601, 229] width 301 height 14
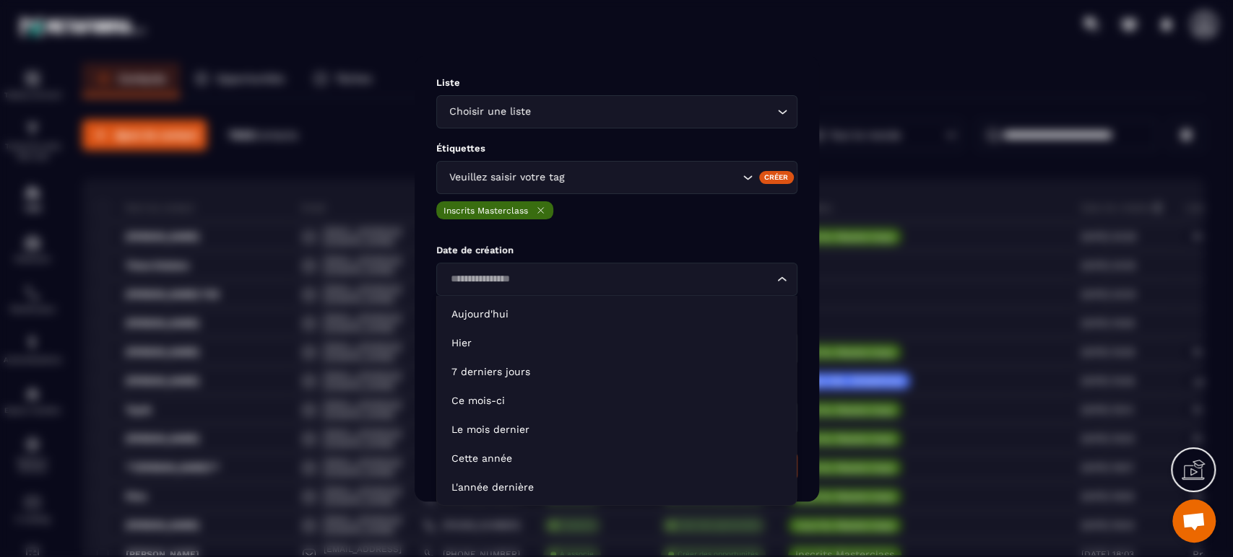
click at [498, 287] on input "Search for option" at bounding box center [610, 279] width 328 height 16
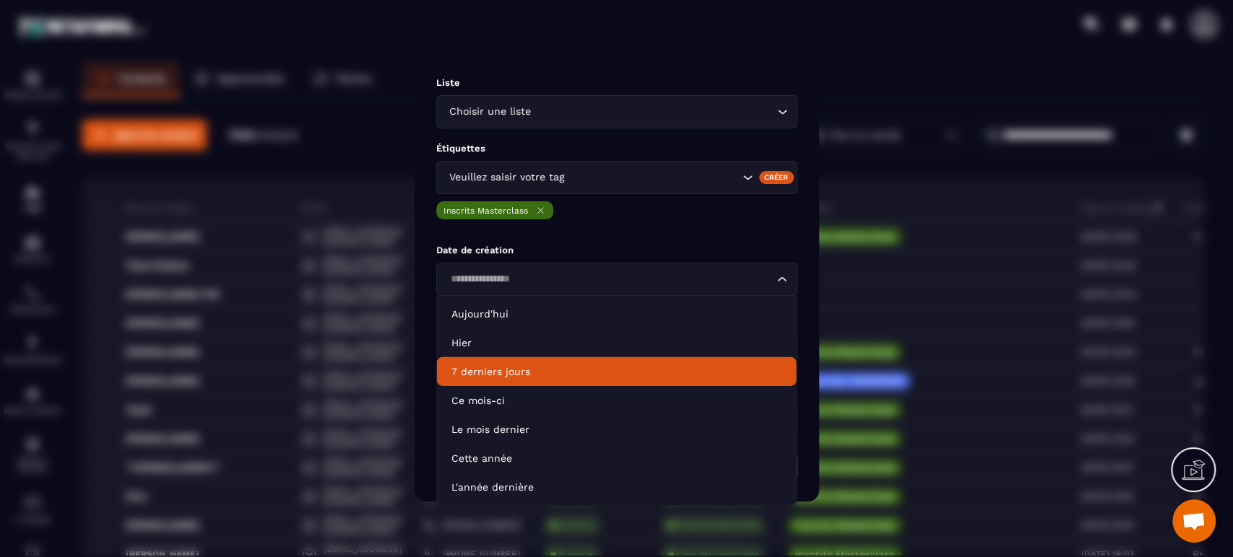
click at [478, 374] on p "7 derniers jours" at bounding box center [616, 372] width 331 height 14
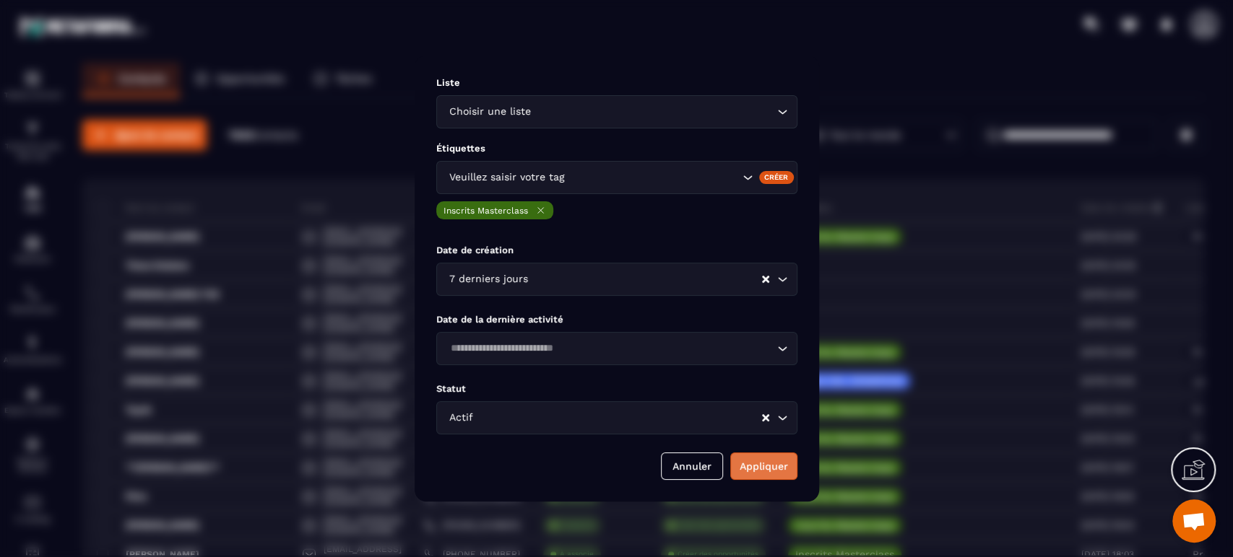
click at [768, 460] on button "Appliquer" at bounding box center [763, 466] width 67 height 27
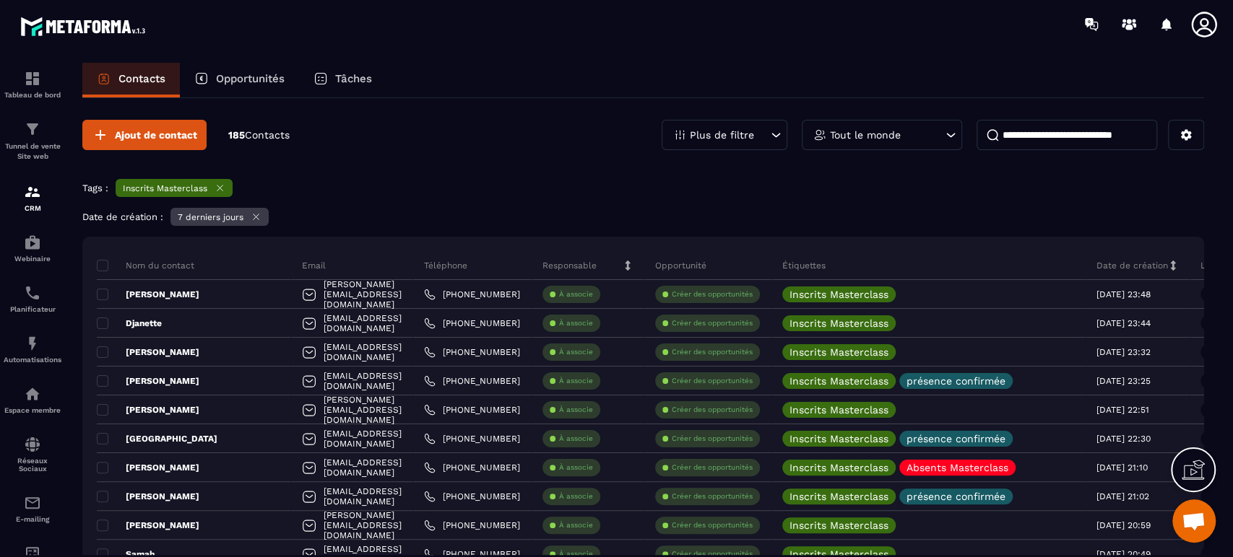
click at [726, 143] on div "Plus de filtre" at bounding box center [724, 135] width 126 height 30
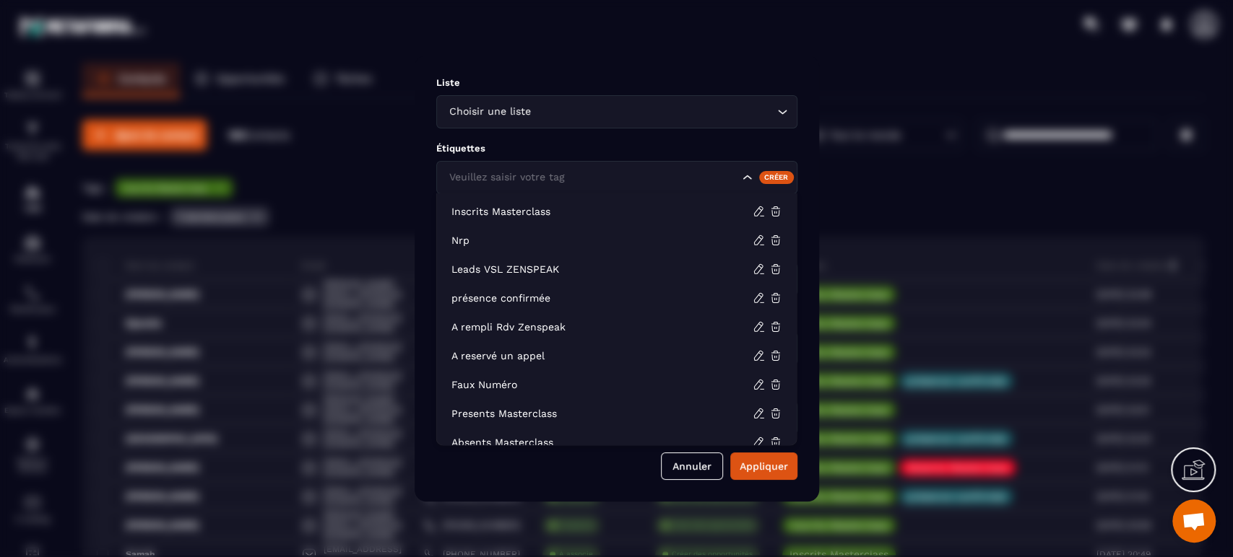
click at [598, 178] on input "Search for option" at bounding box center [592, 178] width 293 height 16
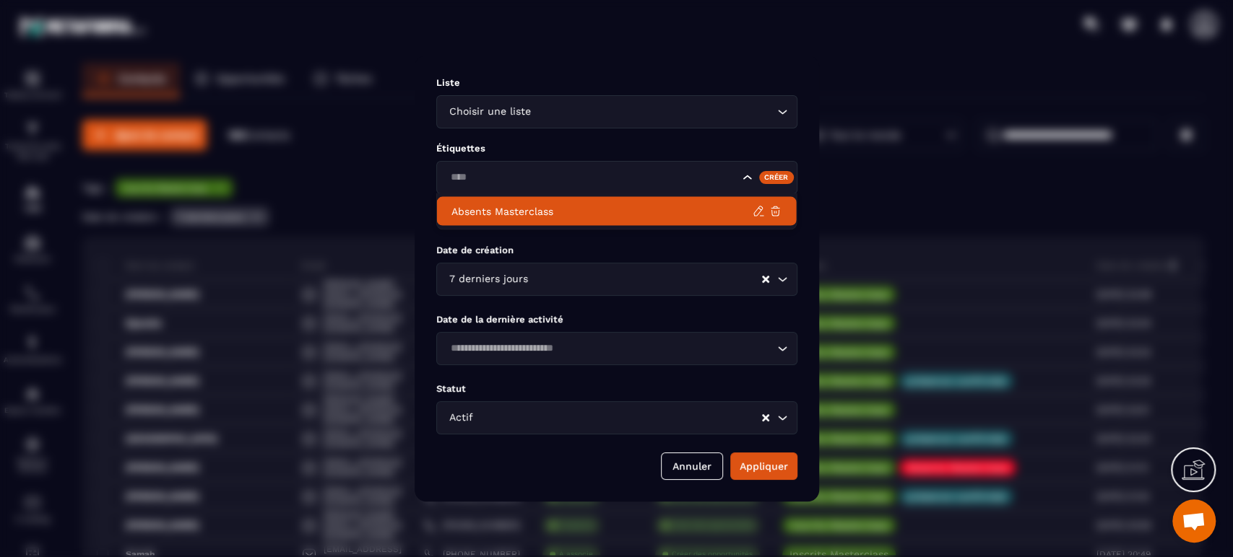
click at [536, 212] on p "Absents Masterclass" at bounding box center [601, 211] width 301 height 14
type input "****"
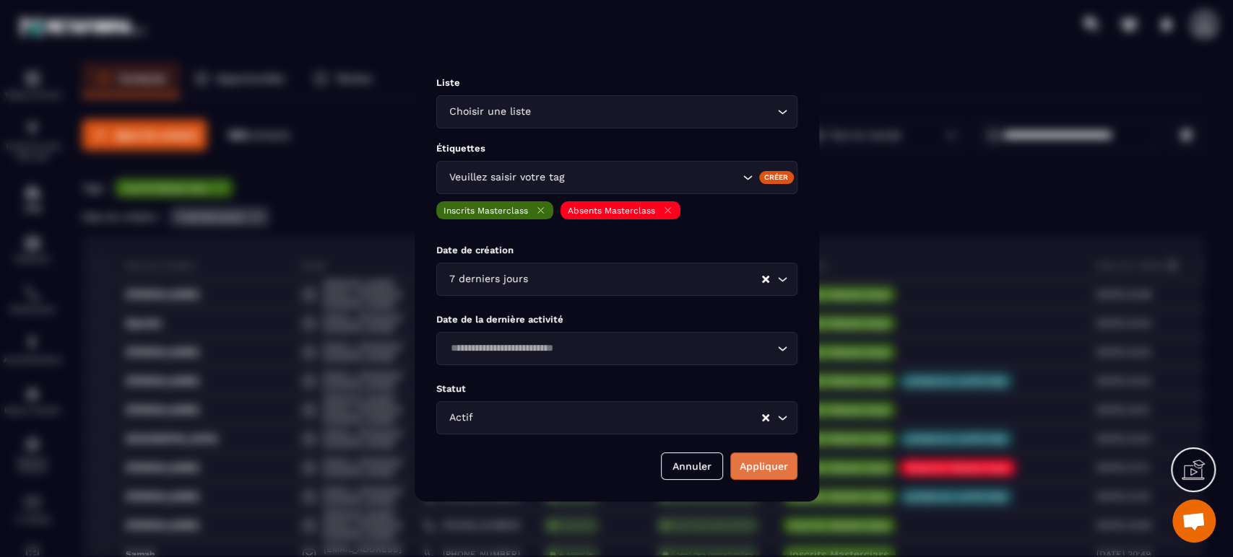
click at [755, 476] on button "Appliquer" at bounding box center [763, 466] width 67 height 27
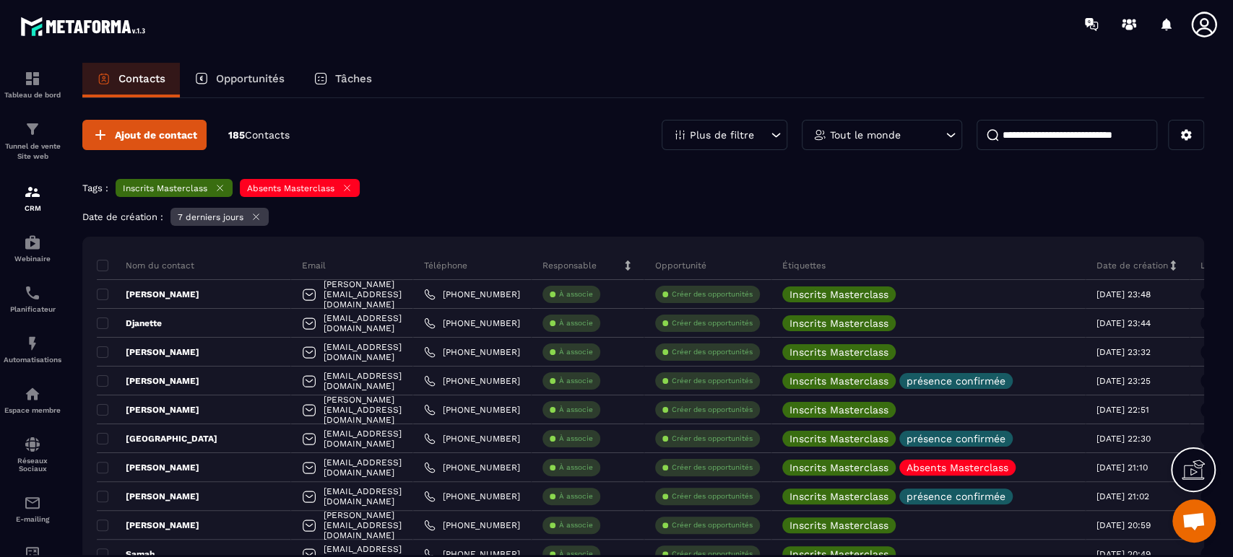
click at [218, 191] on icon at bounding box center [219, 188] width 11 height 11
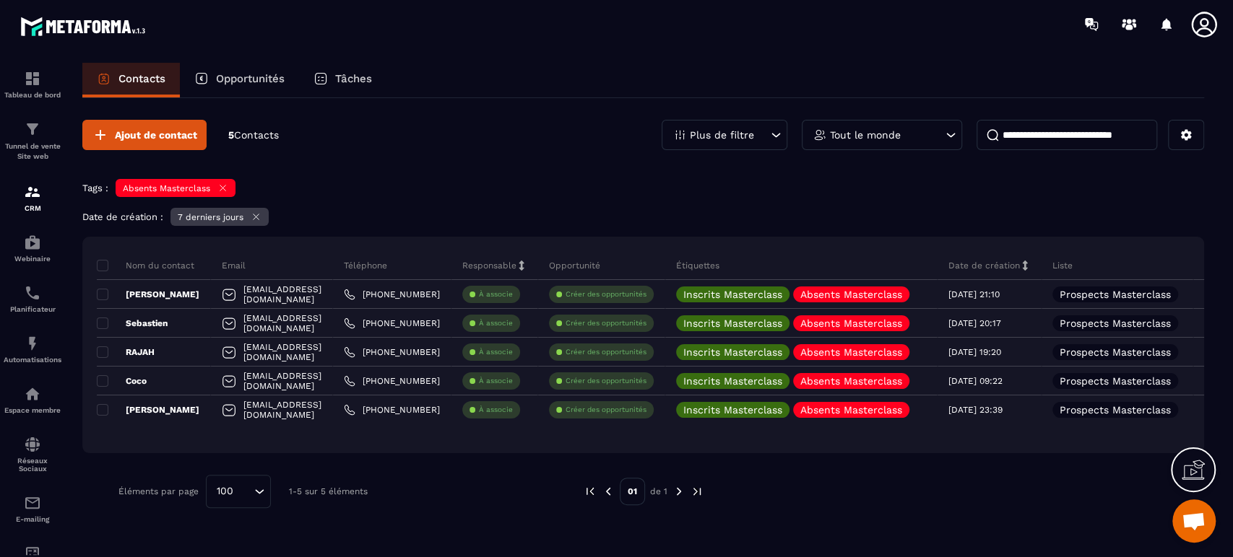
click at [724, 131] on p "Plus de filtre" at bounding box center [722, 135] width 64 height 10
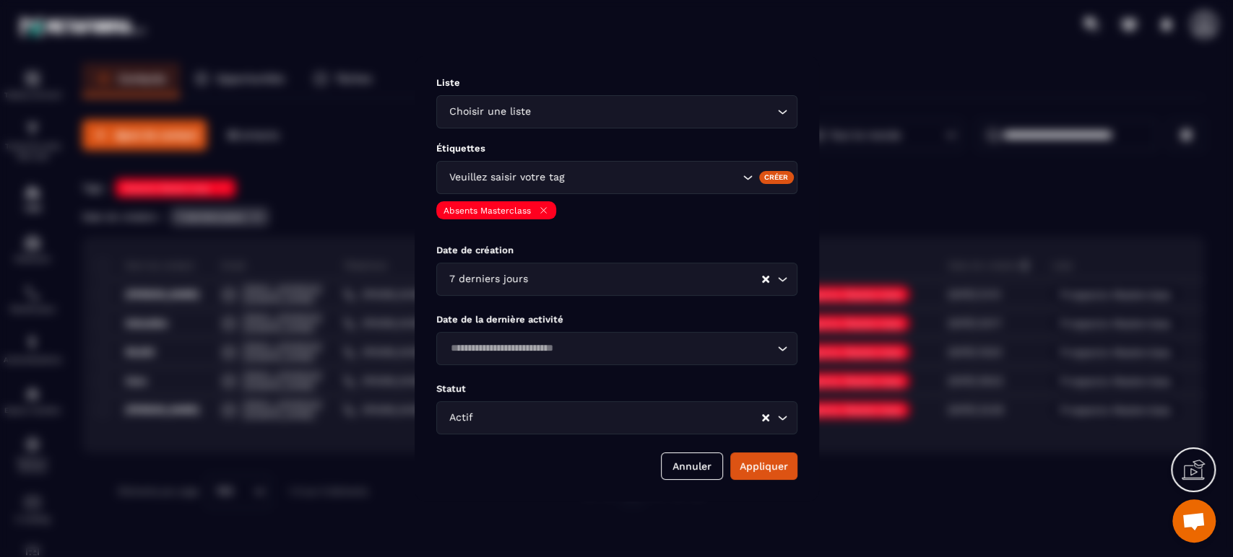
click at [472, 339] on div "Loading..." at bounding box center [616, 348] width 361 height 33
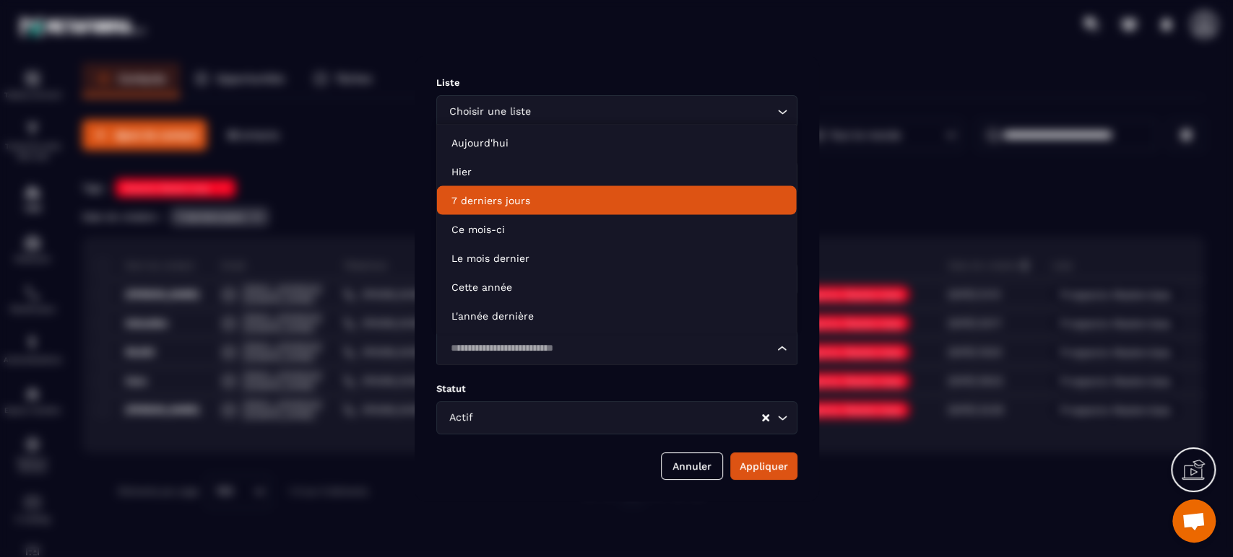
click at [488, 208] on li "7 derniers jours" at bounding box center [617, 200] width 360 height 29
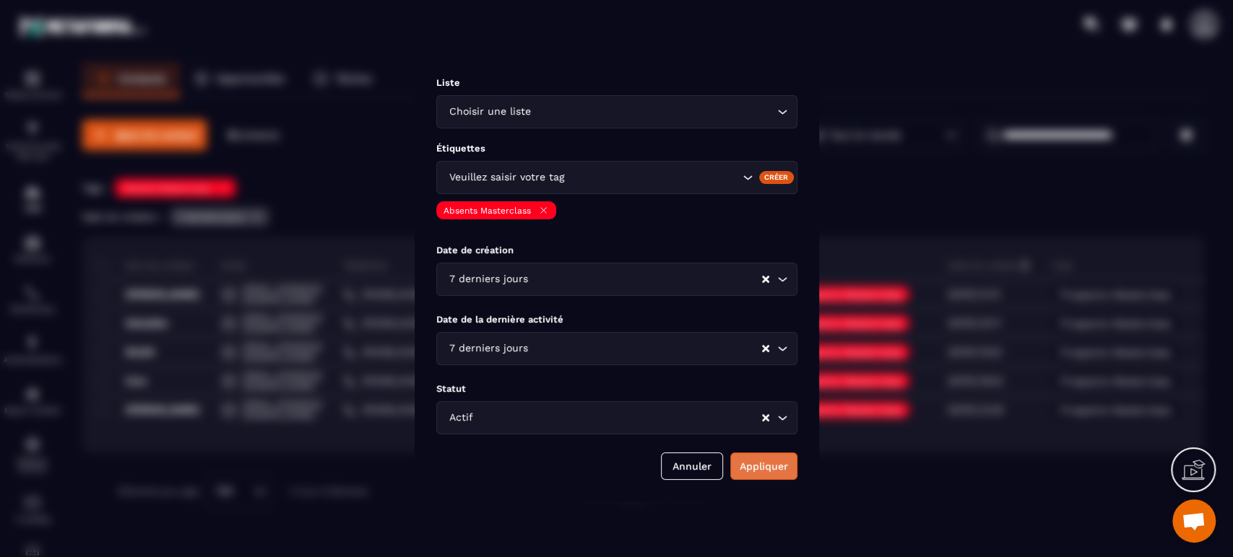
click at [767, 472] on button "Appliquer" at bounding box center [763, 466] width 67 height 27
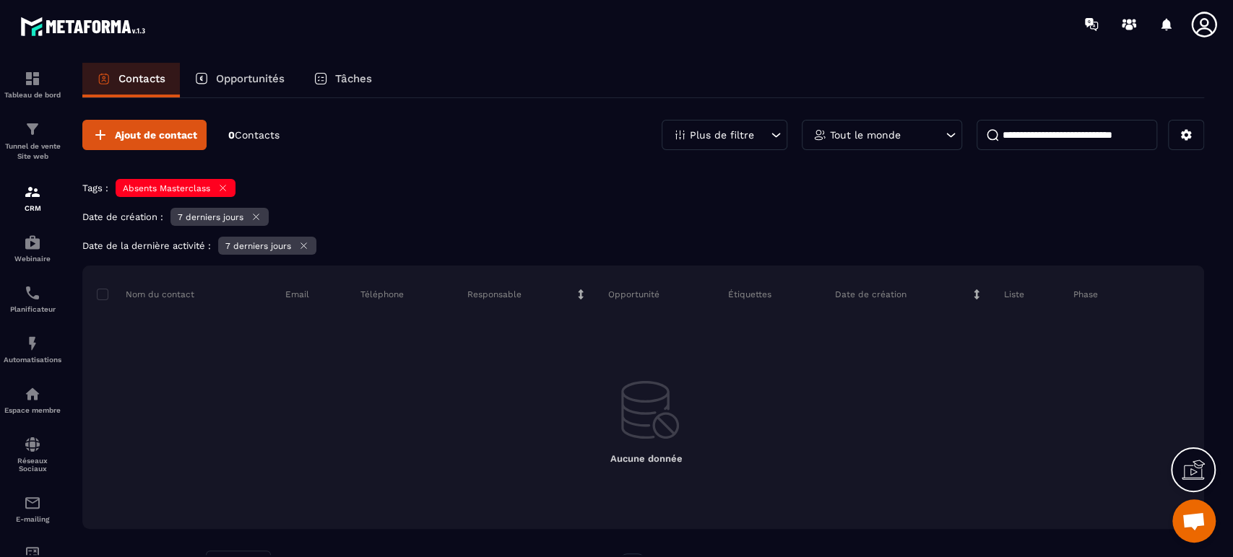
click at [258, 214] on icon at bounding box center [256, 217] width 11 height 11
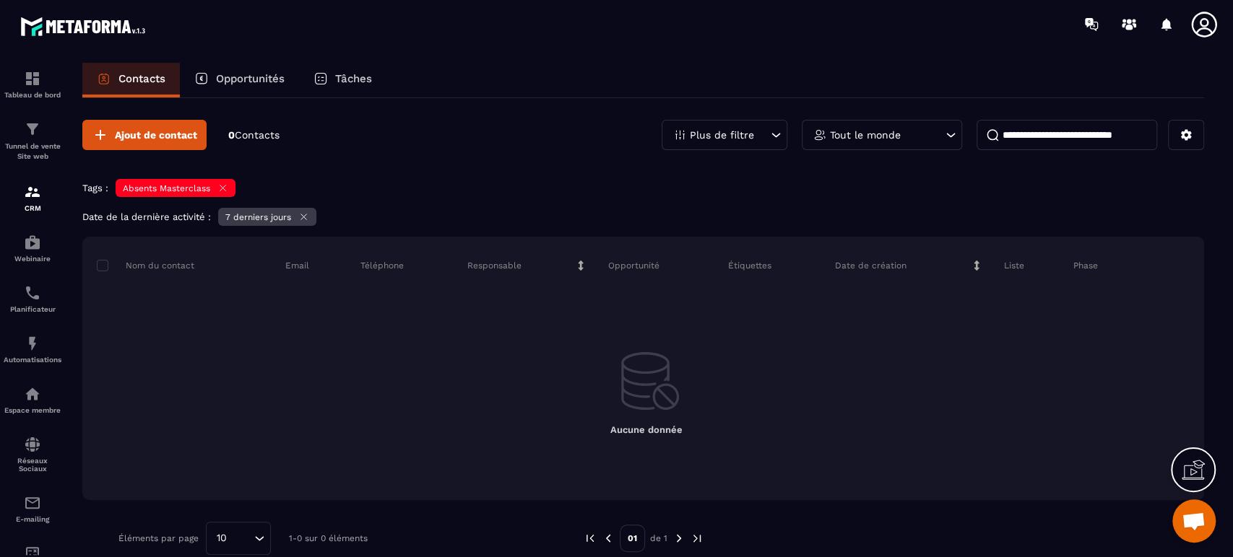
click at [222, 186] on icon at bounding box center [222, 188] width 11 height 11
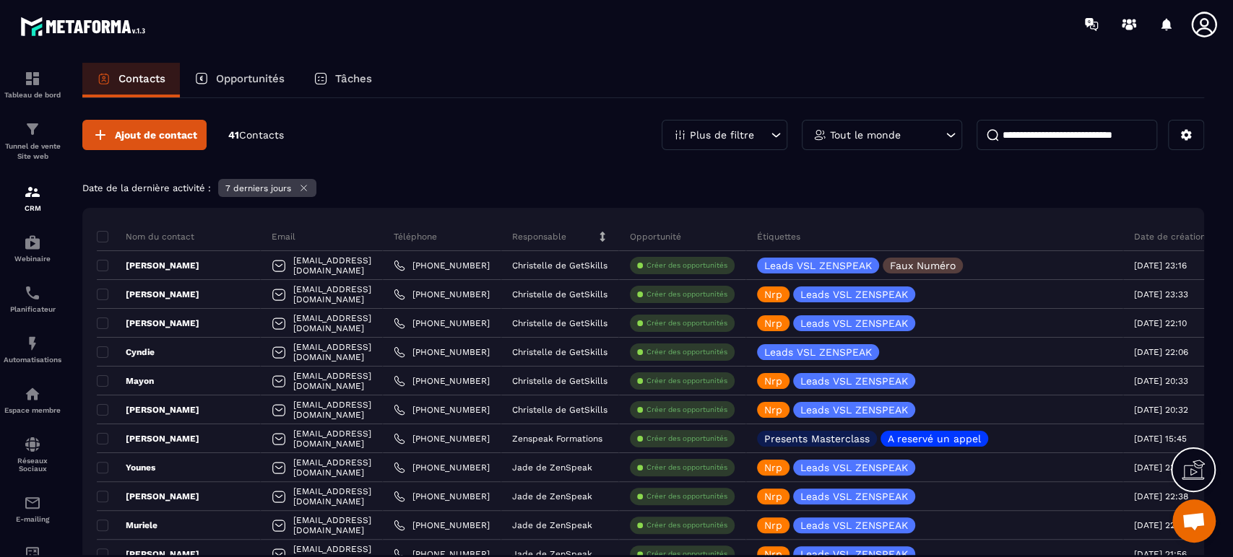
click at [446, 149] on div "Ajout de contact 41 Contacts Plus de filtre Tout le monde" at bounding box center [642, 135] width 1121 height 30
click at [761, 139] on div "Plus de filtre" at bounding box center [724, 135] width 126 height 30
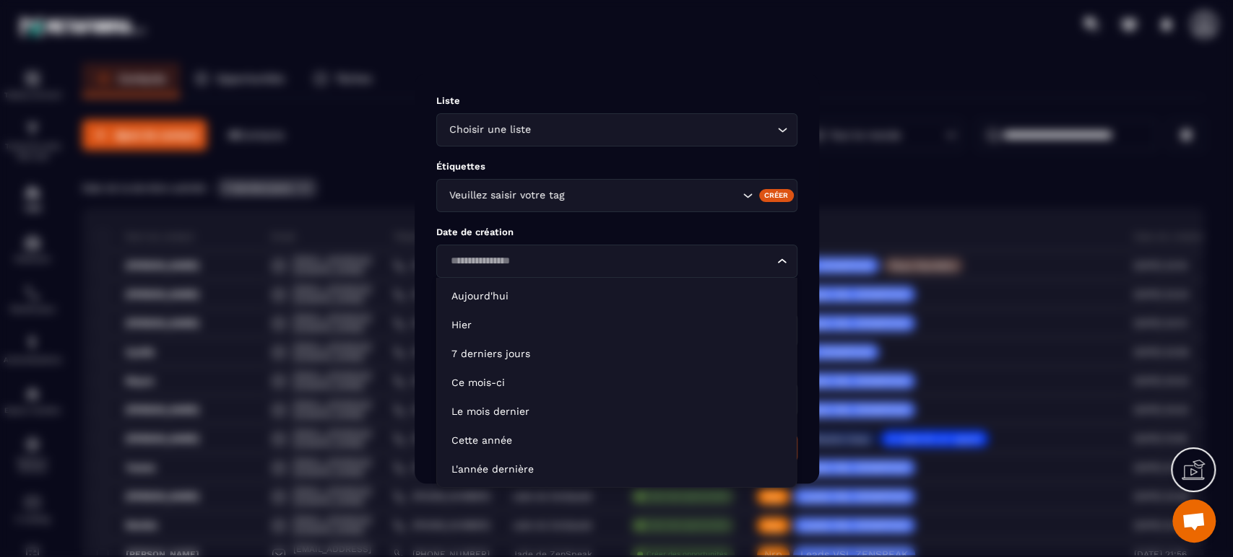
click at [558, 261] on input "Search for option" at bounding box center [610, 261] width 328 height 16
click at [538, 202] on div "Veuillez saisir votre tag" at bounding box center [592, 196] width 296 height 16
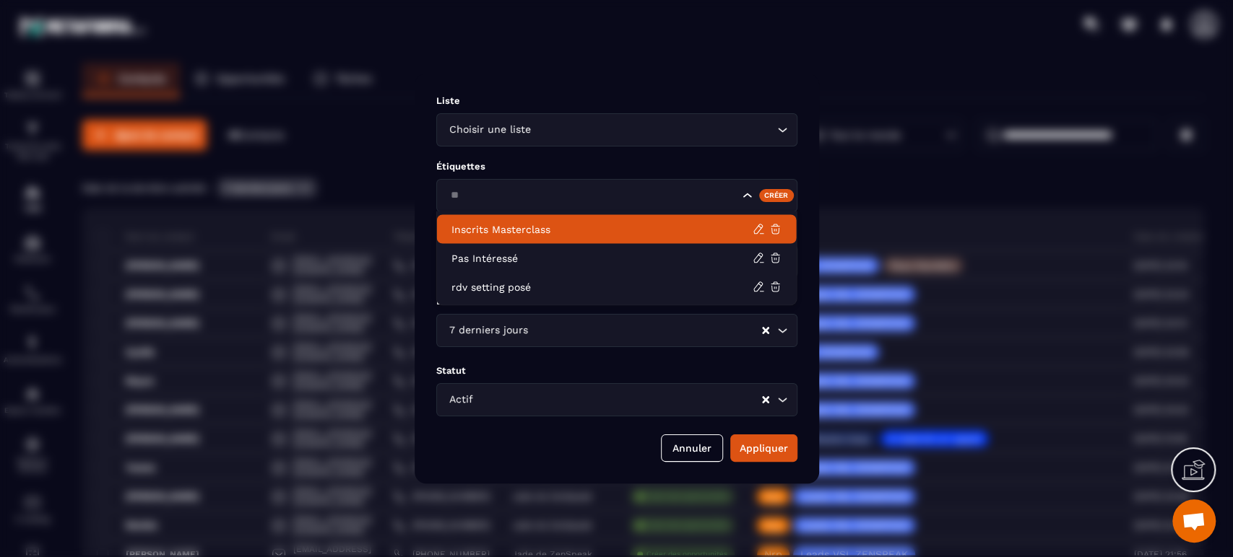
click at [524, 235] on p "Inscrits Masterclass" at bounding box center [601, 229] width 301 height 14
type input "**"
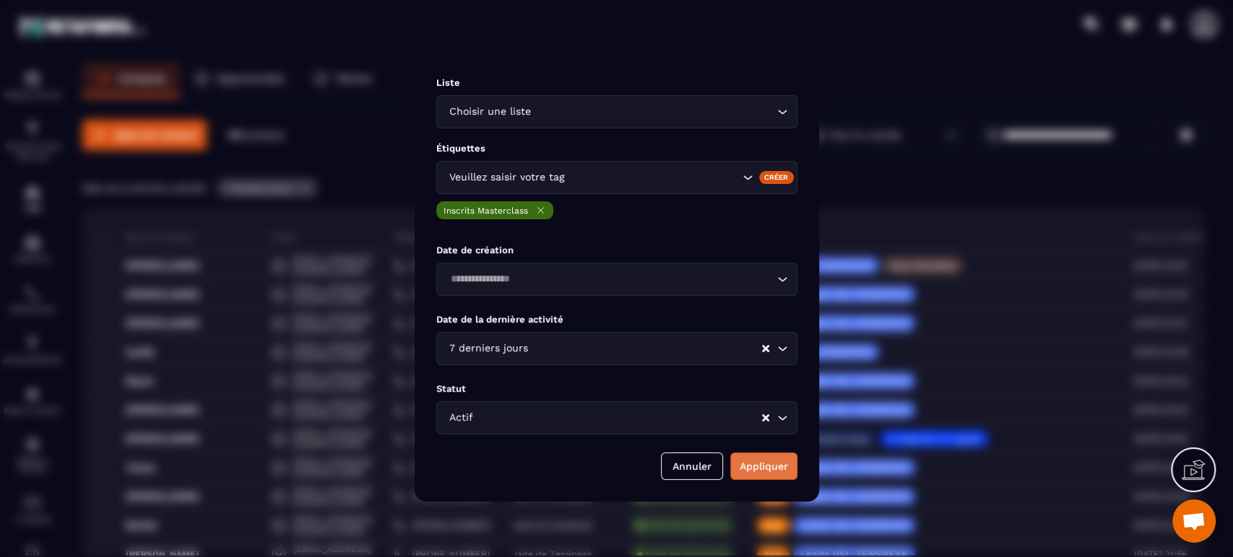
click at [773, 477] on button "Appliquer" at bounding box center [763, 466] width 67 height 27
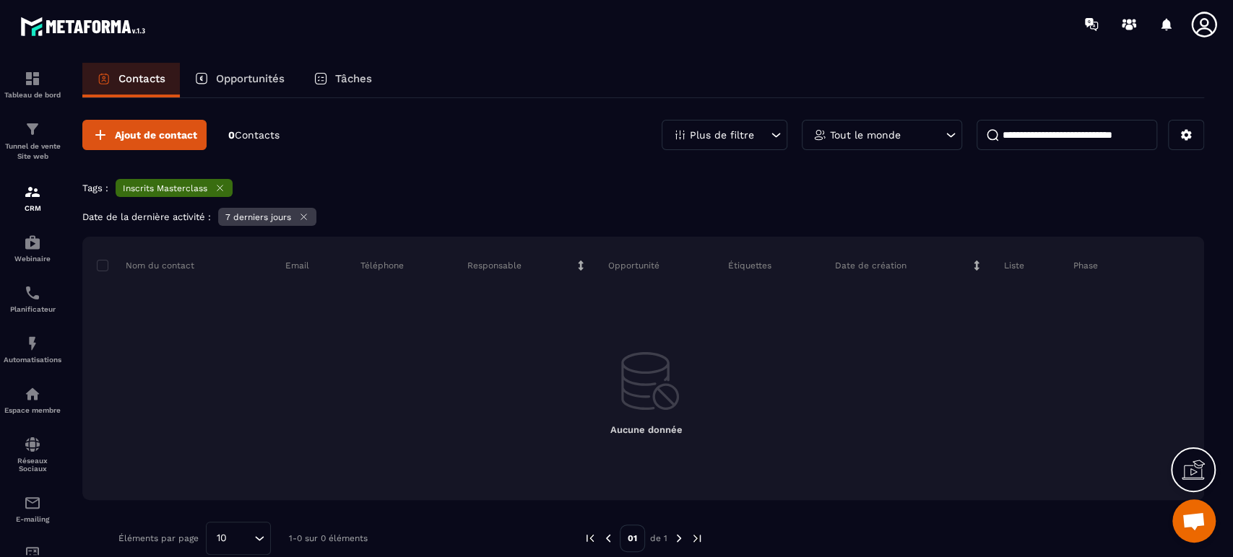
click at [303, 214] on icon at bounding box center [303, 217] width 11 height 11
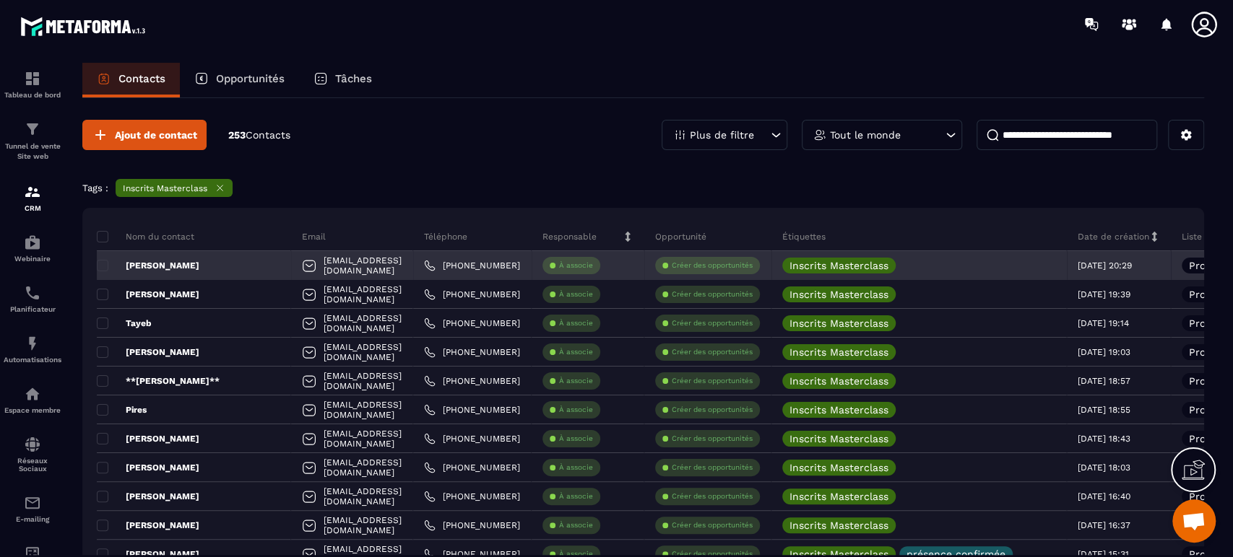
click at [144, 266] on p "[PERSON_NAME]" at bounding box center [148, 266] width 103 height 12
